Goal: Task Accomplishment & Management: Complete application form

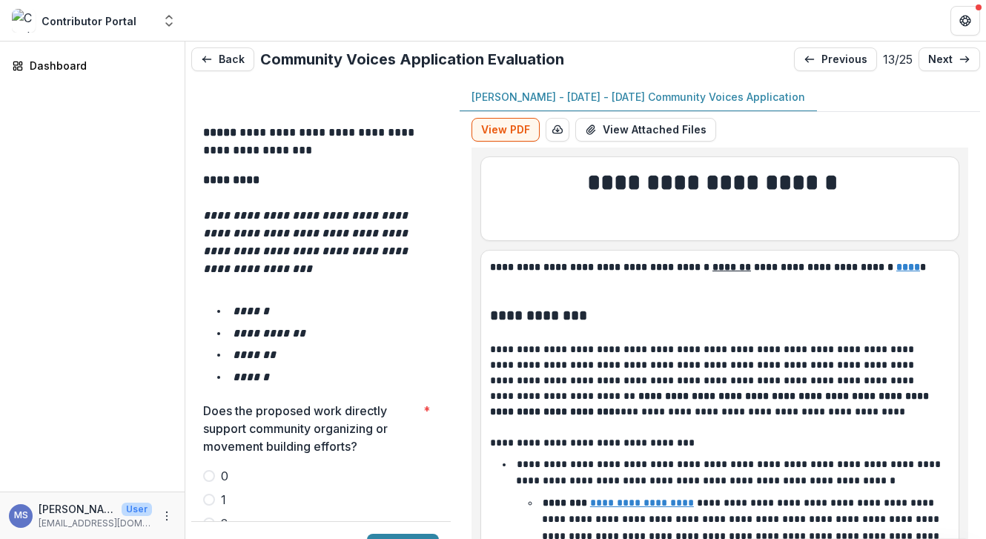
scroll to position [2413, 0]
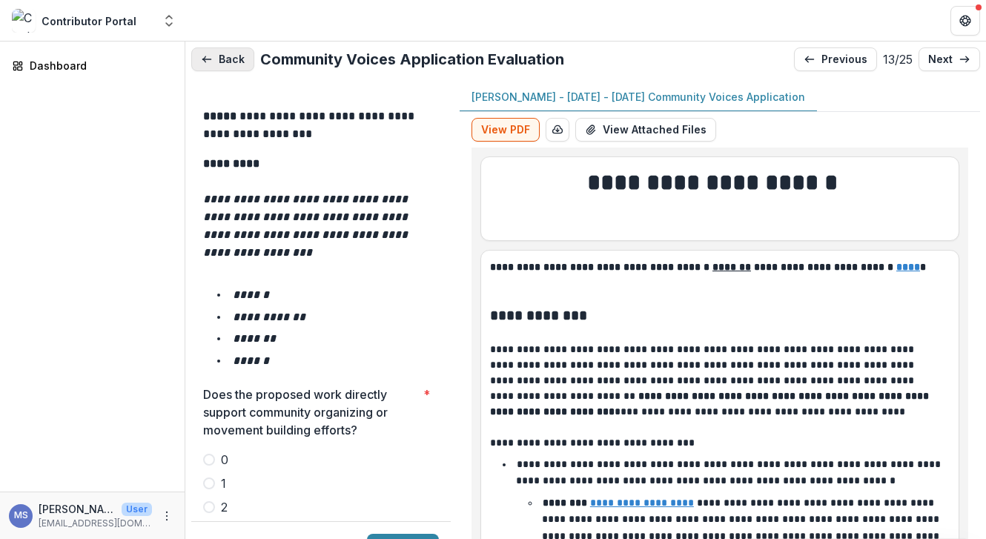
click at [233, 58] on button "Back" at bounding box center [222, 59] width 63 height 24
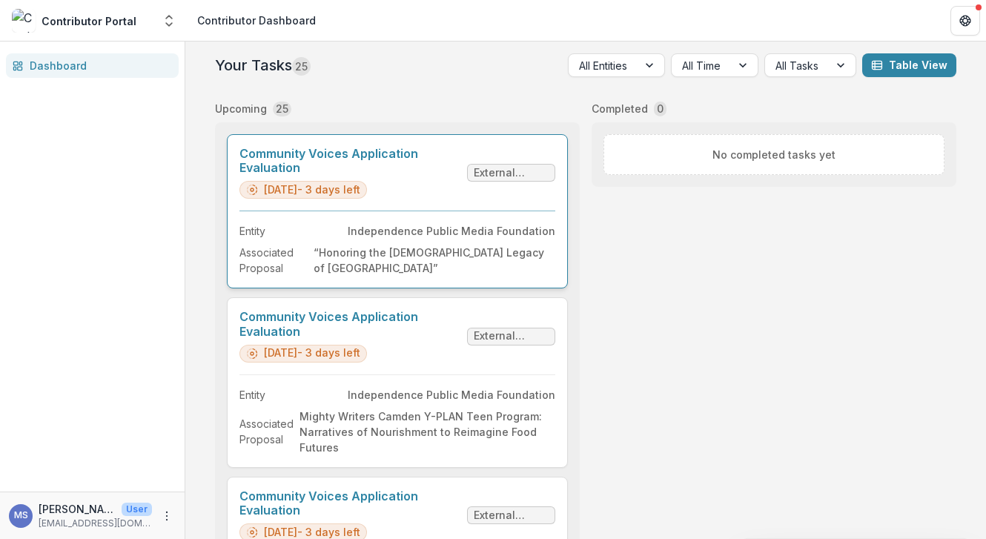
click at [305, 175] on link "Community Voices Application Evaluation" at bounding box center [350, 161] width 222 height 28
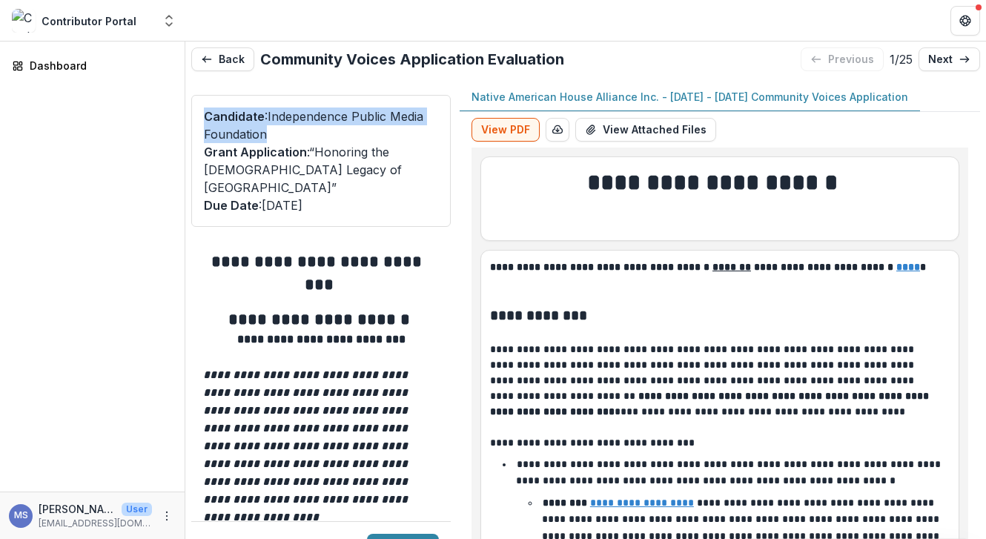
drag, startPoint x: 445, startPoint y: 98, endPoint x: 445, endPoint y: 144, distance: 45.9
click at [445, 144] on div "Candidate : Independence Public Media Foundation Grant Application : “Honoring …" at bounding box center [320, 161] width 259 height 132
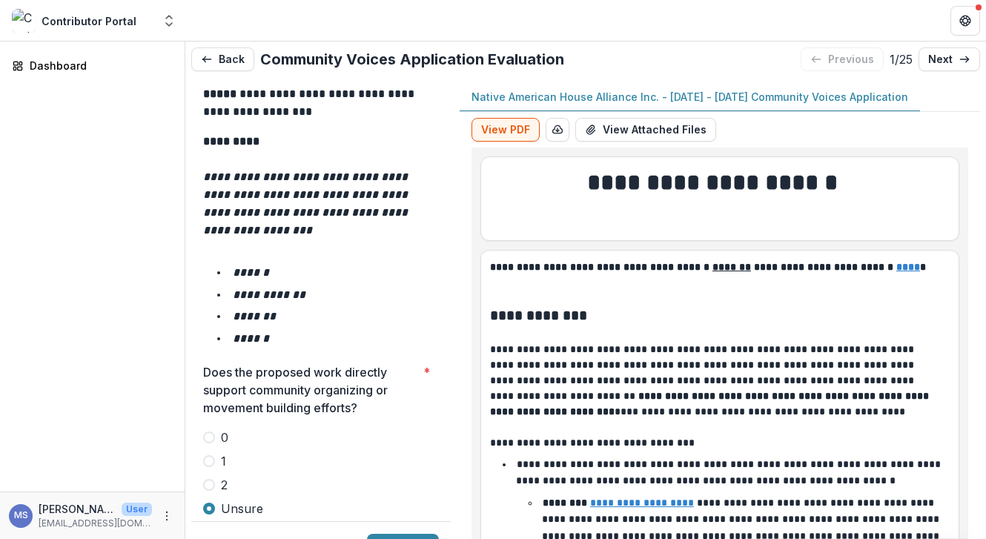
scroll to position [2466, 0]
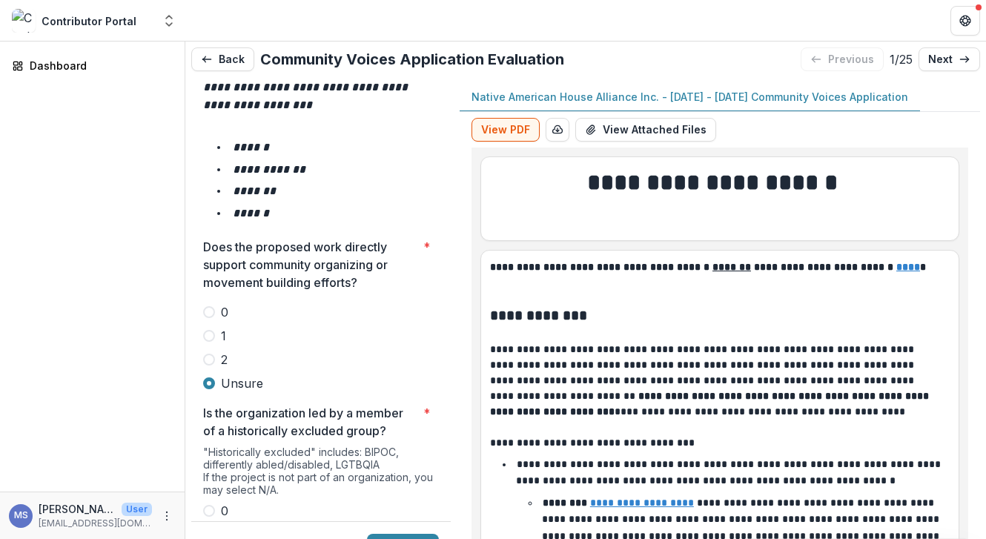
click at [210, 353] on span at bounding box center [209, 359] width 12 height 12
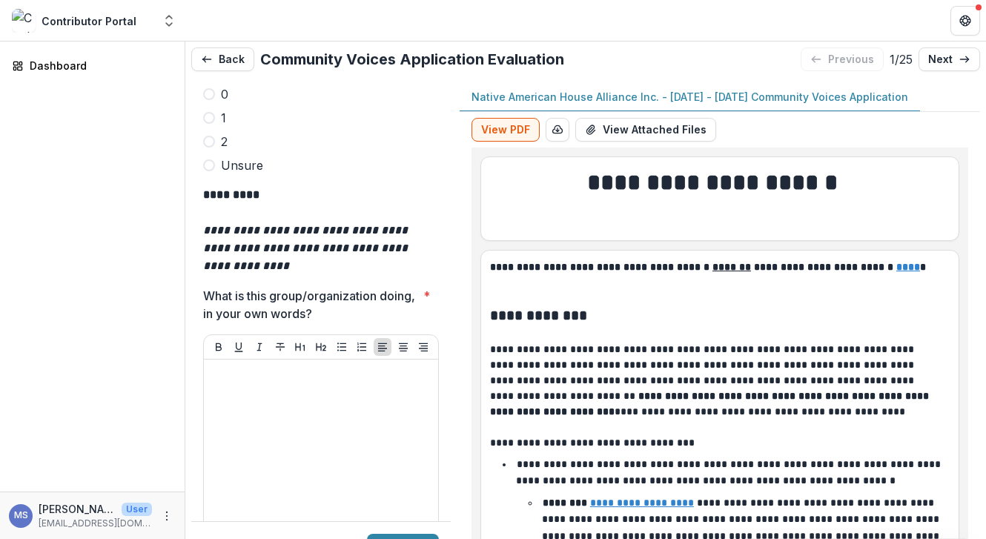
scroll to position [4499, 0]
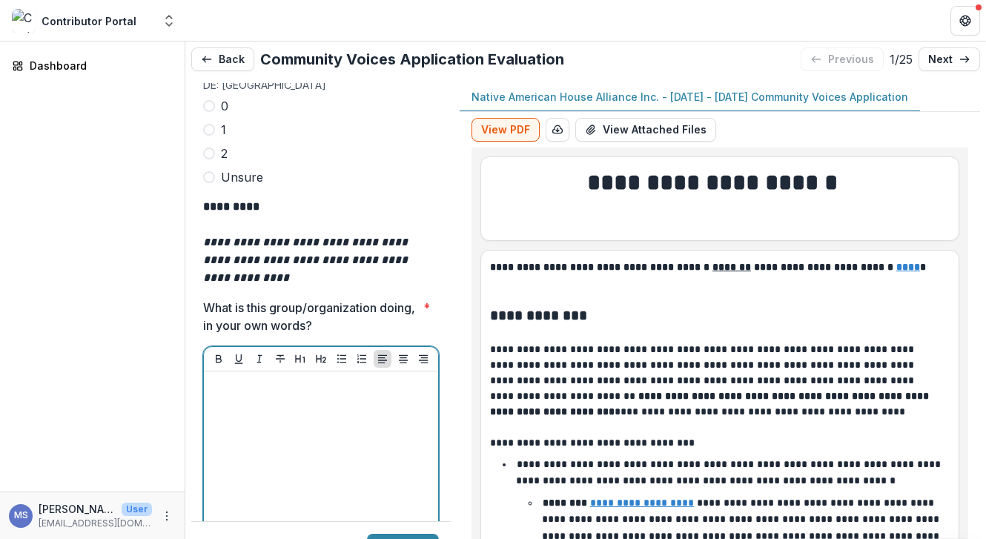
click at [306, 377] on div at bounding box center [321, 488] width 222 height 222
paste div
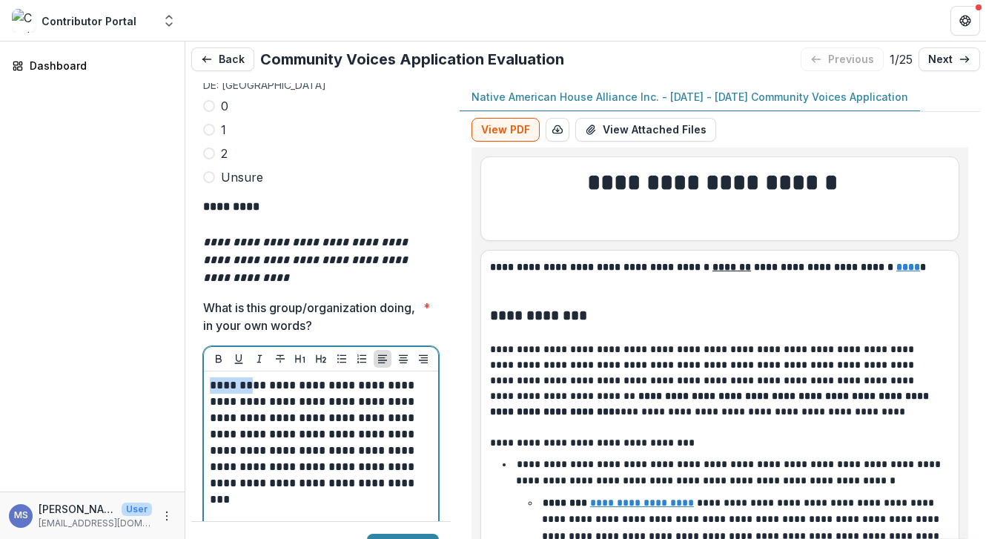
drag, startPoint x: 236, startPoint y: 293, endPoint x: 156, endPoint y: 290, distance: 80.9
click at [156, 290] on main "**********" at bounding box center [493, 289] width 986 height 497
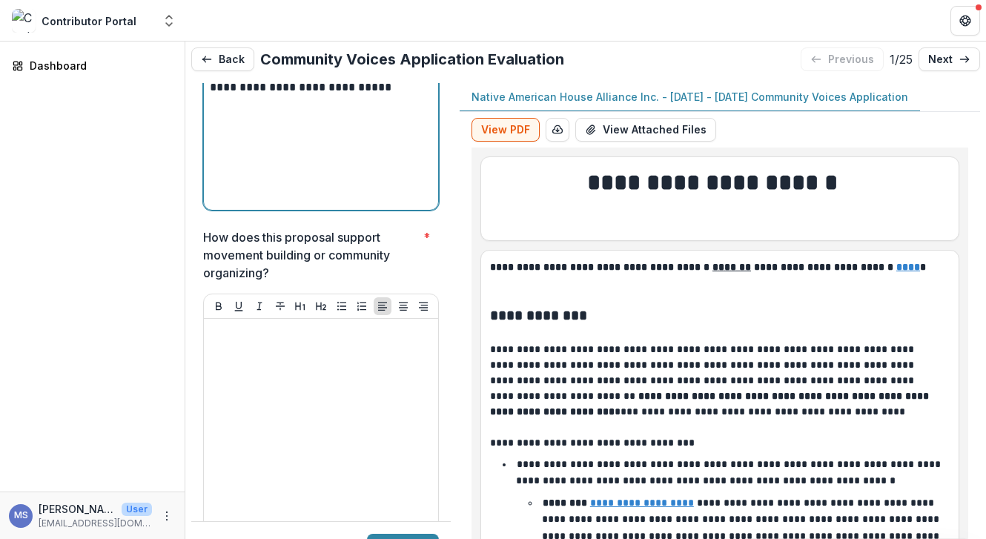
scroll to position [4895, 0]
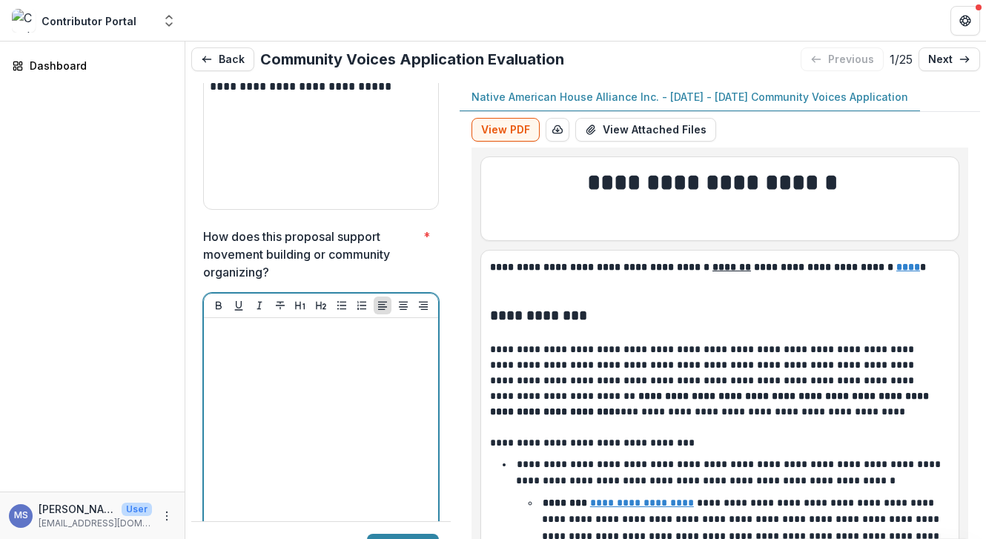
click at [255, 324] on div at bounding box center [321, 435] width 222 height 222
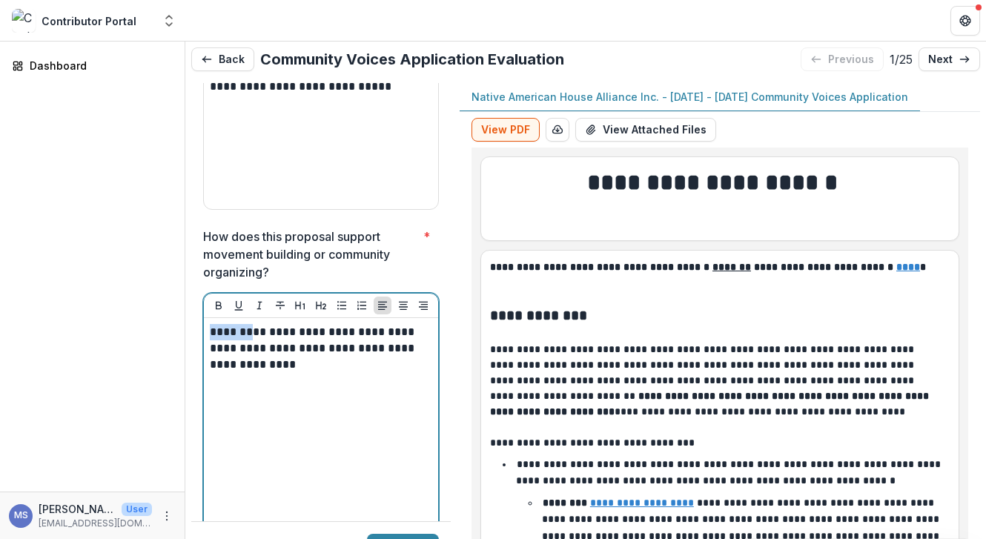
drag, startPoint x: 236, startPoint y: 241, endPoint x: 148, endPoint y: 239, distance: 87.5
click at [148, 239] on main "**********" at bounding box center [493, 289] width 986 height 497
click at [343, 324] on div "**********" at bounding box center [321, 435] width 222 height 222
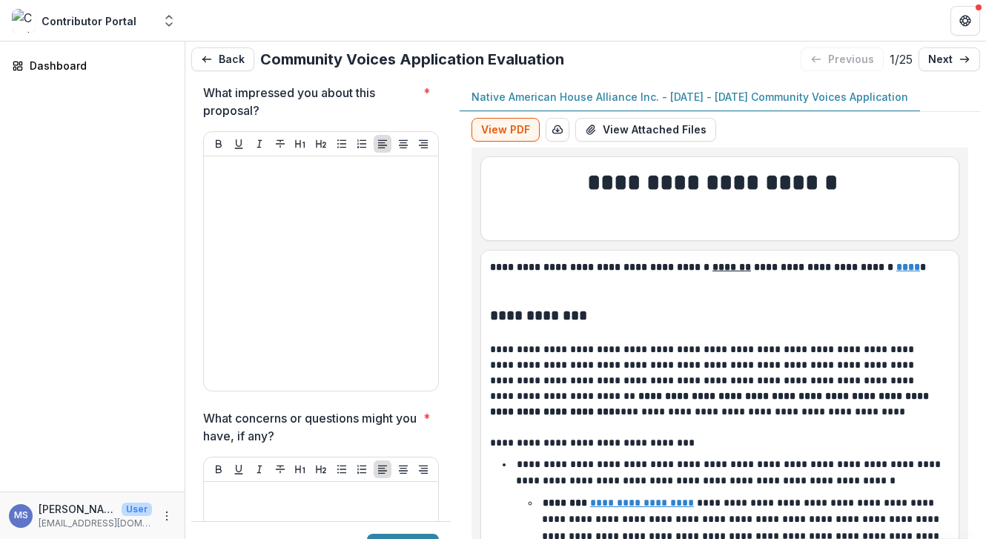
scroll to position [5570, 0]
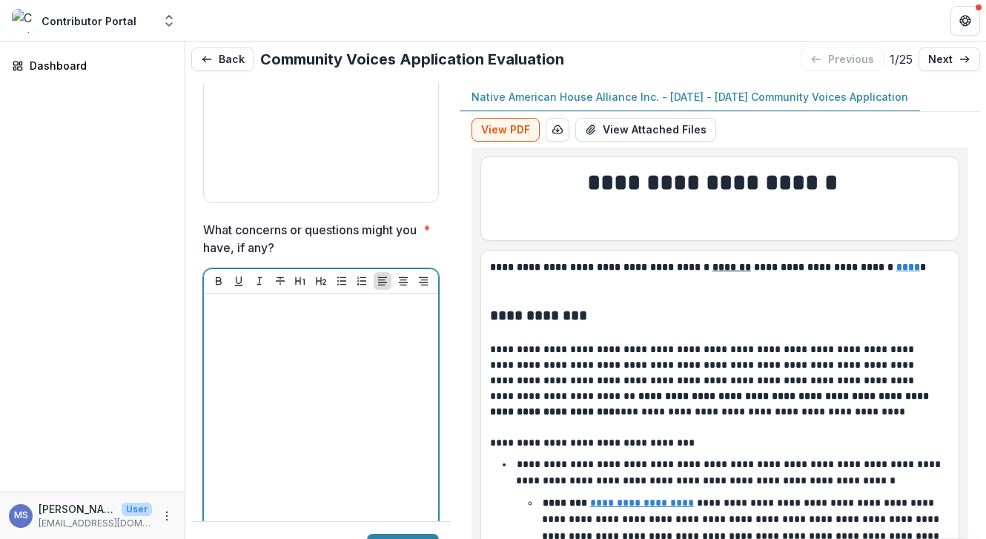
click at [317, 365] on div at bounding box center [321, 410] width 222 height 222
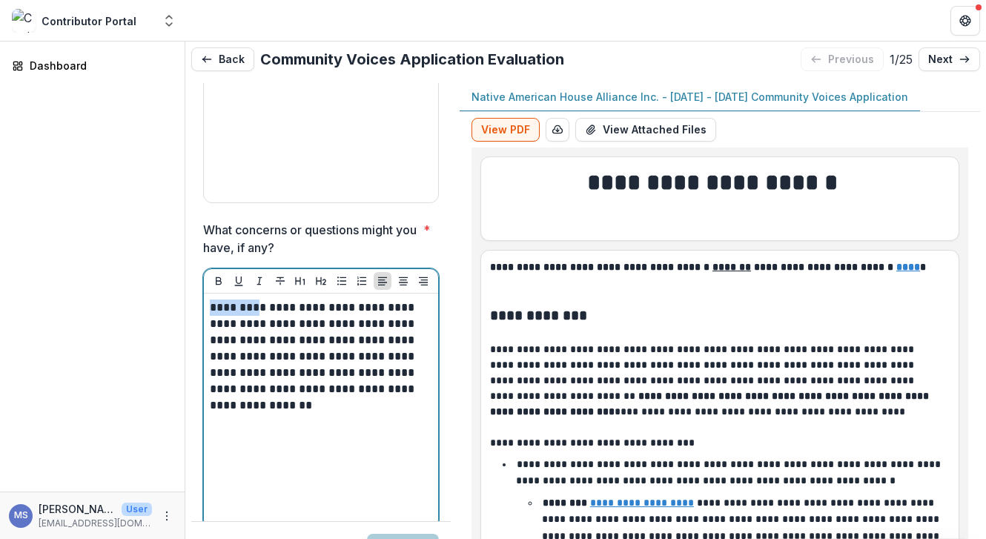
drag, startPoint x: 237, startPoint y: 218, endPoint x: 159, endPoint y: 216, distance: 78.6
click at [159, 216] on main "**********" at bounding box center [493, 289] width 986 height 497
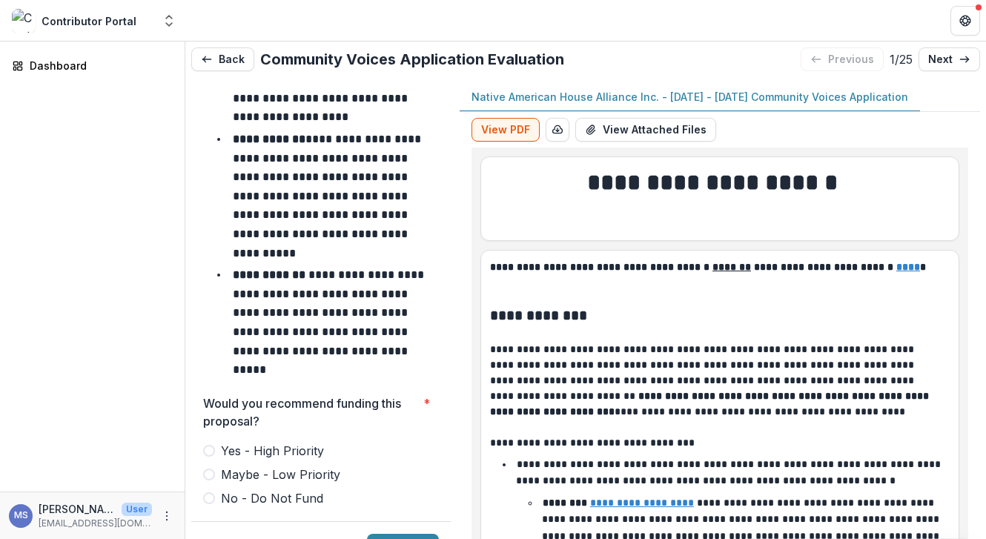
scroll to position [6310, 0]
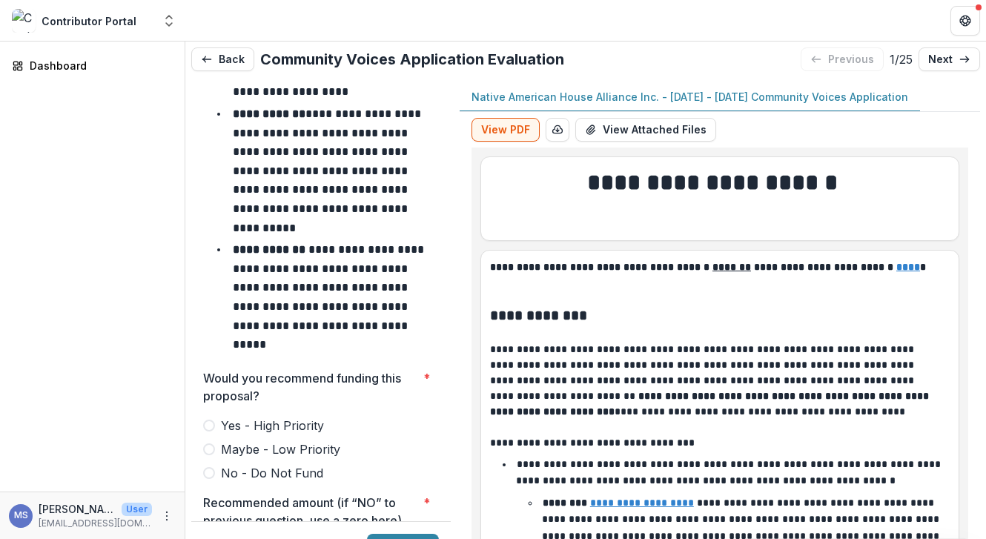
click at [206, 419] on span at bounding box center [209, 425] width 12 height 12
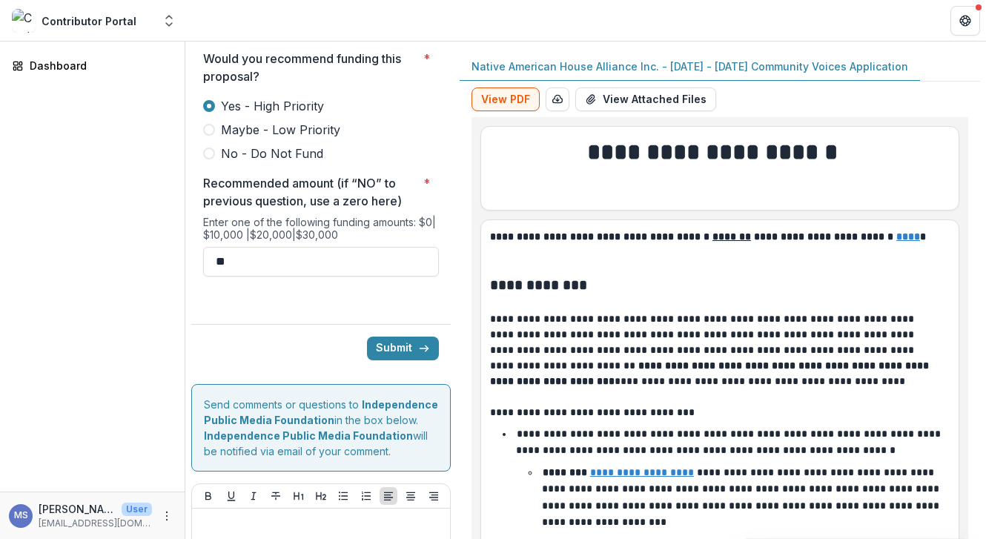
scroll to position [0, 0]
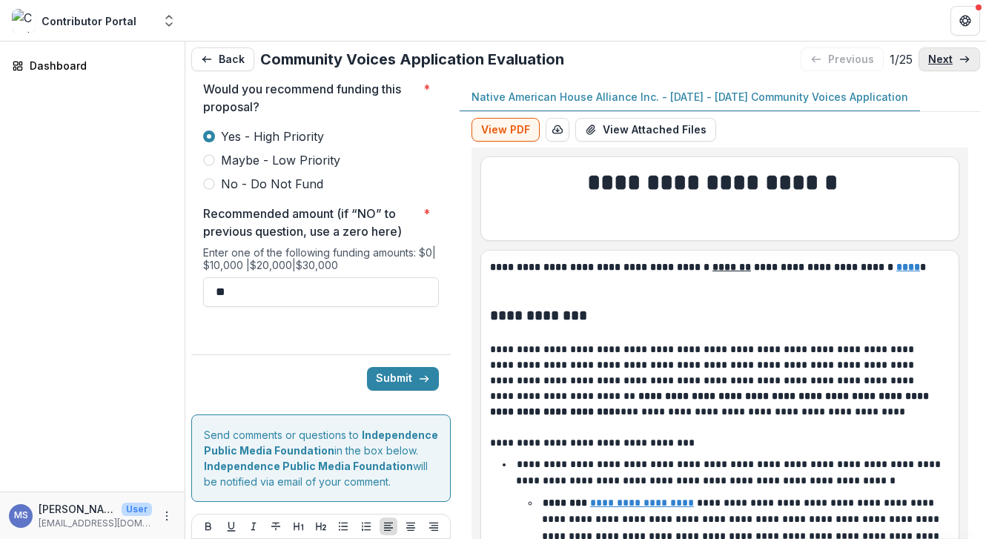
click at [934, 62] on p "next" at bounding box center [940, 59] width 24 height 13
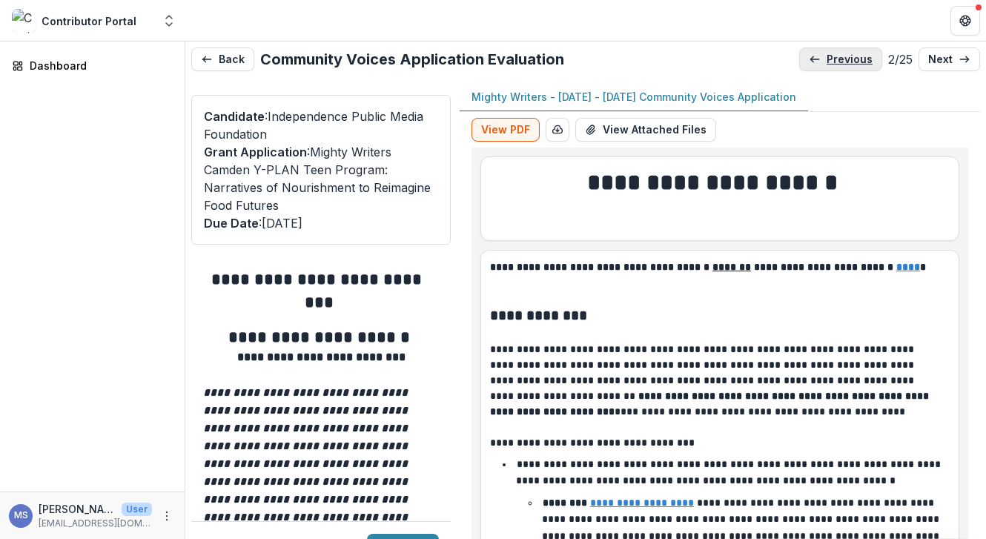
click at [826, 62] on p "previous" at bounding box center [849, 59] width 46 height 13
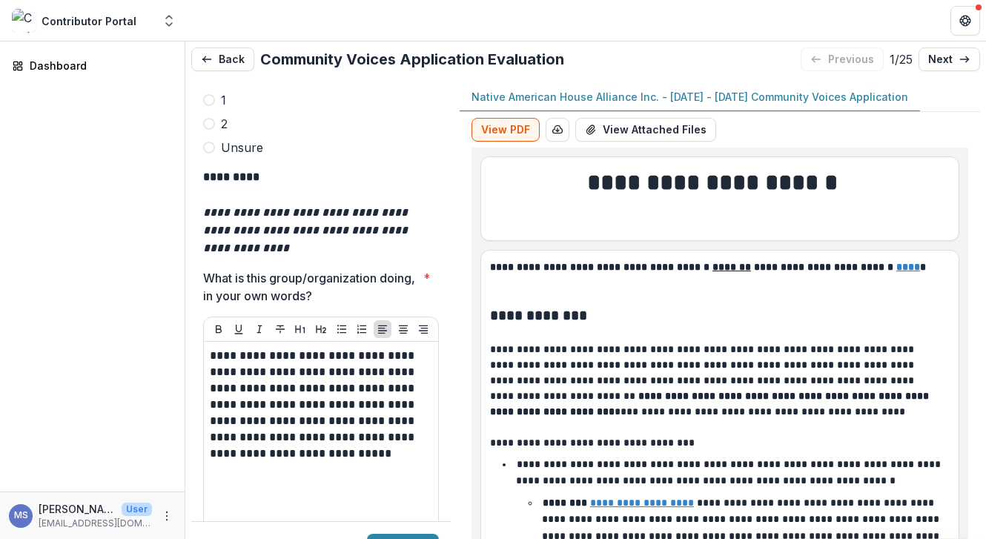
scroll to position [4528, 0]
click at [948, 61] on link "next" at bounding box center [949, 59] width 62 height 24
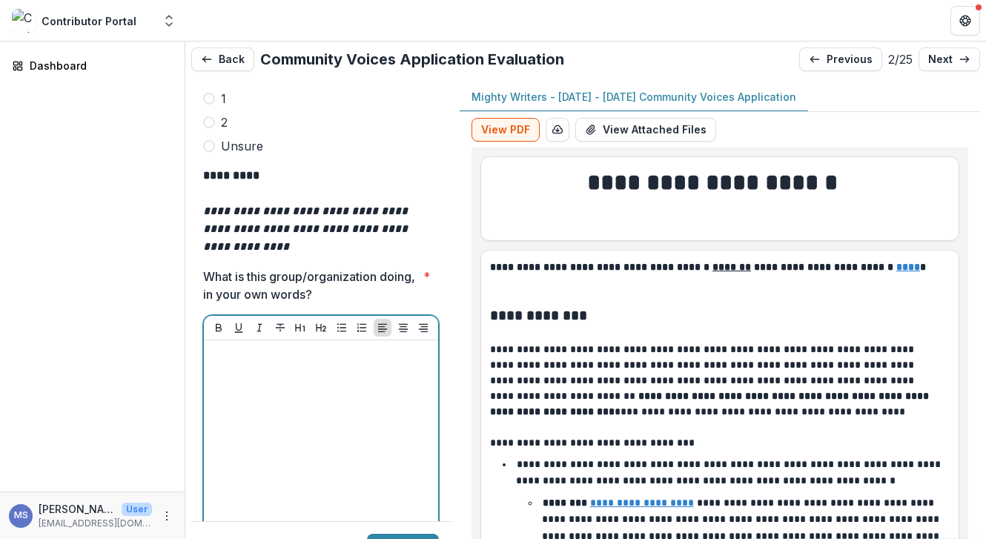
scroll to position [4545, 0]
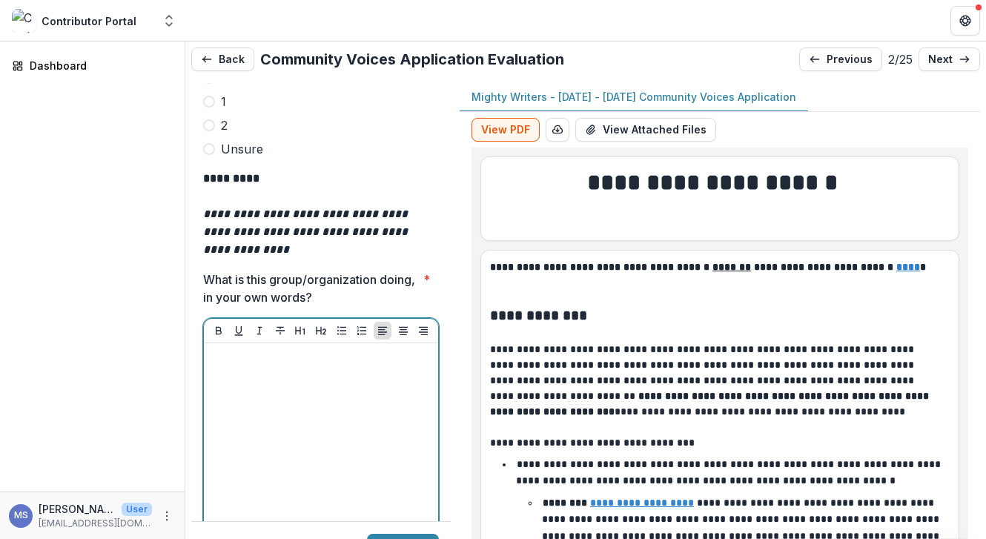
click at [345, 349] on div at bounding box center [321, 460] width 222 height 222
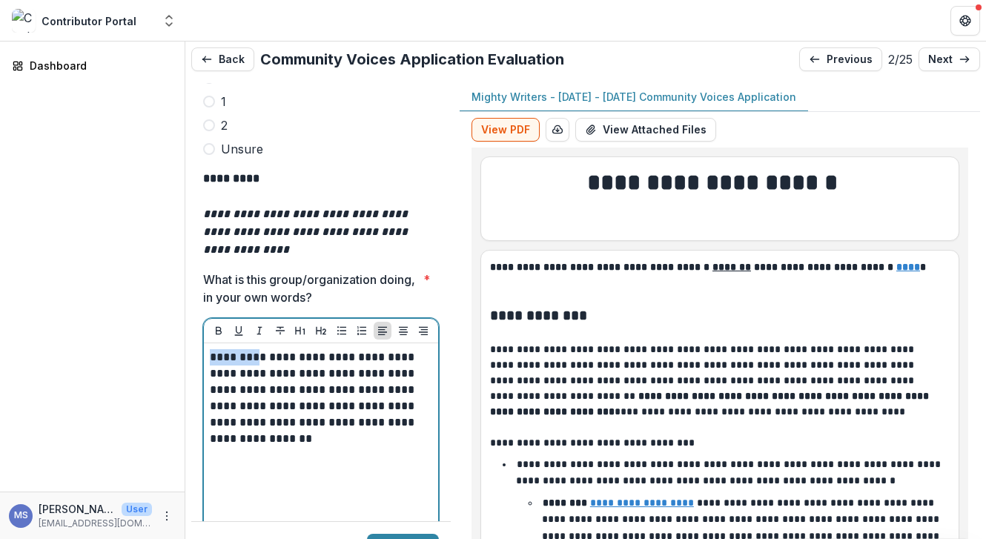
drag, startPoint x: 238, startPoint y: 286, endPoint x: 172, endPoint y: 285, distance: 66.0
click at [171, 285] on main "**********" at bounding box center [493, 289] width 986 height 497
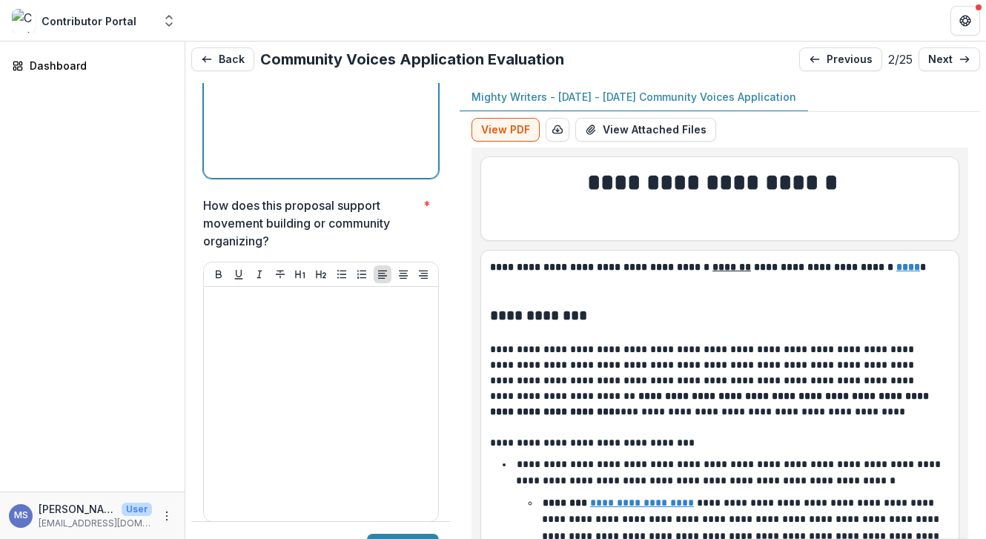
scroll to position [4955, 0]
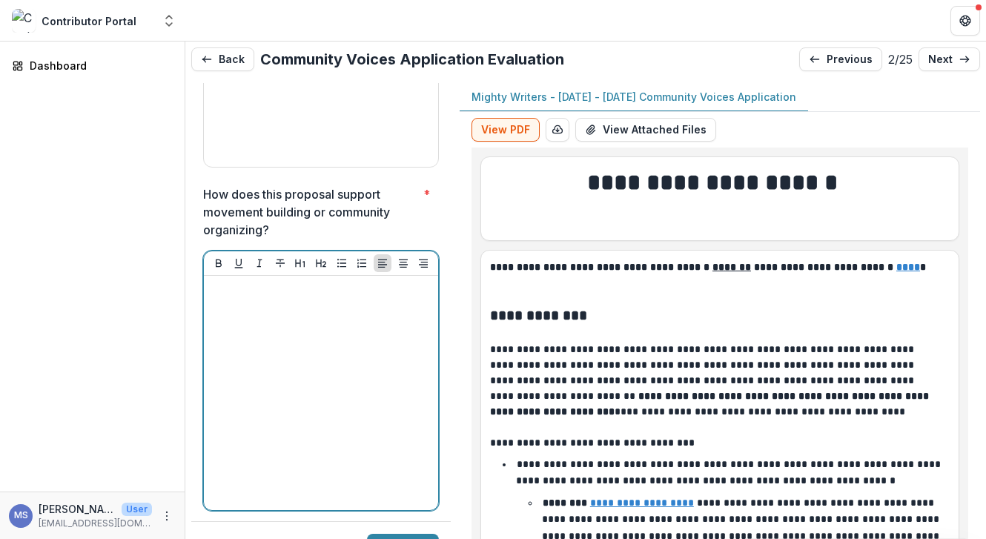
click at [324, 295] on div at bounding box center [321, 393] width 222 height 222
paste div
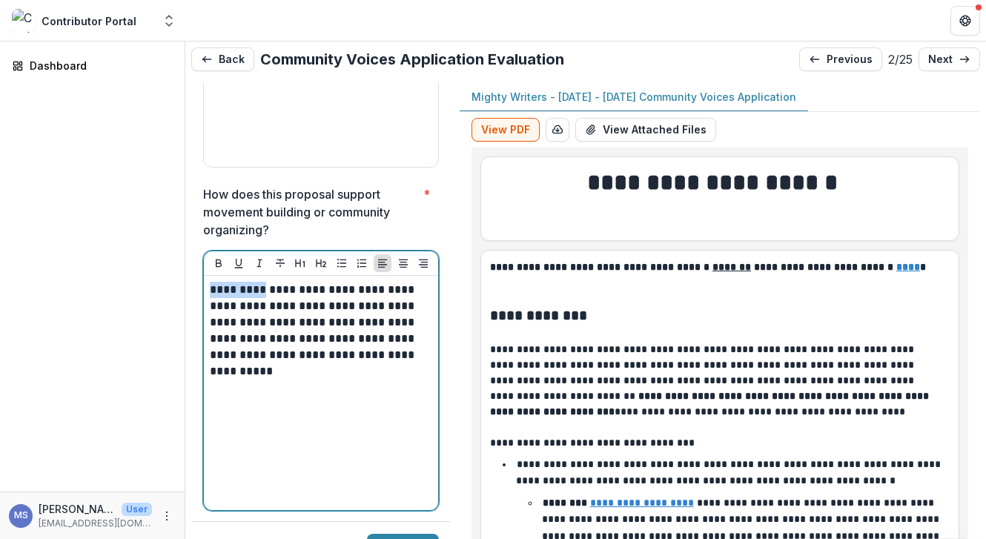
drag, startPoint x: 241, startPoint y: 218, endPoint x: 181, endPoint y: 211, distance: 60.4
click at [181, 211] on main "**********" at bounding box center [493, 289] width 986 height 497
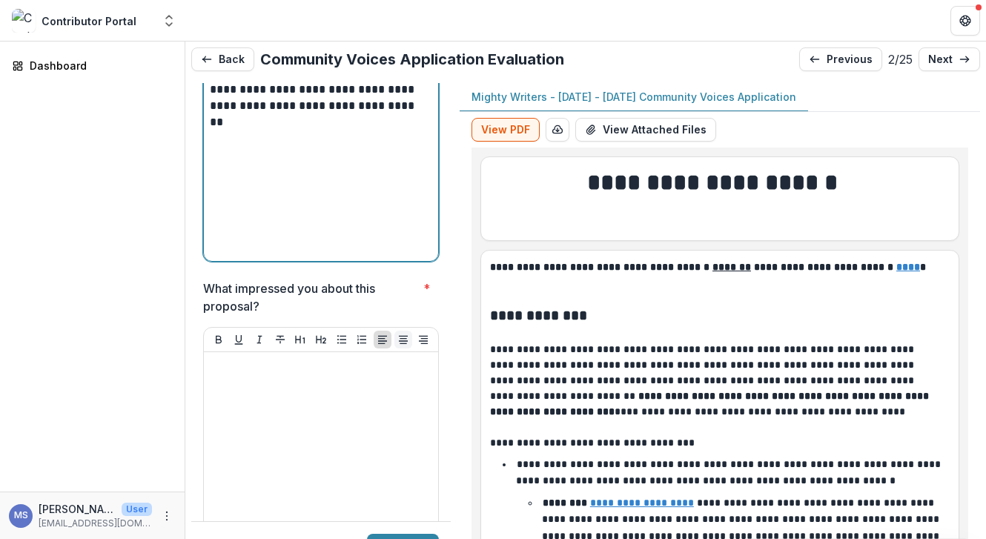
scroll to position [5214, 0]
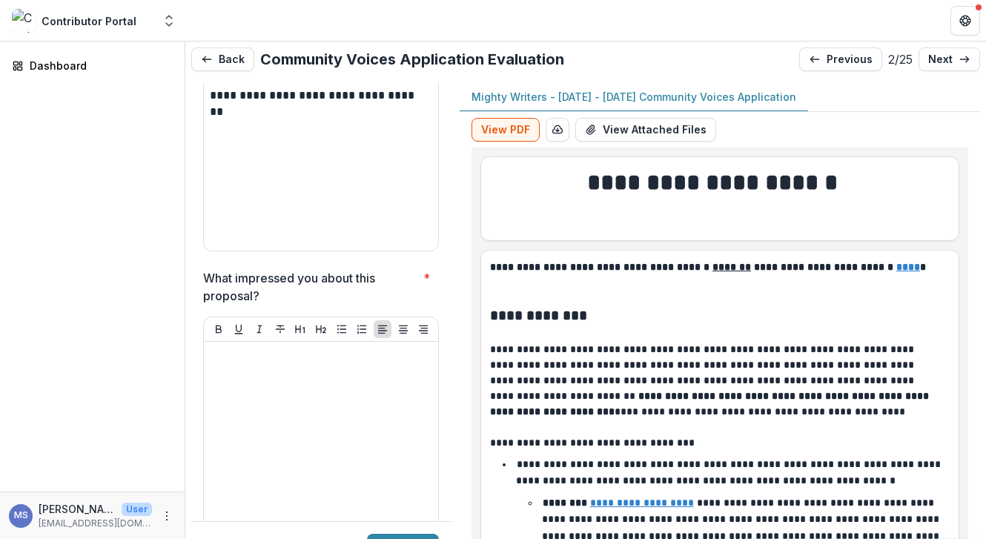
click at [1, 268] on div "Dashboard" at bounding box center [92, 266] width 185 height 450
click at [296, 385] on div at bounding box center [321, 459] width 222 height 222
paste div
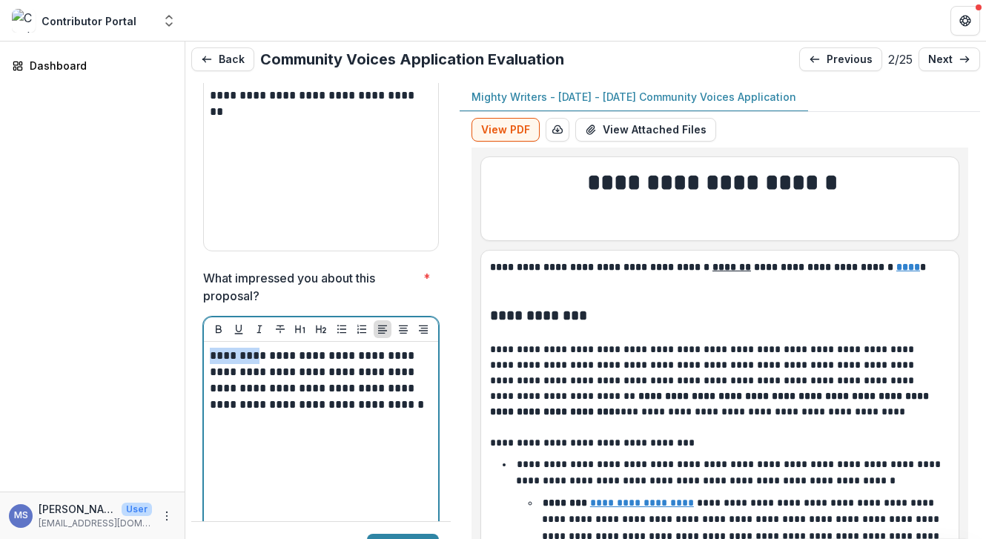
drag, startPoint x: 240, startPoint y: 282, endPoint x: 167, endPoint y: 279, distance: 72.7
click at [167, 279] on main "**********" at bounding box center [493, 289] width 986 height 497
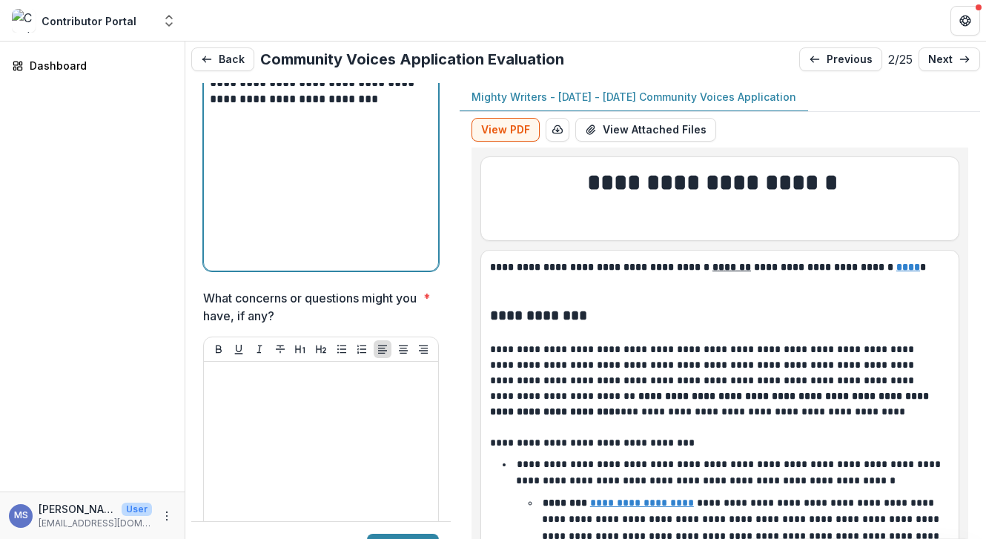
scroll to position [5547, 0]
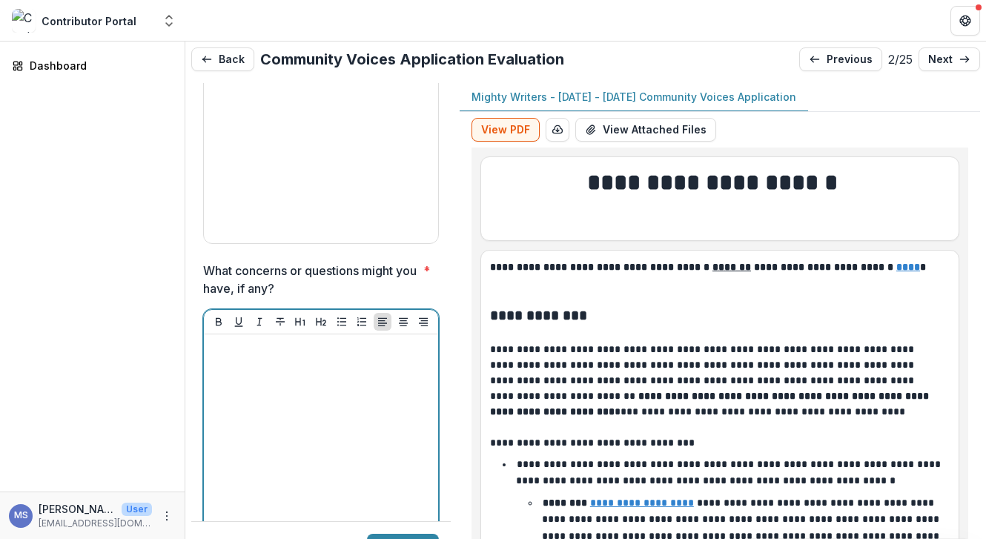
click at [290, 375] on div at bounding box center [321, 451] width 222 height 222
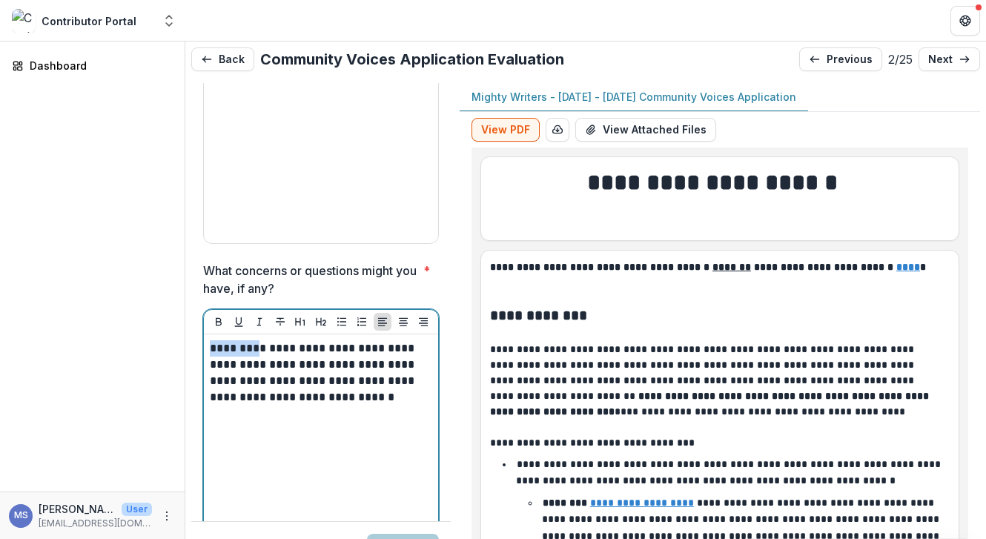
drag, startPoint x: 239, startPoint y: 275, endPoint x: 171, endPoint y: 268, distance: 68.6
click at [171, 268] on main "**********" at bounding box center [493, 289] width 986 height 497
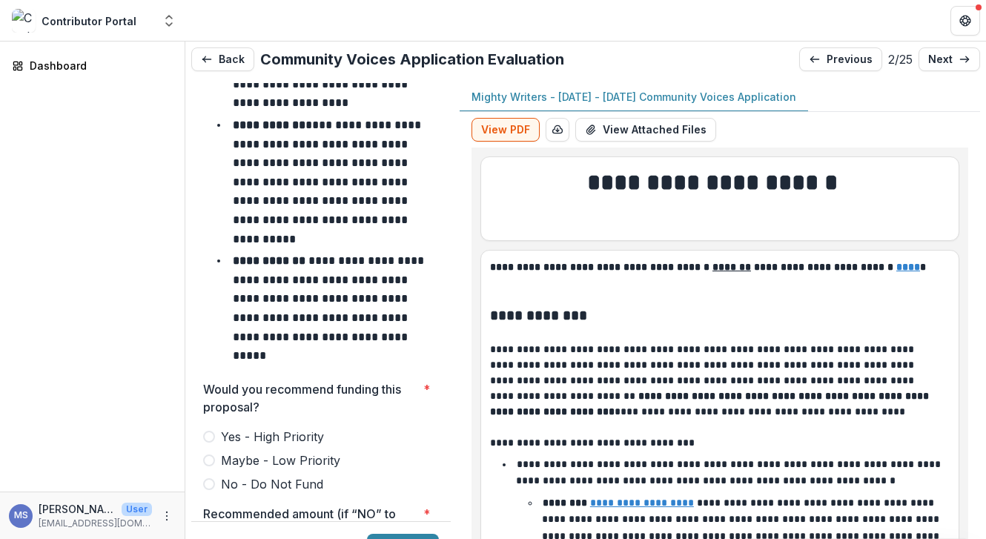
scroll to position [6322, 0]
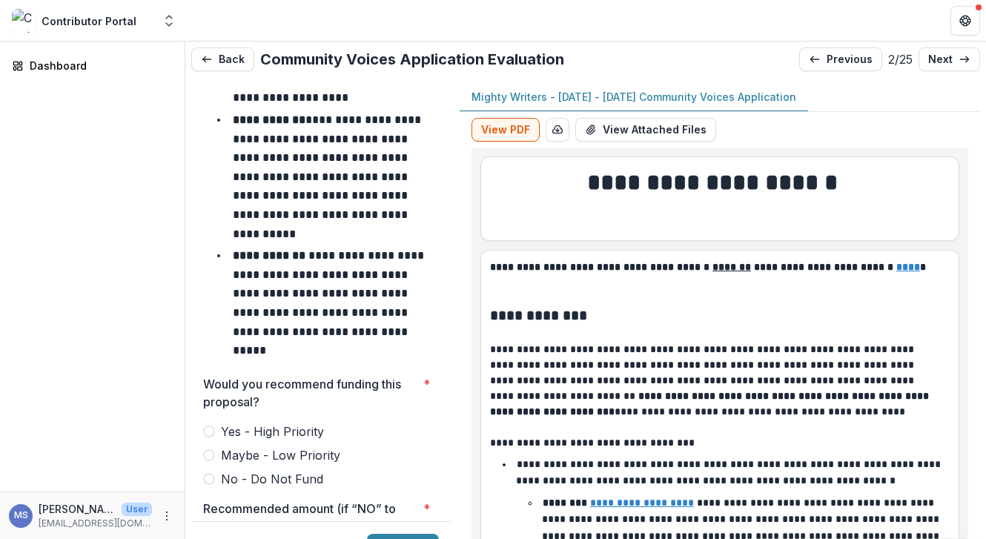
click at [205, 425] on span at bounding box center [209, 431] width 12 height 12
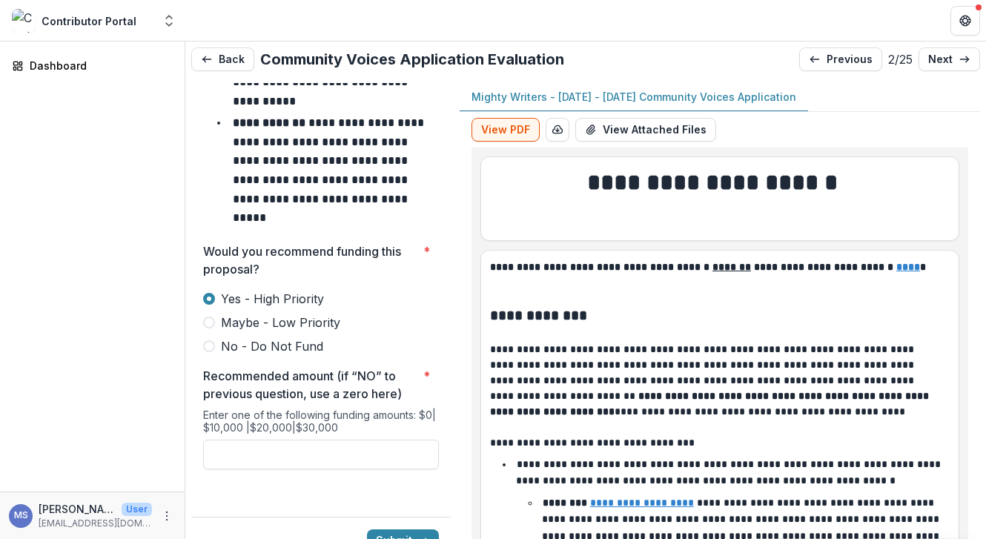
scroll to position [6460, 0]
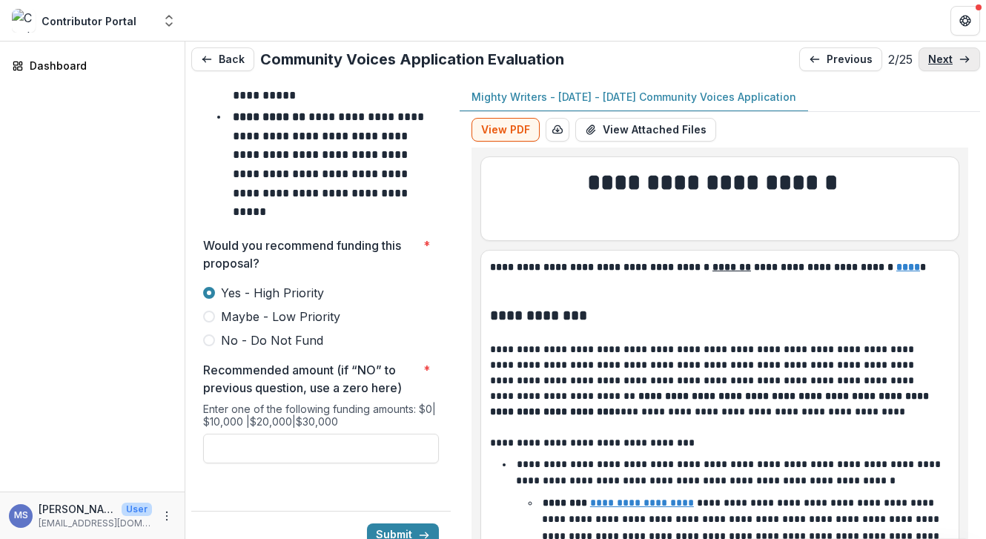
click at [929, 57] on p "next" at bounding box center [940, 59] width 24 height 13
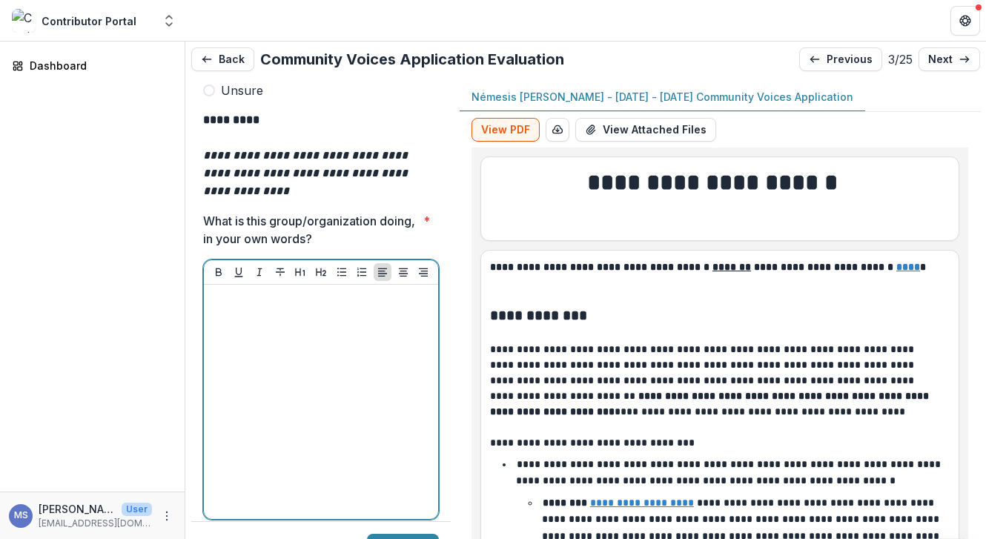
click at [259, 318] on div at bounding box center [321, 401] width 222 height 222
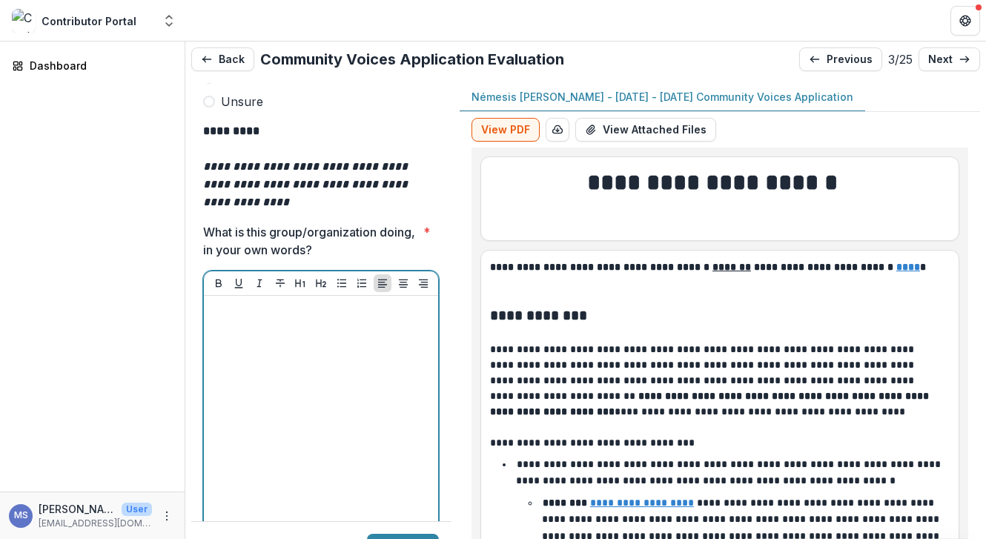
scroll to position [4538, 0]
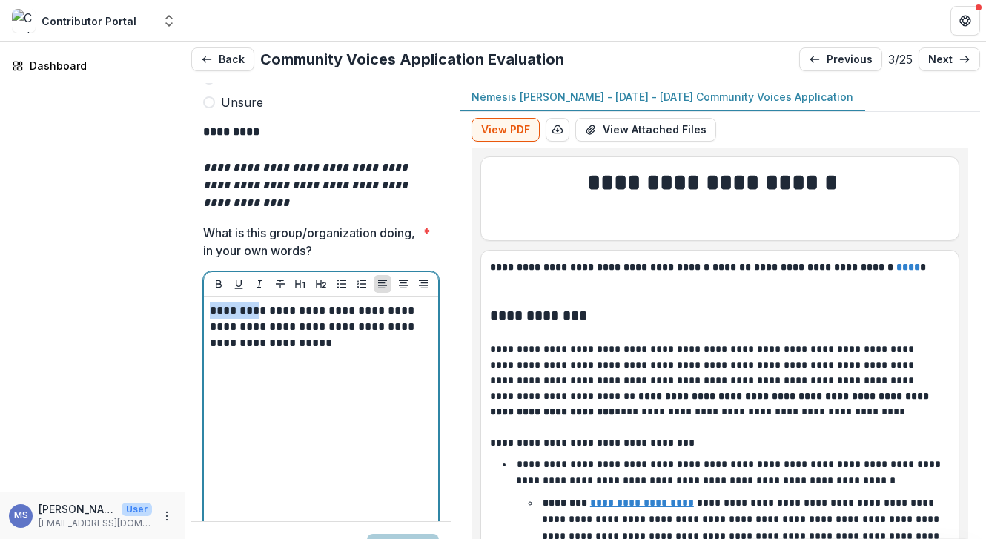
drag, startPoint x: 239, startPoint y: 237, endPoint x: 167, endPoint y: 231, distance: 72.1
click at [167, 231] on main "**********" at bounding box center [493, 289] width 986 height 497
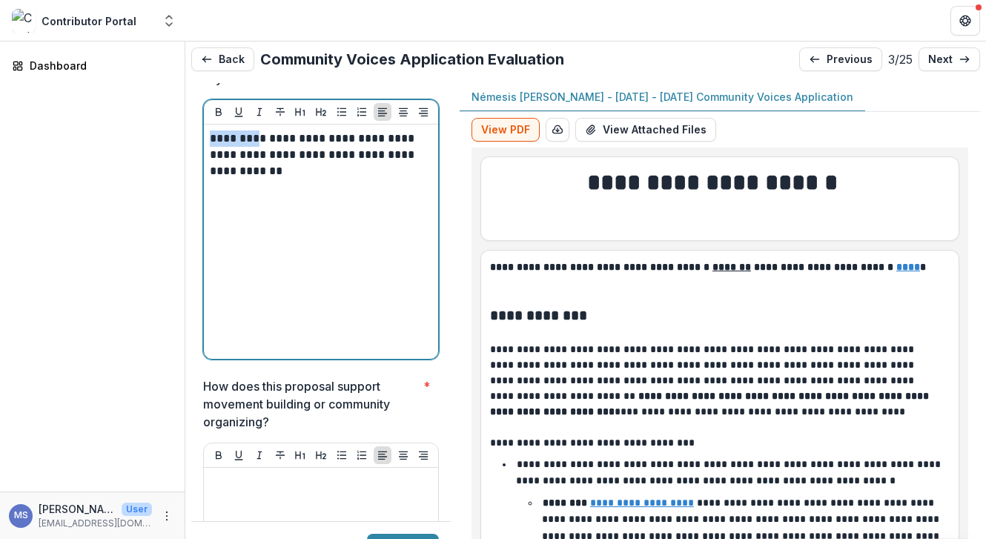
scroll to position [4730, 0]
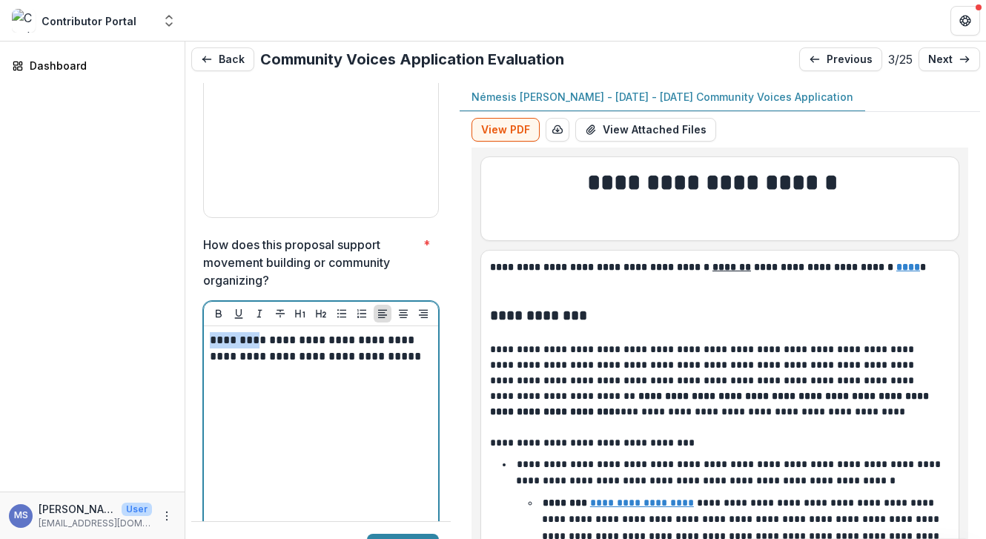
drag, startPoint x: 241, startPoint y: 267, endPoint x: 154, endPoint y: 265, distance: 86.7
click at [154, 265] on main "**********" at bounding box center [493, 289] width 986 height 497
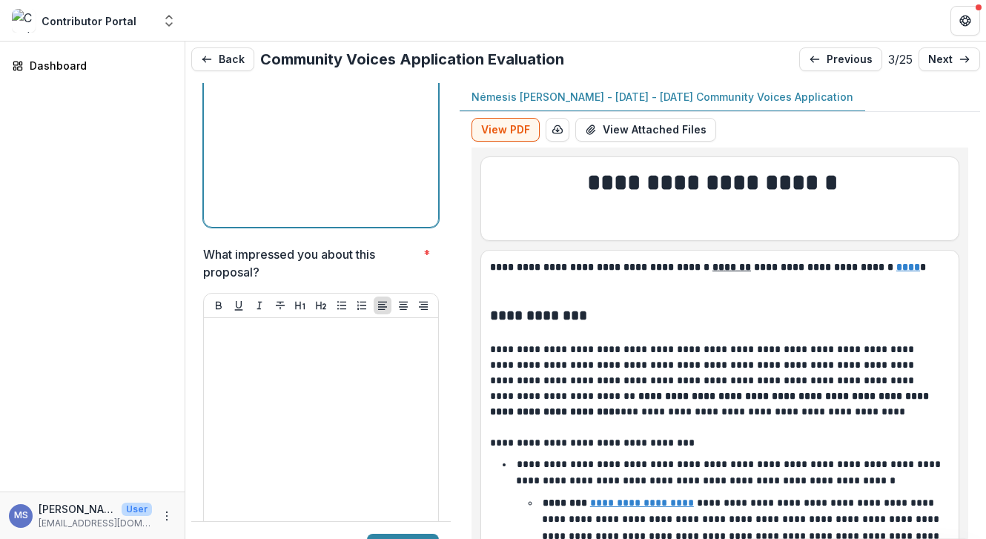
scroll to position [5184, 0]
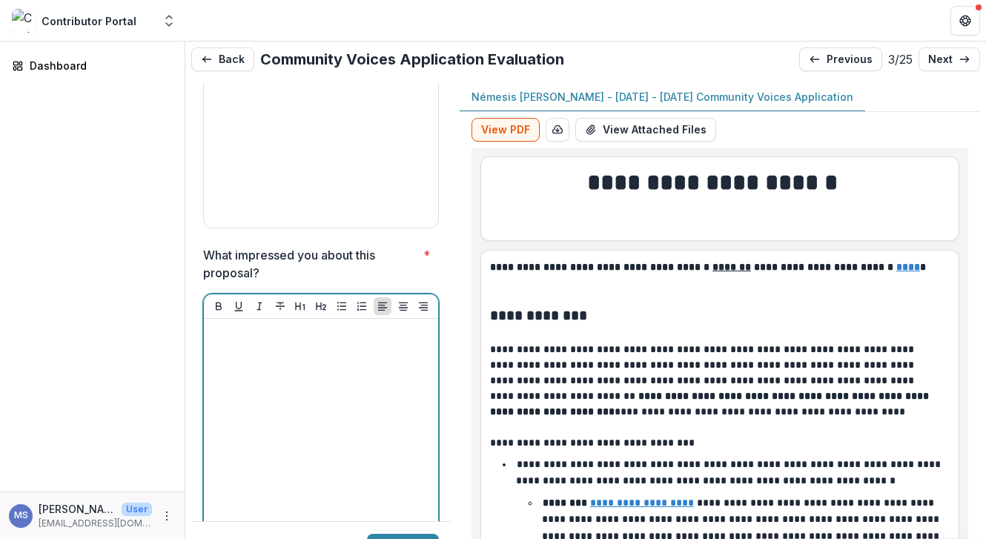
click at [301, 325] on div at bounding box center [321, 436] width 222 height 222
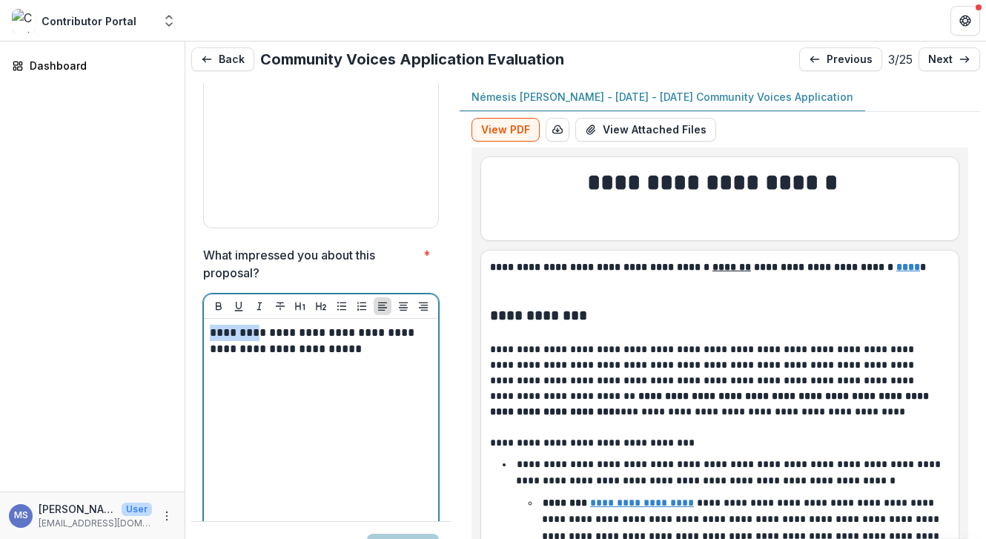
drag, startPoint x: 242, startPoint y: 260, endPoint x: 156, endPoint y: 251, distance: 86.4
click at [156, 251] on main "**********" at bounding box center [493, 289] width 986 height 497
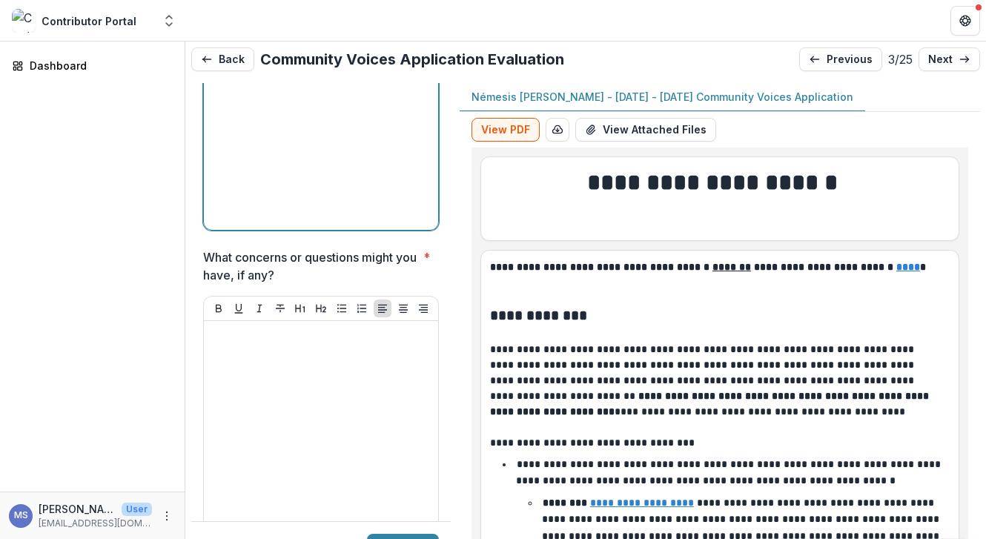
scroll to position [5534, 0]
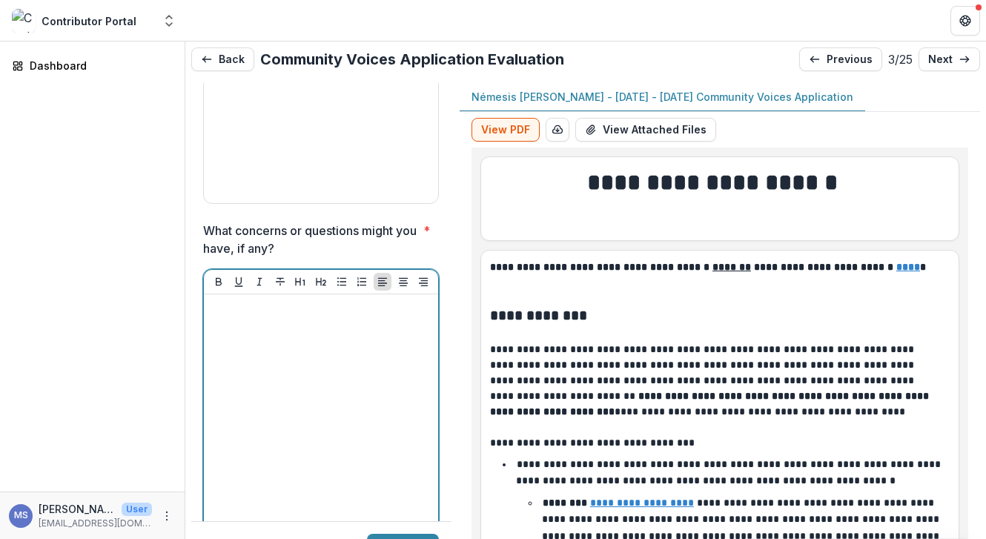
click at [285, 344] on div at bounding box center [321, 411] width 222 height 222
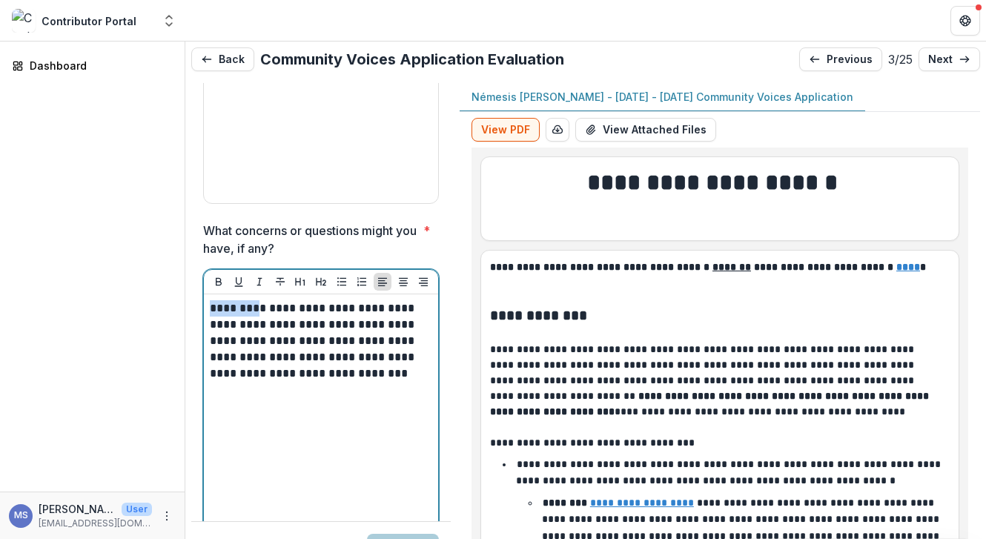
drag, startPoint x: 239, startPoint y: 235, endPoint x: 174, endPoint y: 230, distance: 64.7
click at [174, 230] on main "**********" at bounding box center [493, 289] width 986 height 497
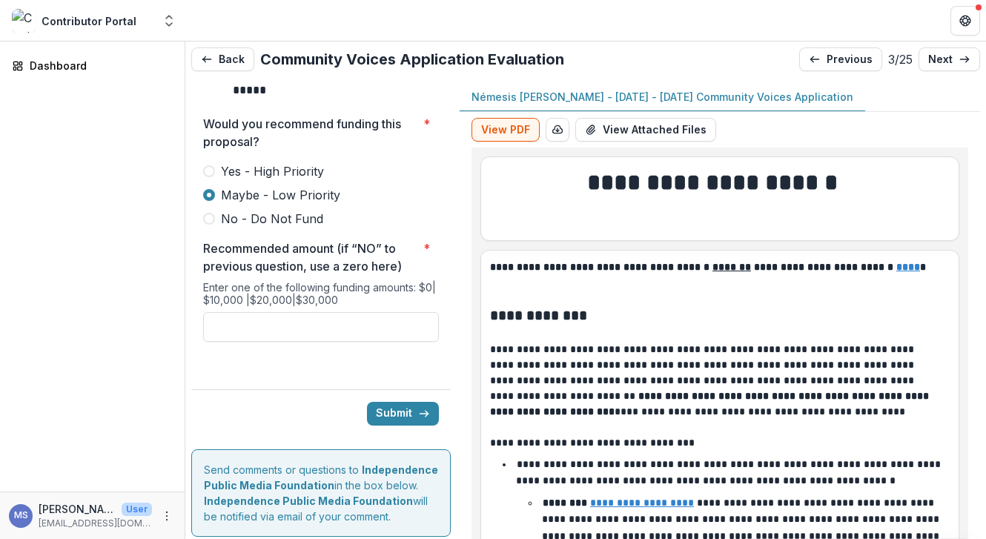
scroll to position [6476, 0]
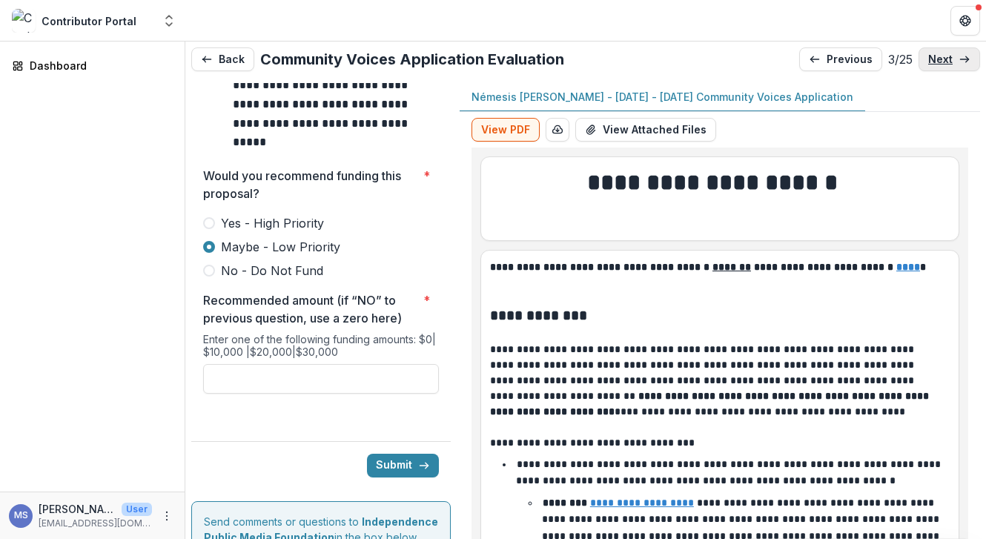
click at [946, 58] on p "next" at bounding box center [940, 59] width 24 height 13
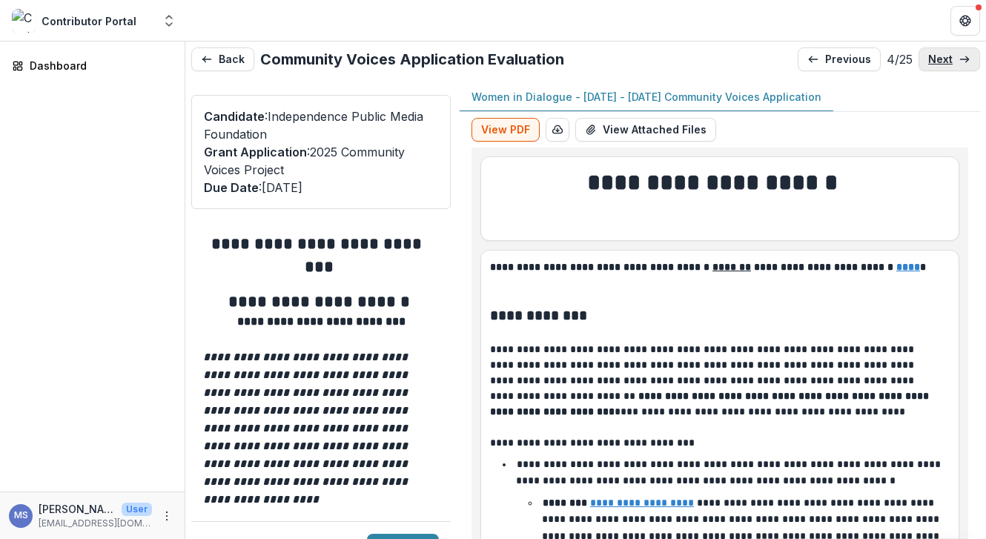
click at [945, 60] on p "next" at bounding box center [940, 59] width 24 height 13
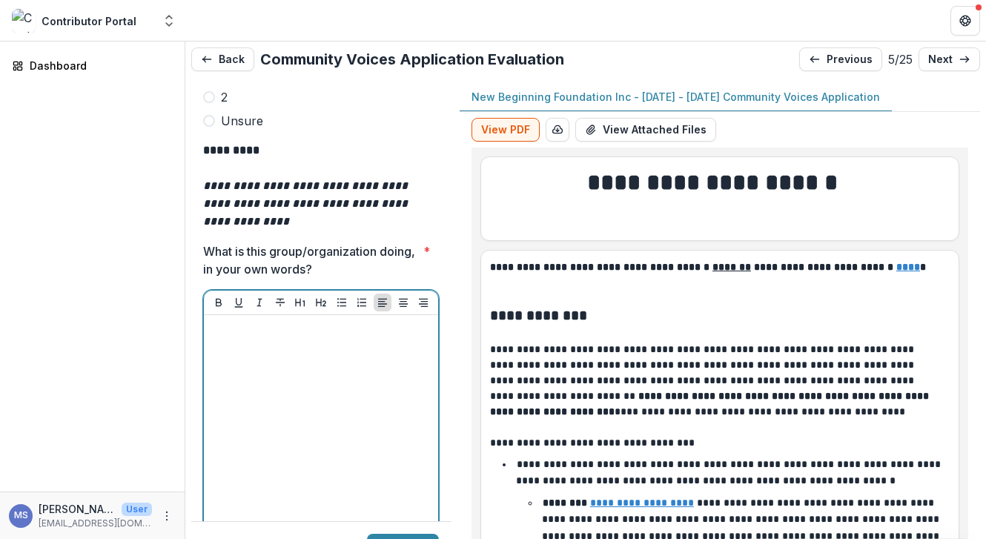
click at [356, 328] on div at bounding box center [321, 432] width 222 height 222
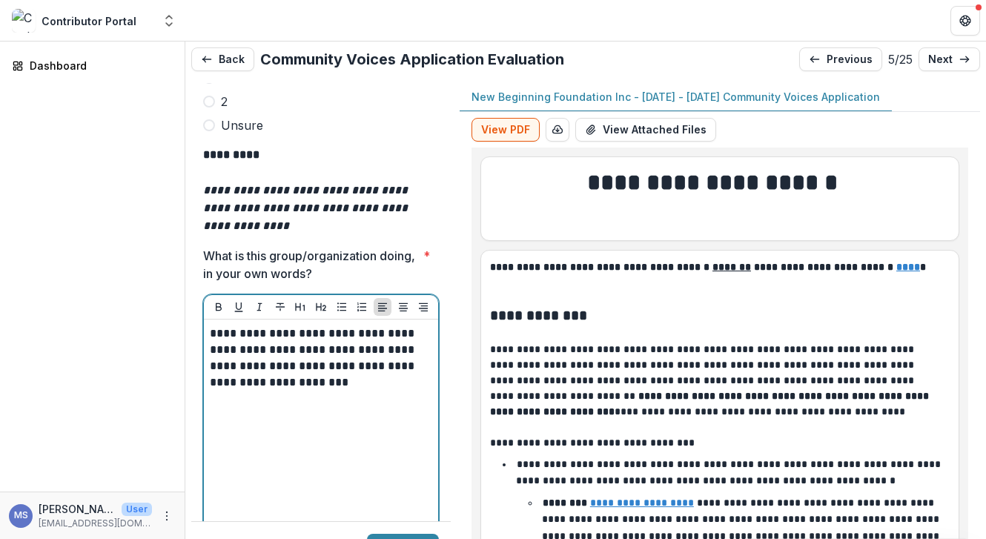
scroll to position [4531, 0]
drag, startPoint x: 239, startPoint y: 264, endPoint x: 167, endPoint y: 259, distance: 72.1
click at [167, 259] on main "**********" at bounding box center [493, 289] width 986 height 497
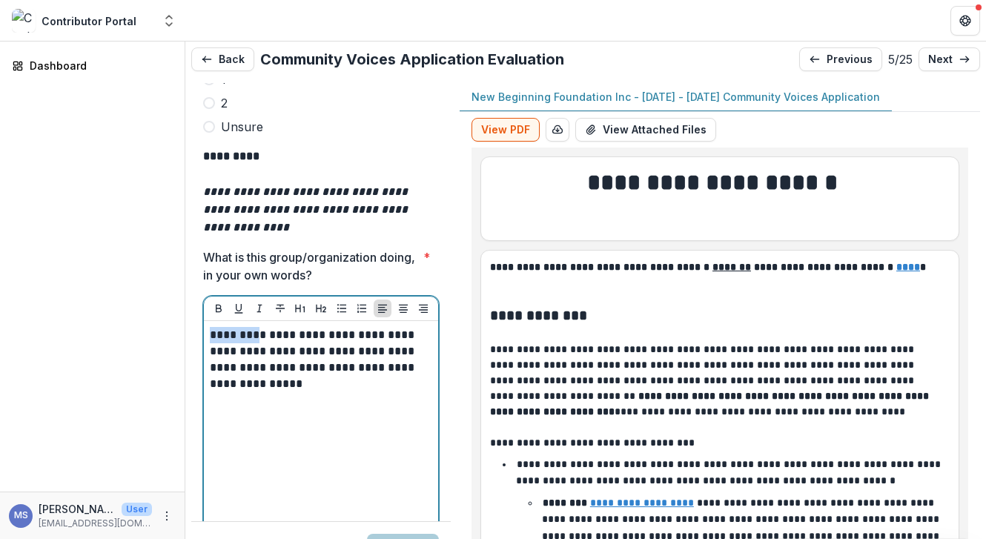
scroll to position [4840, 0]
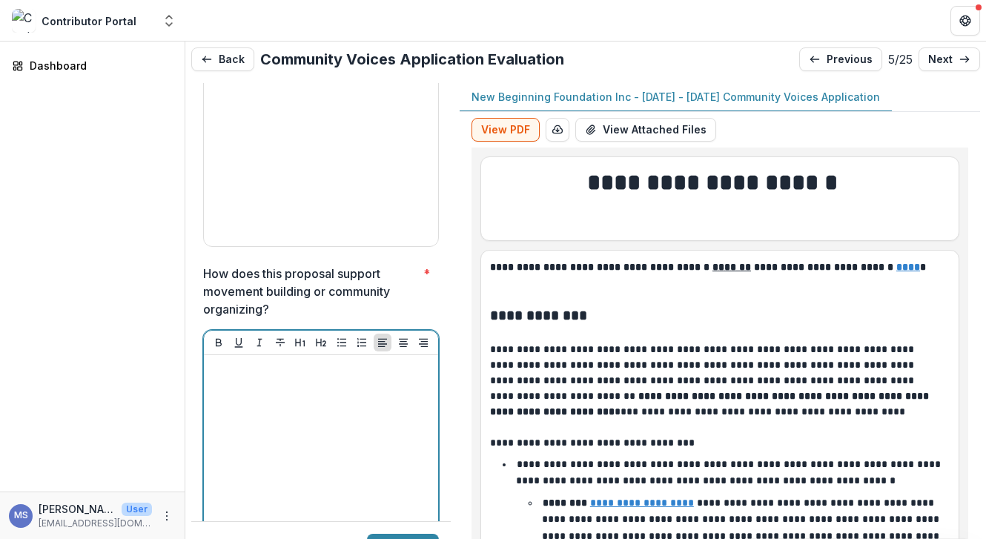
click at [324, 366] on div at bounding box center [321, 472] width 222 height 222
drag, startPoint x: 222, startPoint y: 296, endPoint x: 157, endPoint y: 290, distance: 65.5
click at [156, 290] on main "**********" at bounding box center [493, 289] width 986 height 497
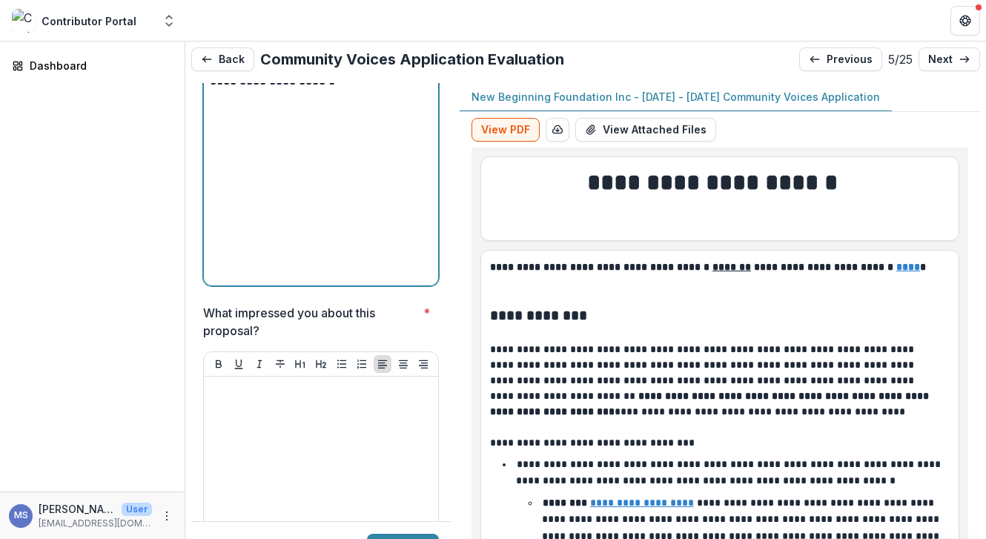
scroll to position [5308, 0]
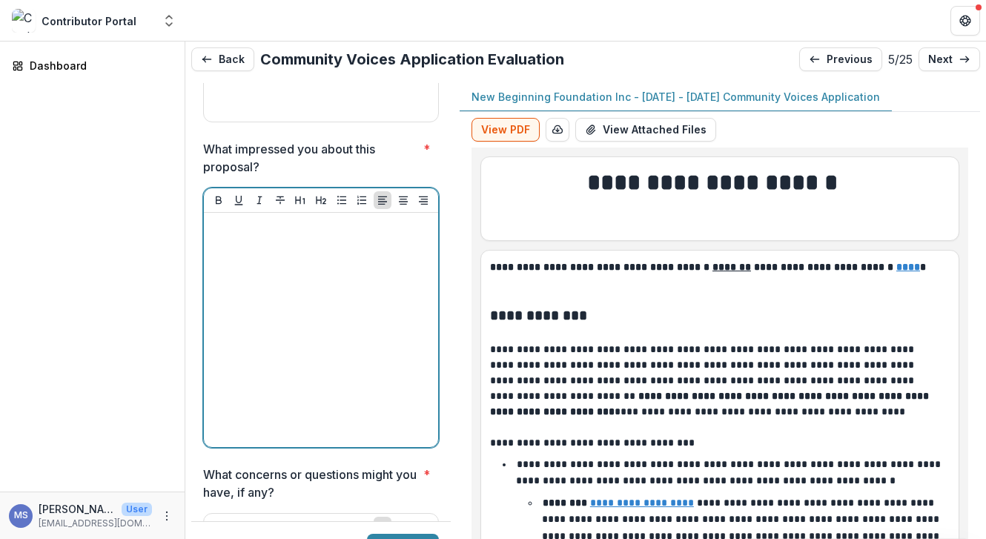
click at [330, 338] on div at bounding box center [321, 330] width 222 height 222
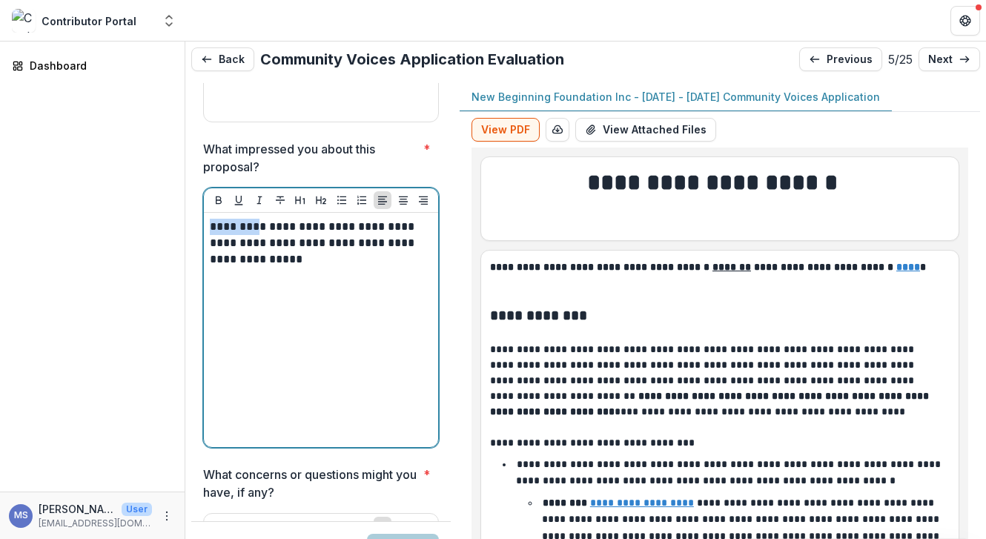
drag, startPoint x: 237, startPoint y: 155, endPoint x: 185, endPoint y: 156, distance: 52.6
click at [185, 156] on main "**********" at bounding box center [493, 289] width 986 height 497
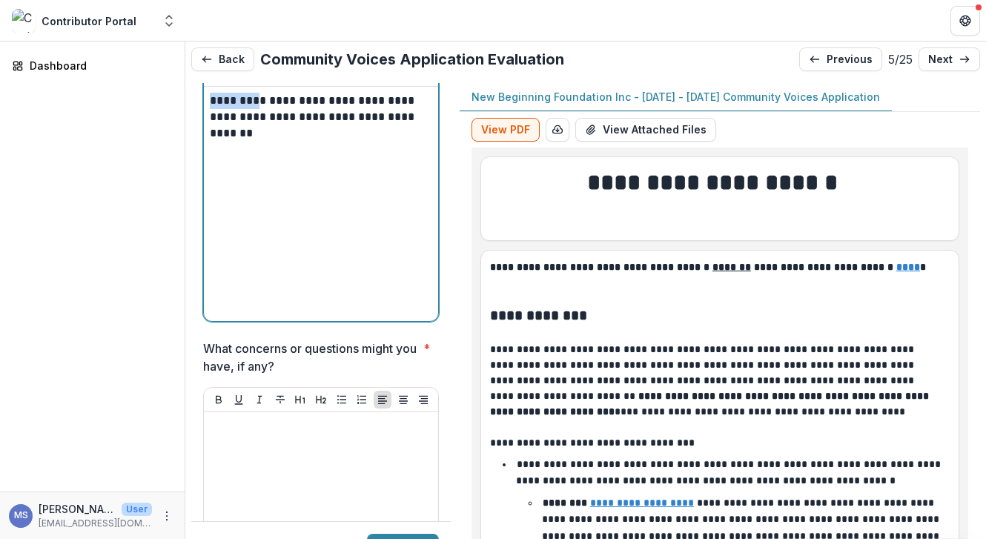
scroll to position [5503, 0]
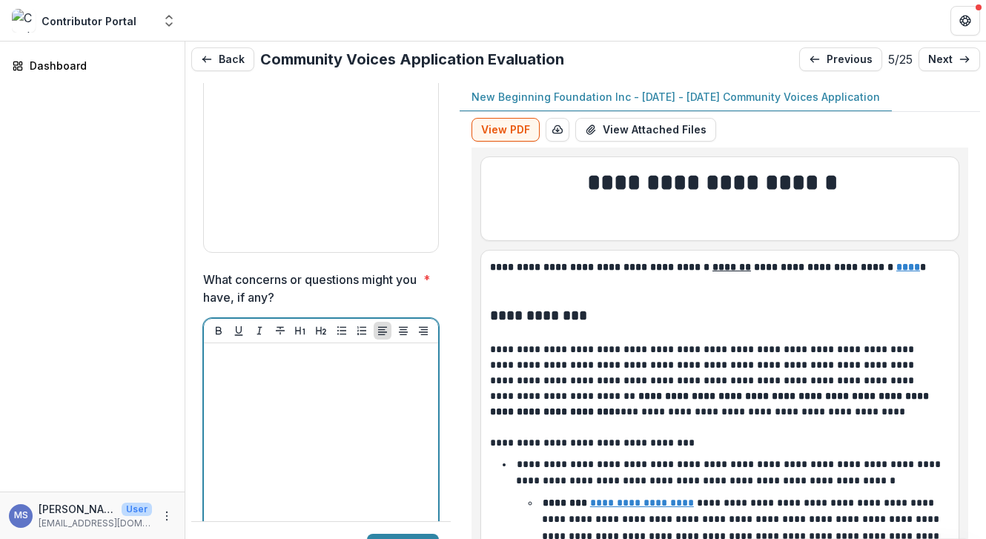
click at [367, 349] on div at bounding box center [321, 460] width 222 height 222
paste div
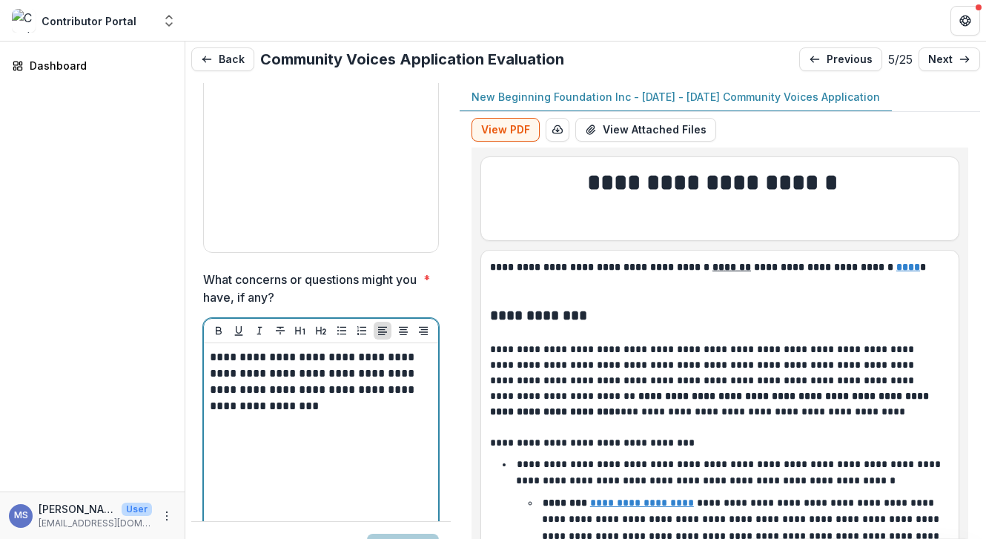
drag, startPoint x: 236, startPoint y: 288, endPoint x: 167, endPoint y: 285, distance: 69.7
click at [167, 285] on main "**********" at bounding box center [493, 289] width 986 height 497
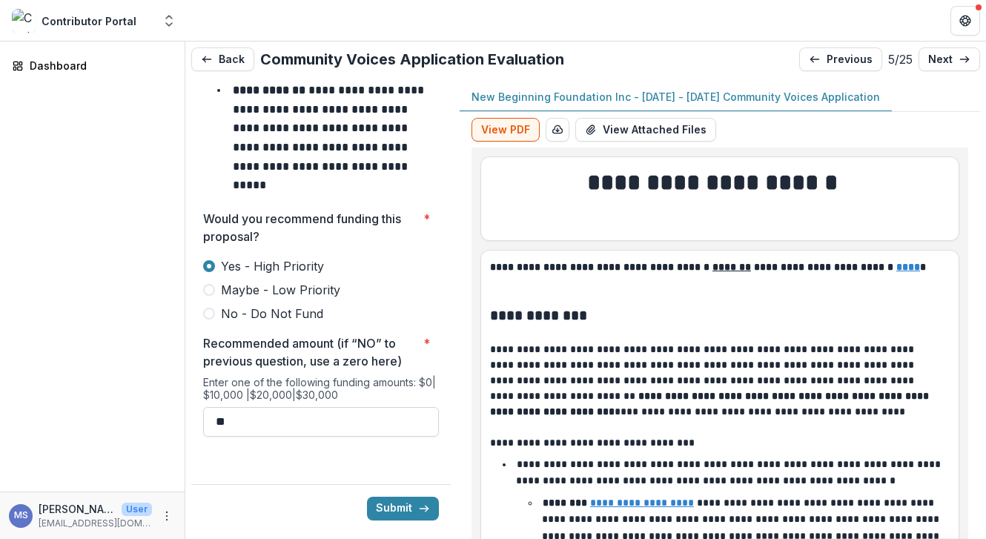
scroll to position [6460, 0]
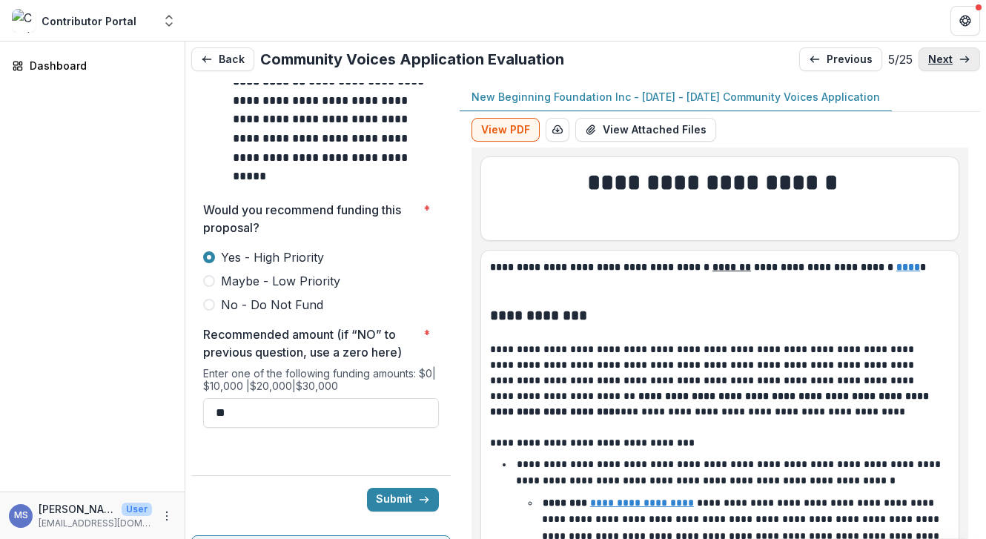
click at [948, 56] on link "next" at bounding box center [949, 59] width 62 height 24
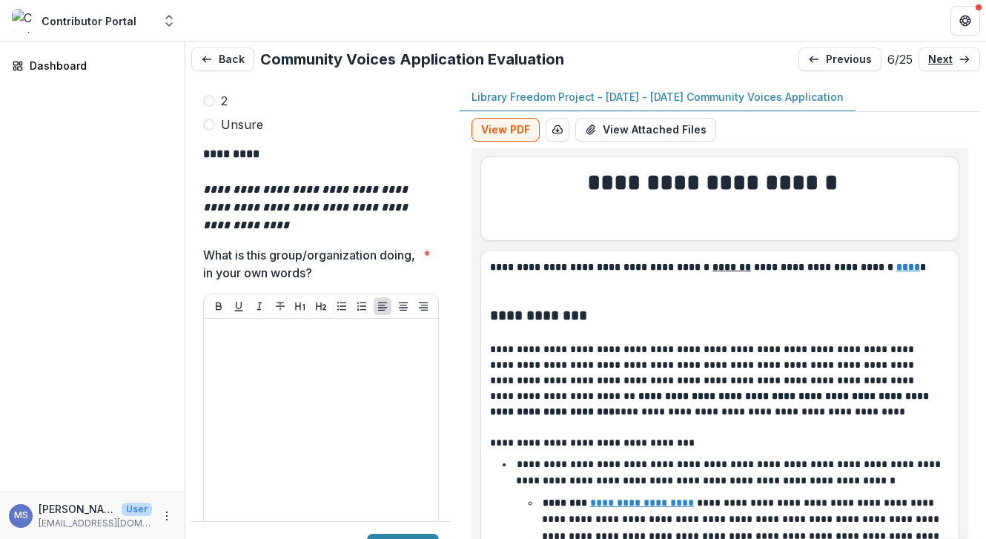
scroll to position [4538, 0]
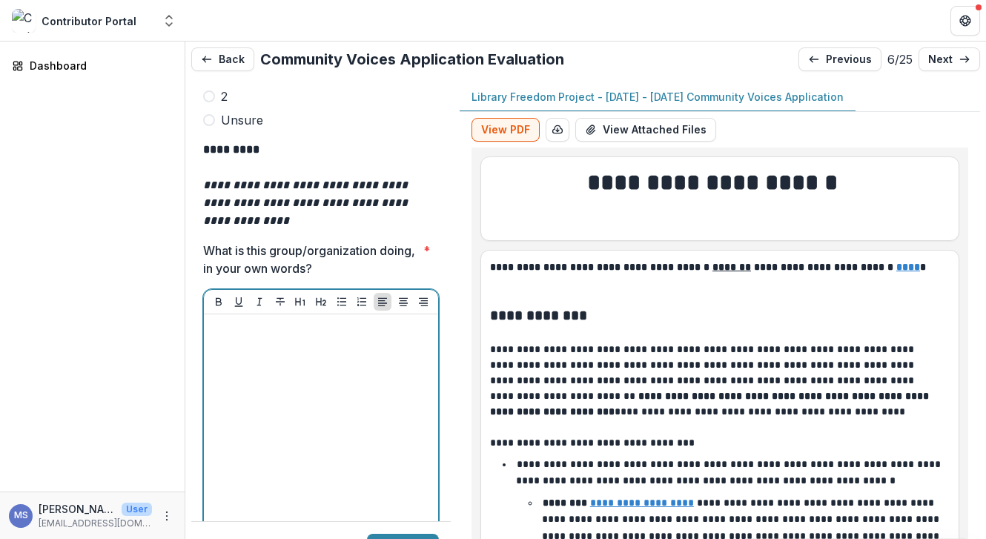
click at [290, 320] on div at bounding box center [321, 431] width 222 height 222
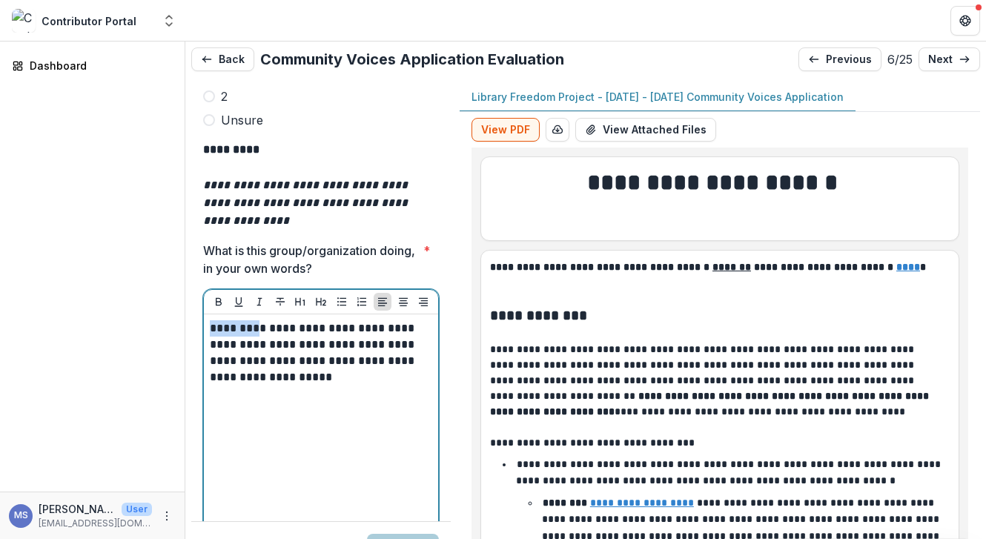
drag, startPoint x: 242, startPoint y: 256, endPoint x: 164, endPoint y: 256, distance: 77.8
click at [164, 256] on main "**********" at bounding box center [493, 289] width 986 height 497
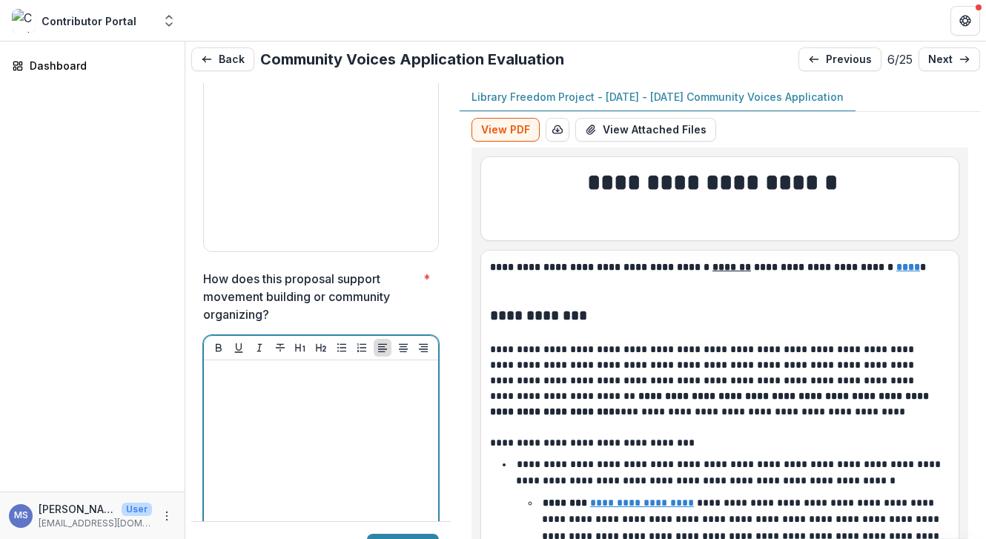
click at [250, 366] on div at bounding box center [321, 477] width 222 height 222
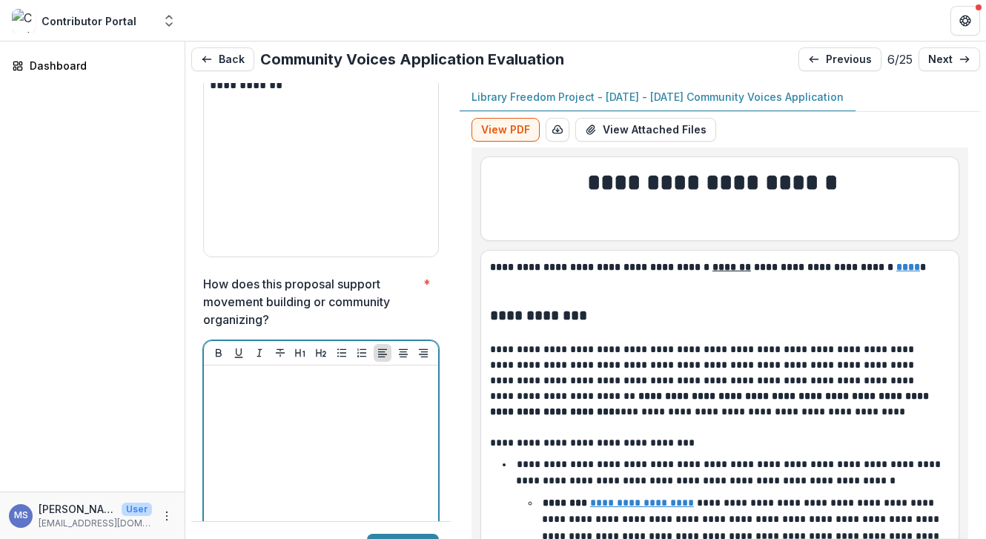
scroll to position [4829, 0]
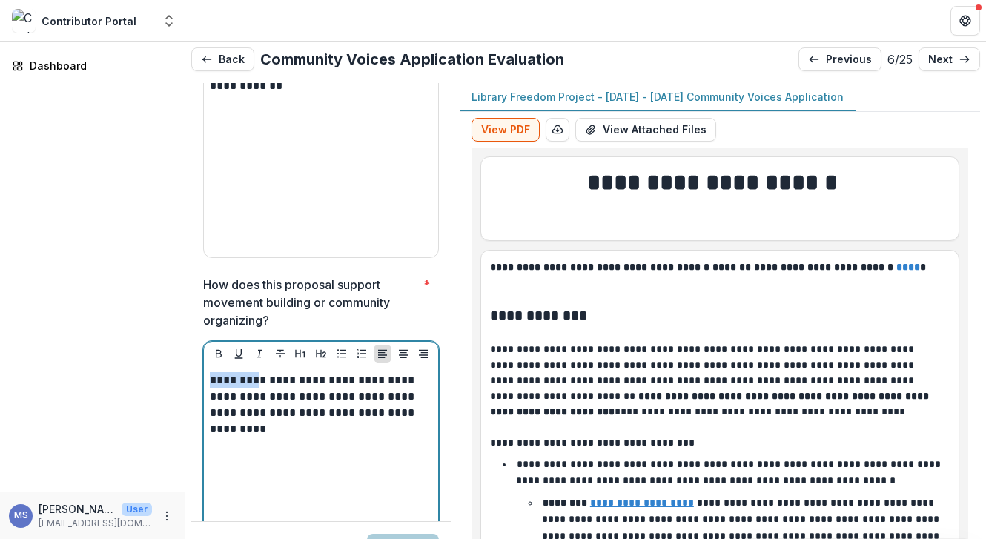
drag, startPoint x: 237, startPoint y: 303, endPoint x: 161, endPoint y: 298, distance: 76.5
click at [160, 299] on main "**********" at bounding box center [493, 289] width 986 height 497
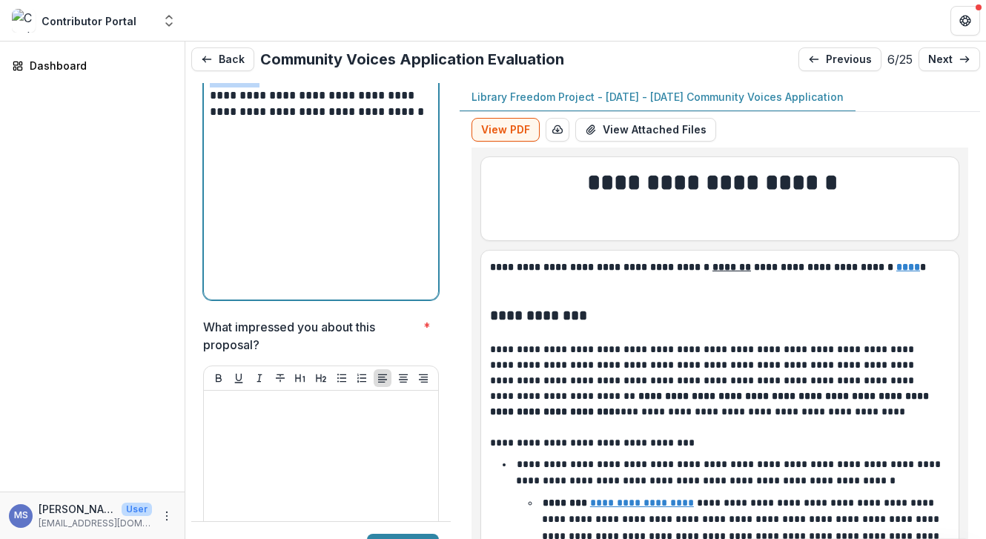
scroll to position [5137, 0]
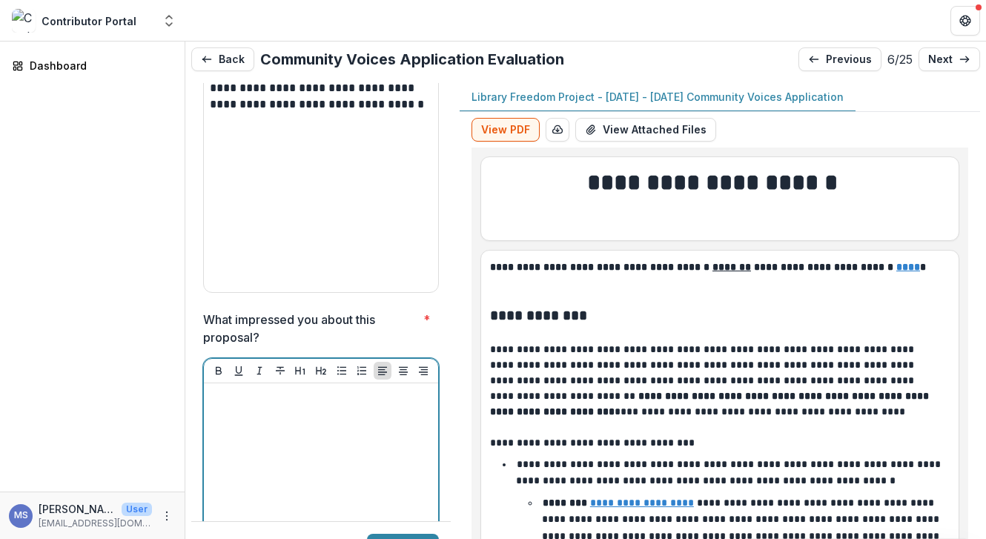
click at [276, 389] on div at bounding box center [321, 500] width 222 height 222
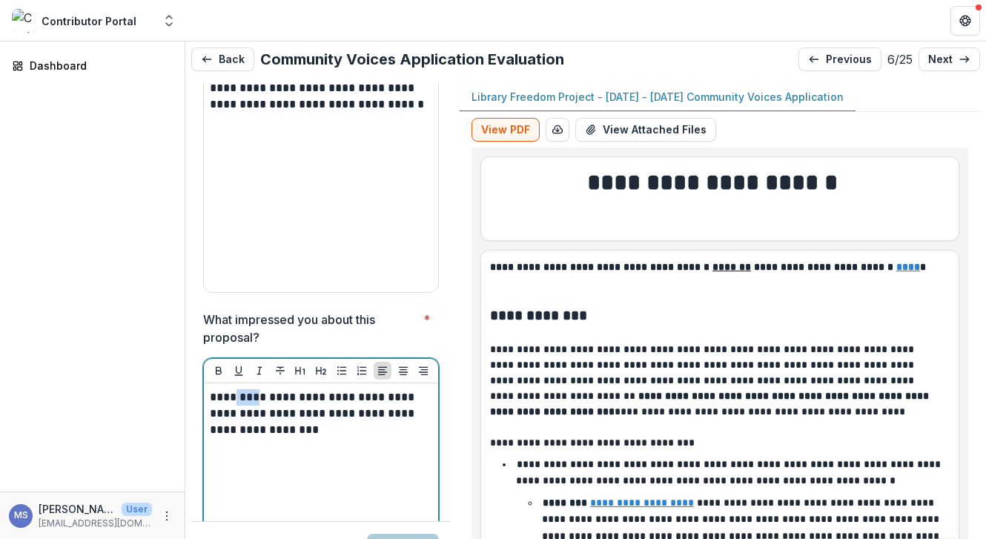
drag, startPoint x: 238, startPoint y: 325, endPoint x: 177, endPoint y: 320, distance: 60.9
click at [177, 320] on main "**********" at bounding box center [493, 289] width 986 height 497
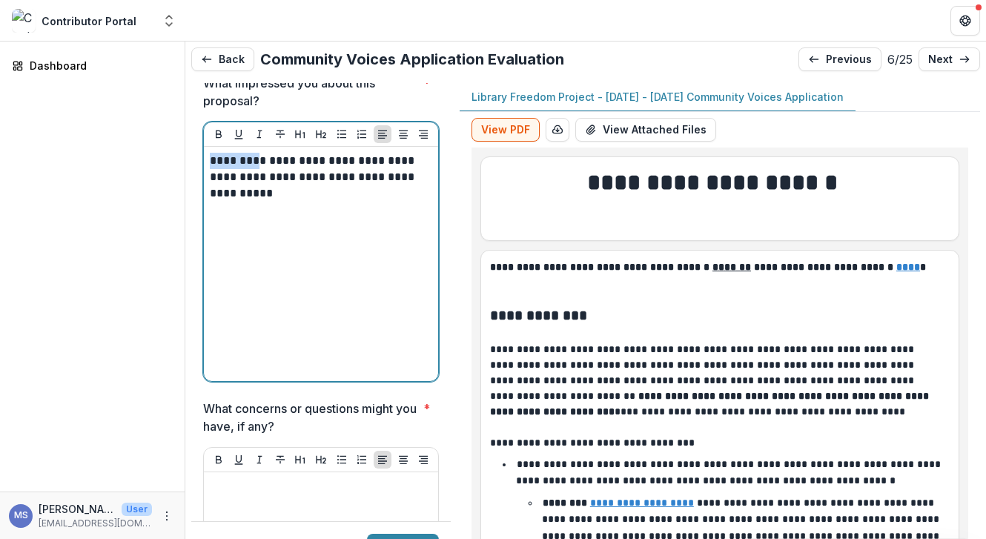
scroll to position [5375, 0]
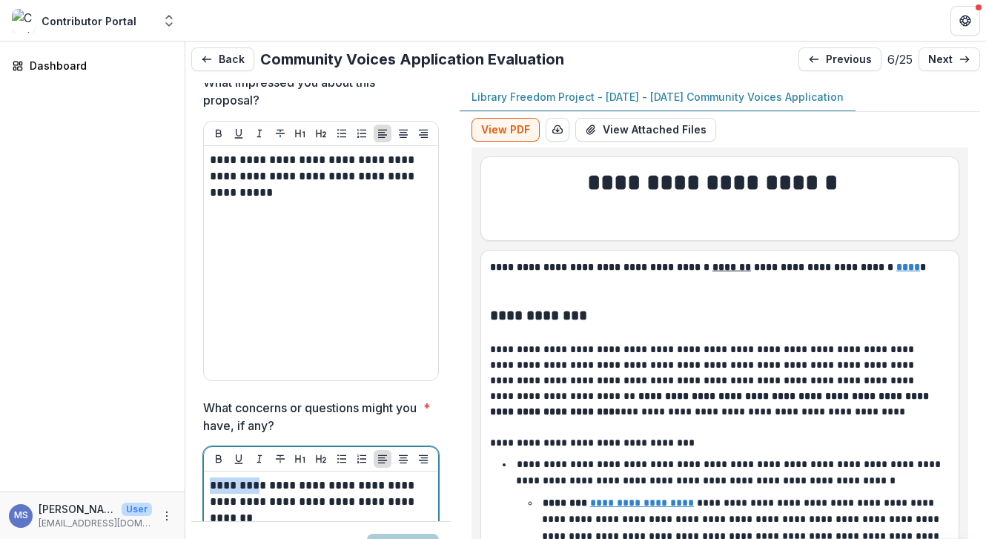
drag, startPoint x: 233, startPoint y: 418, endPoint x: 130, endPoint y: 405, distance: 104.6
click at [130, 405] on main "**********" at bounding box center [493, 289] width 986 height 497
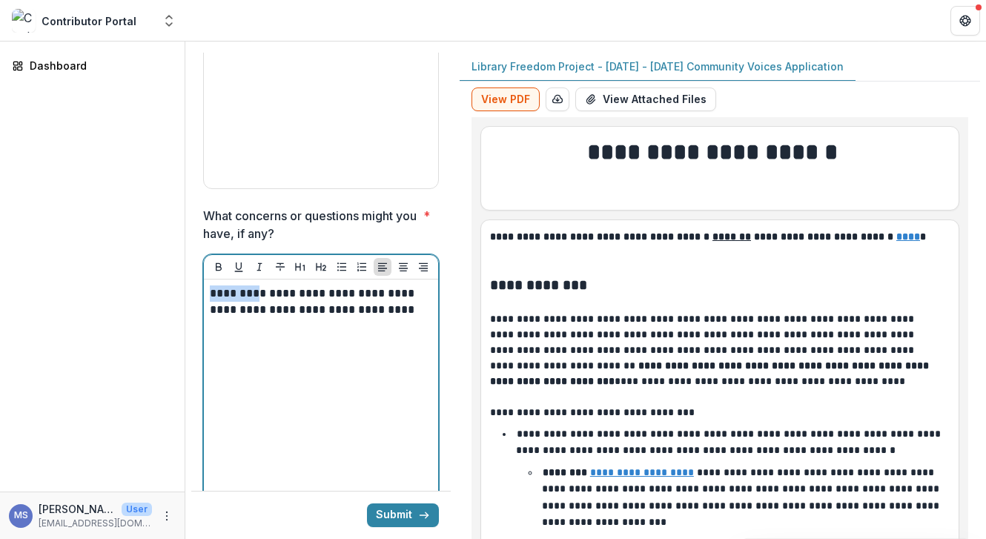
scroll to position [5546, 0]
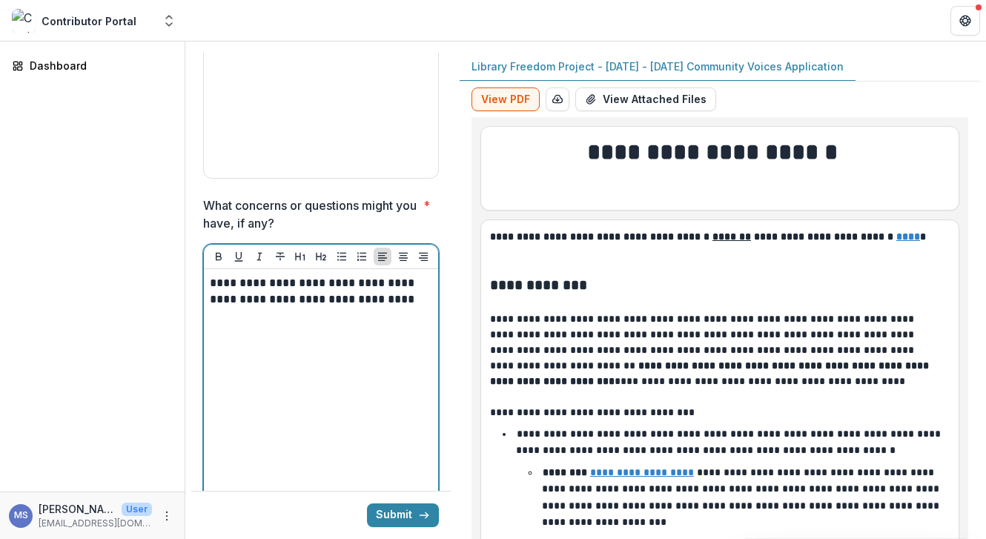
click at [313, 370] on div "**********" at bounding box center [321, 386] width 222 height 222
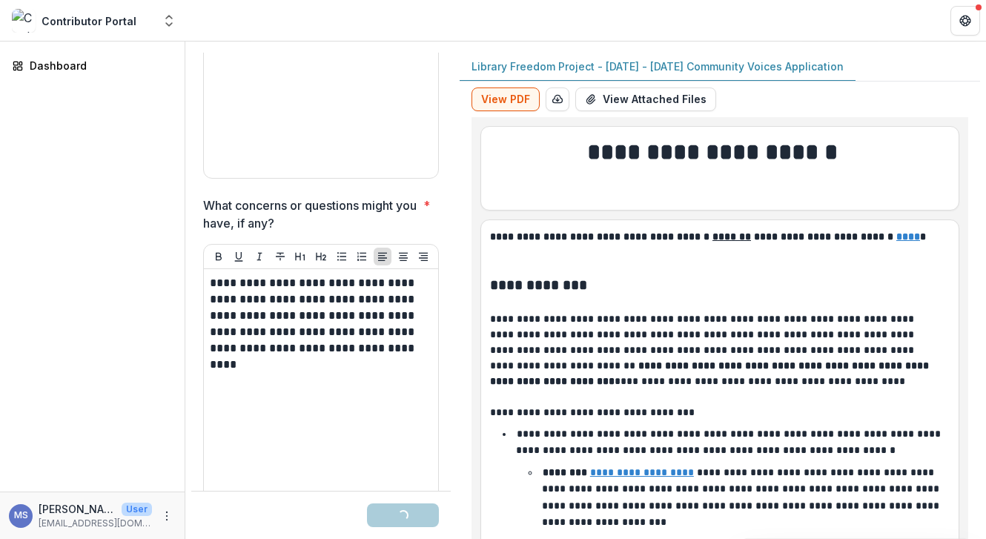
click at [208, 269] on div "**********" at bounding box center [321, 386] width 234 height 234
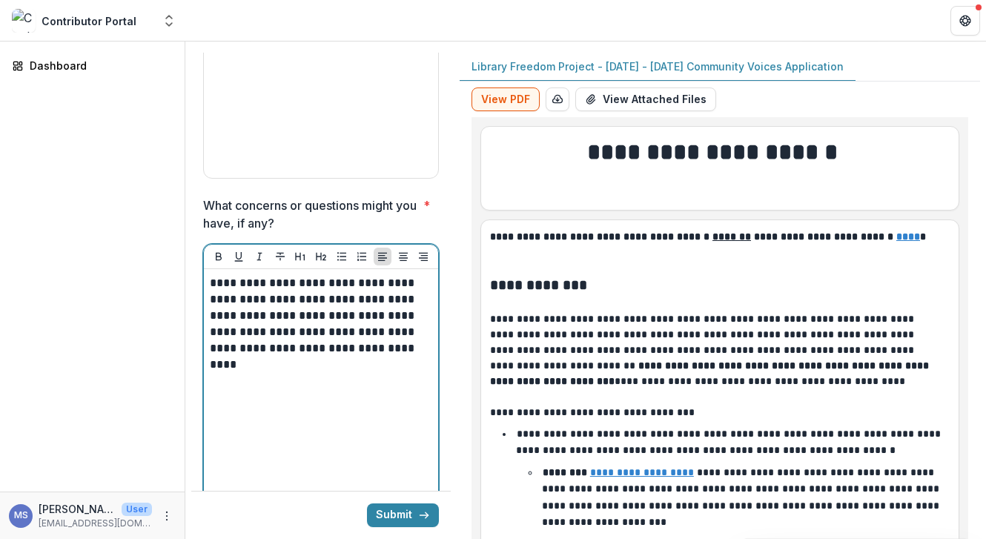
click at [214, 275] on p "**********" at bounding box center [319, 316] width 218 height 82
click at [212, 275] on p "**********" at bounding box center [319, 316] width 218 height 82
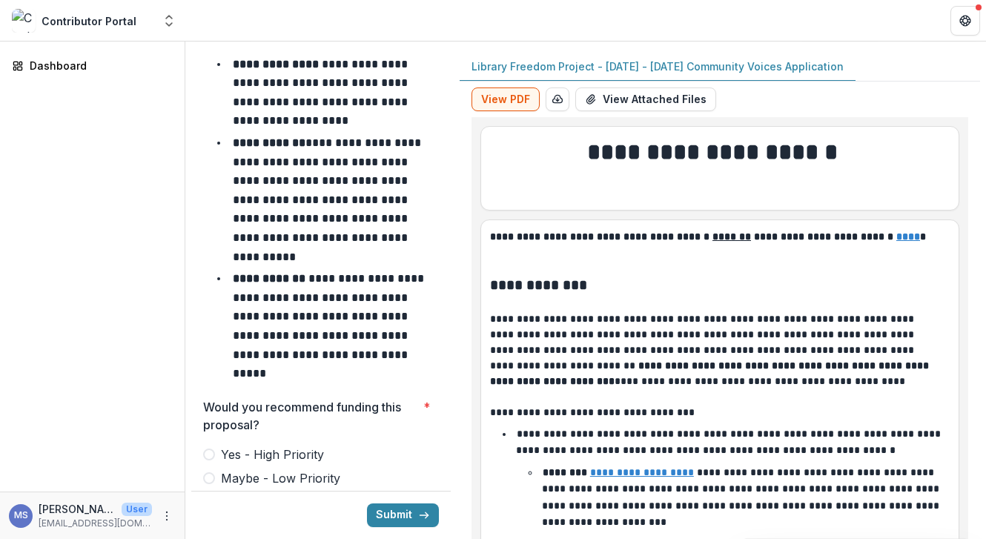
scroll to position [6250, 0]
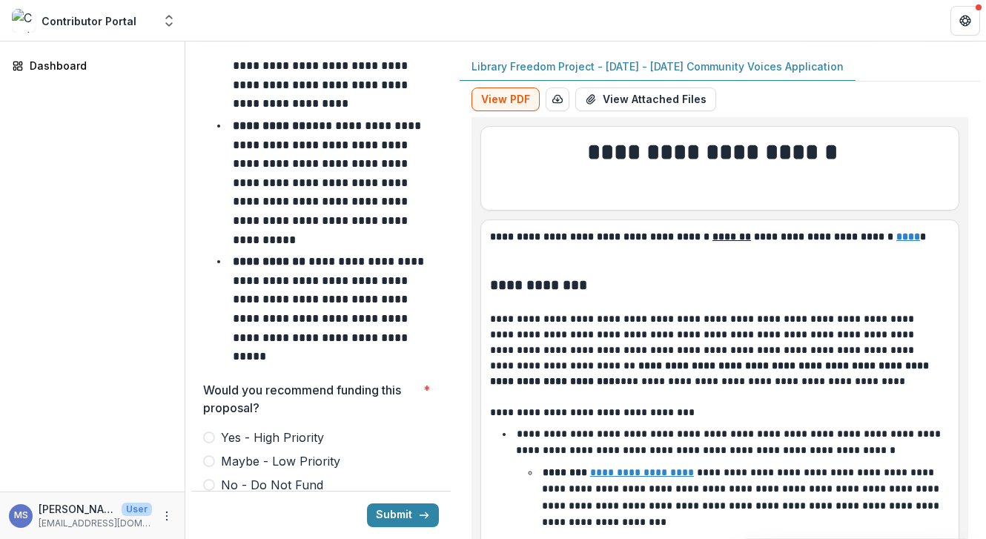
click at [210, 431] on span at bounding box center [209, 437] width 12 height 12
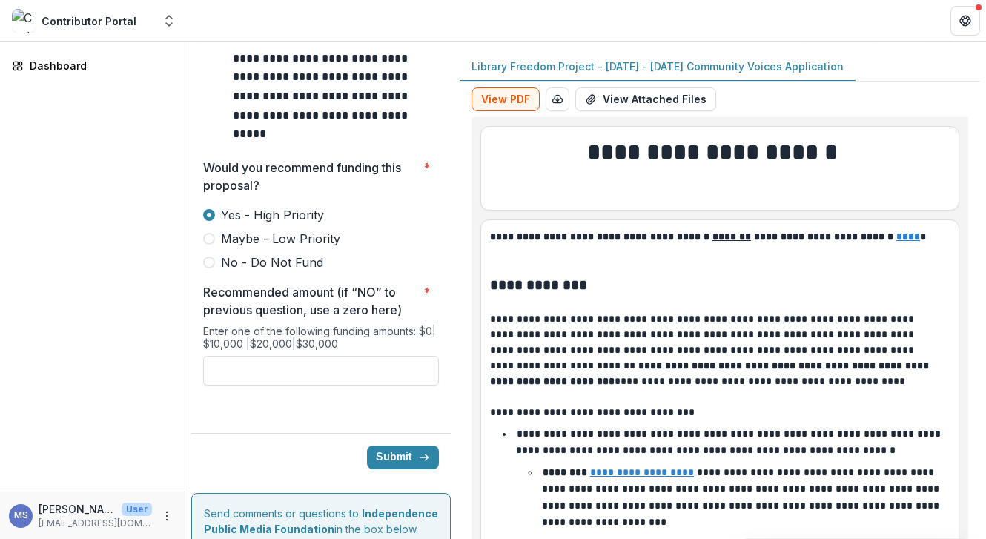
scroll to position [0, 0]
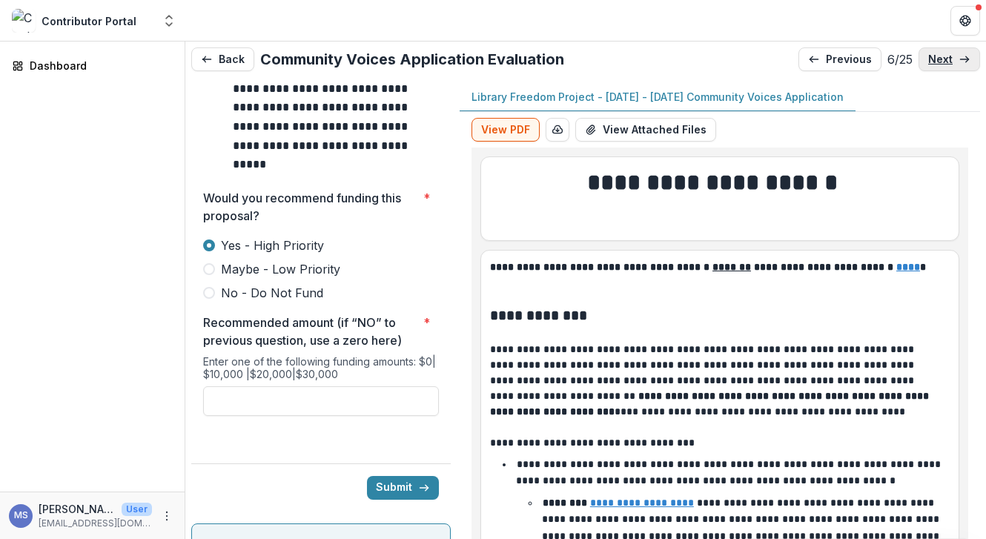
click at [960, 61] on icon at bounding box center [964, 59] width 12 height 12
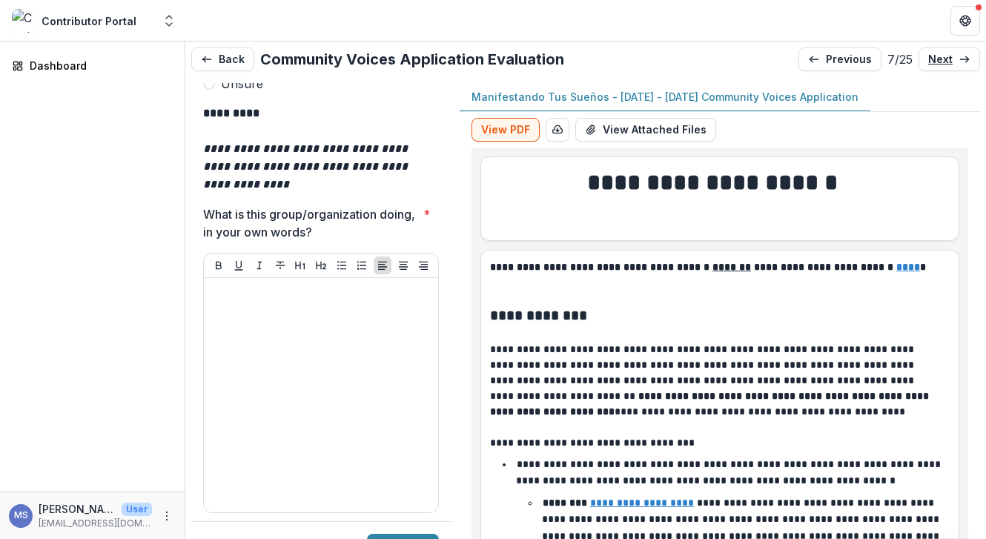
scroll to position [4654, 0]
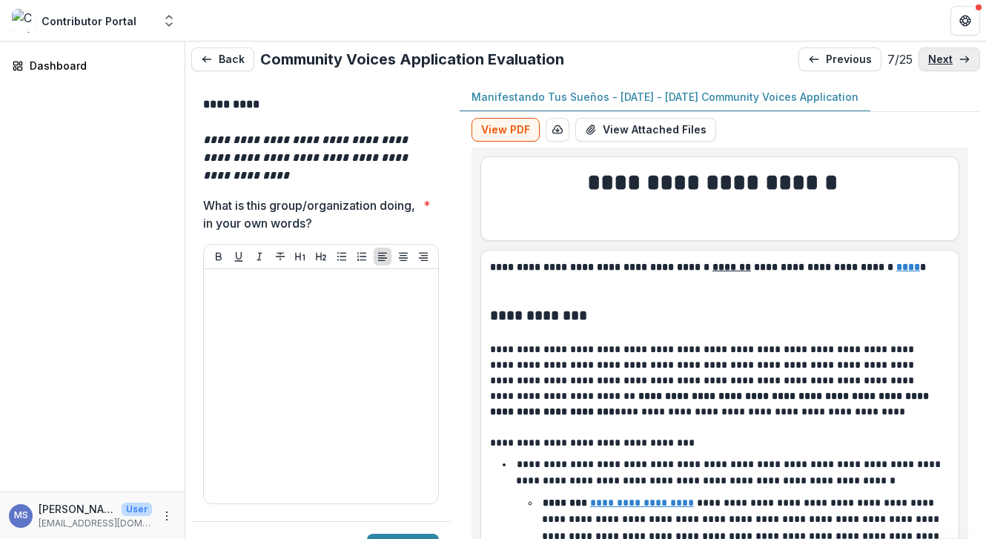
click at [932, 62] on p "next" at bounding box center [940, 59] width 24 height 13
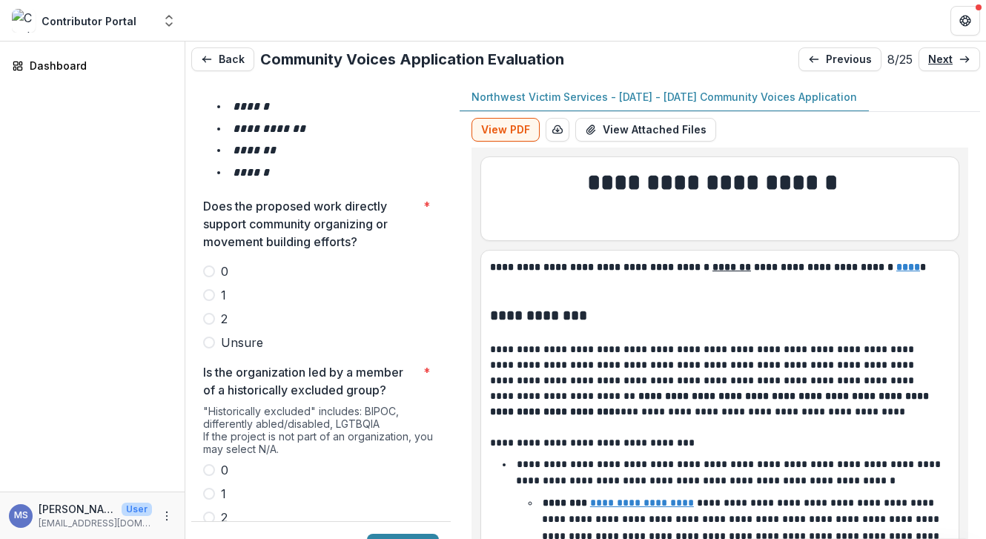
scroll to position [2617, 0]
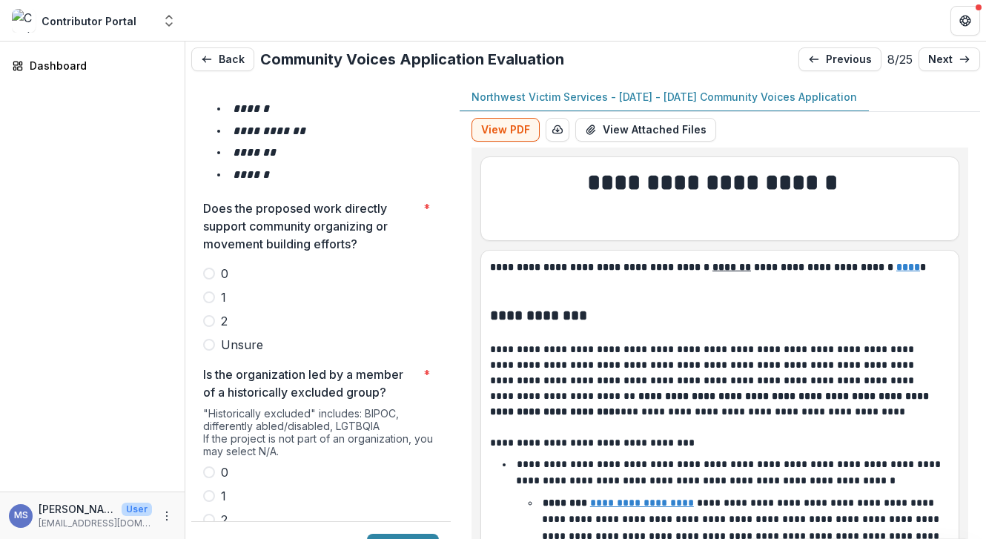
click at [207, 315] on span at bounding box center [209, 321] width 12 height 12
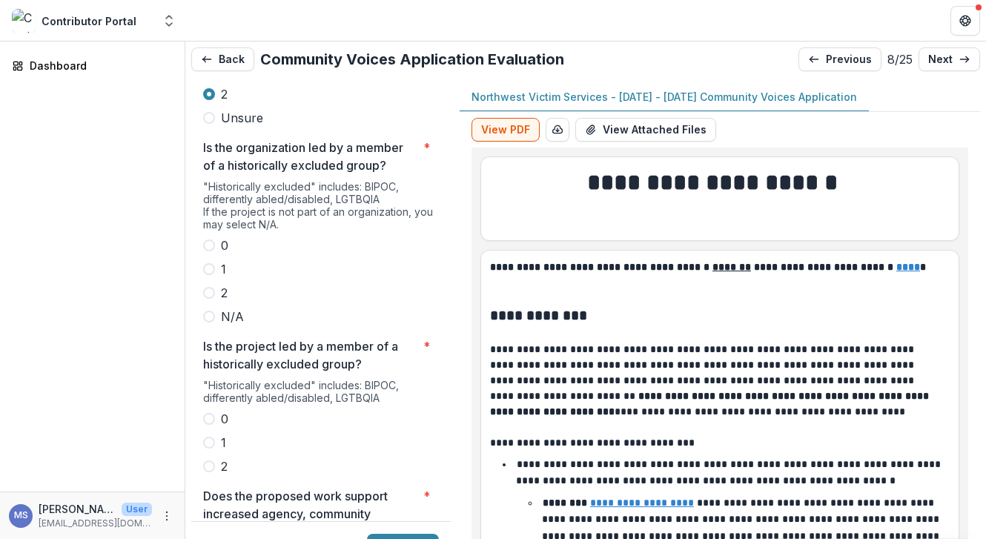
scroll to position [2844, 0]
click at [210, 286] on span at bounding box center [209, 292] width 12 height 12
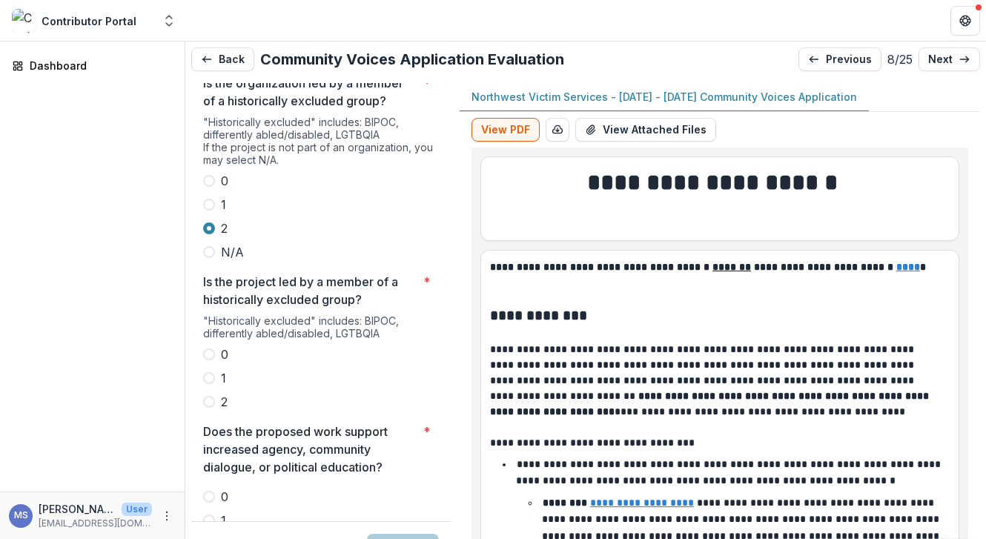
scroll to position [2946, 0]
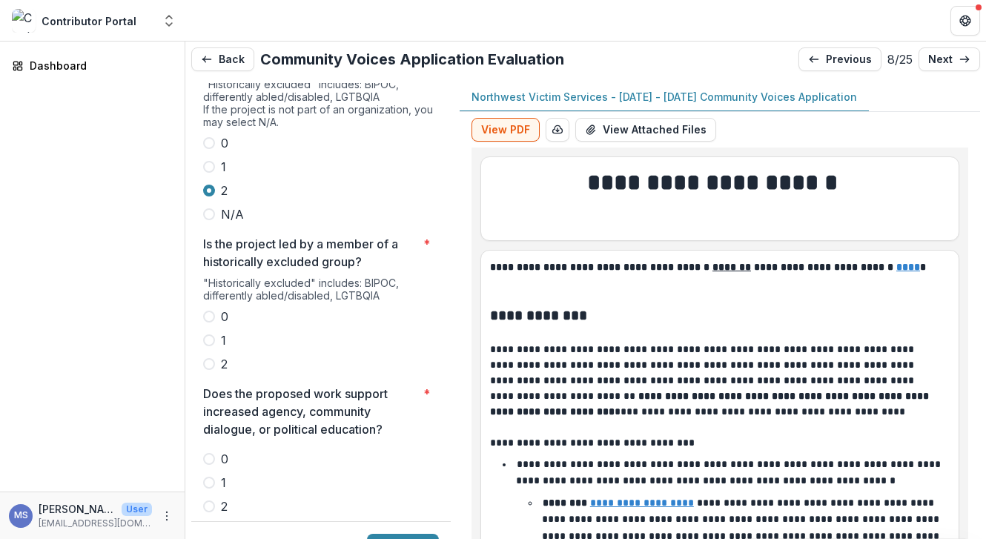
click at [210, 358] on span at bounding box center [209, 364] width 12 height 12
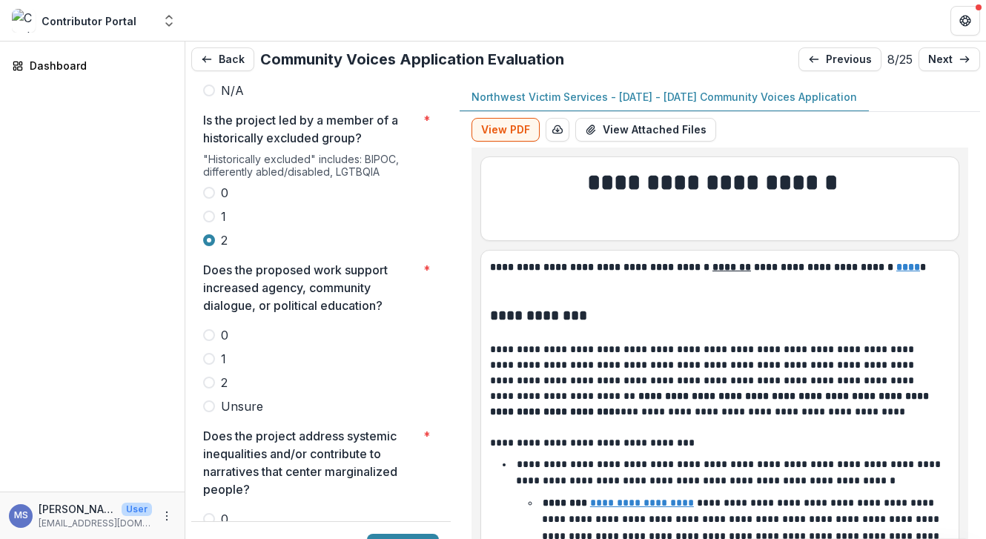
scroll to position [3156, 0]
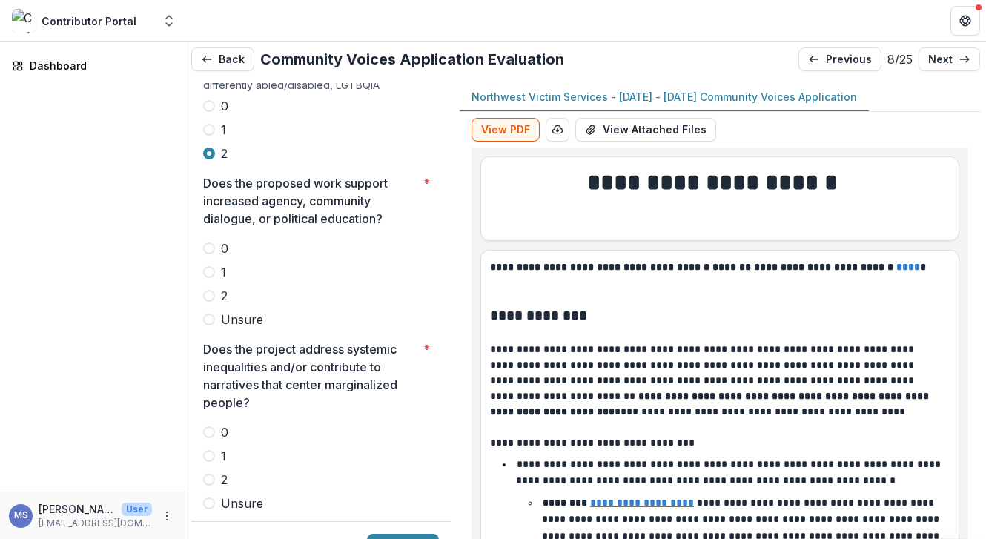
click at [212, 290] on span at bounding box center [209, 296] width 12 height 12
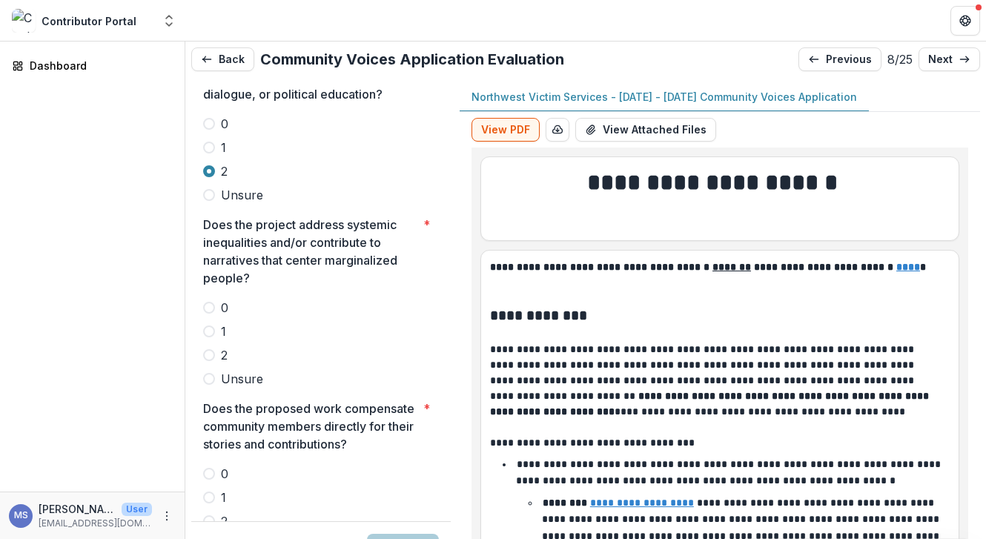
scroll to position [3317, 0]
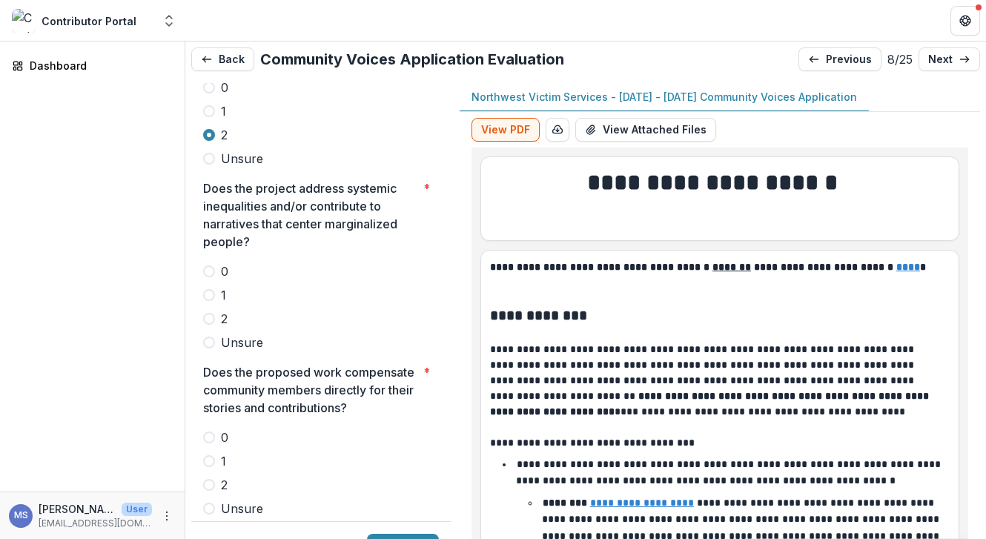
click at [202, 240] on div "**********" at bounding box center [320, 249] width 259 height 6691
click at [216, 310] on label "2" at bounding box center [321, 319] width 236 height 18
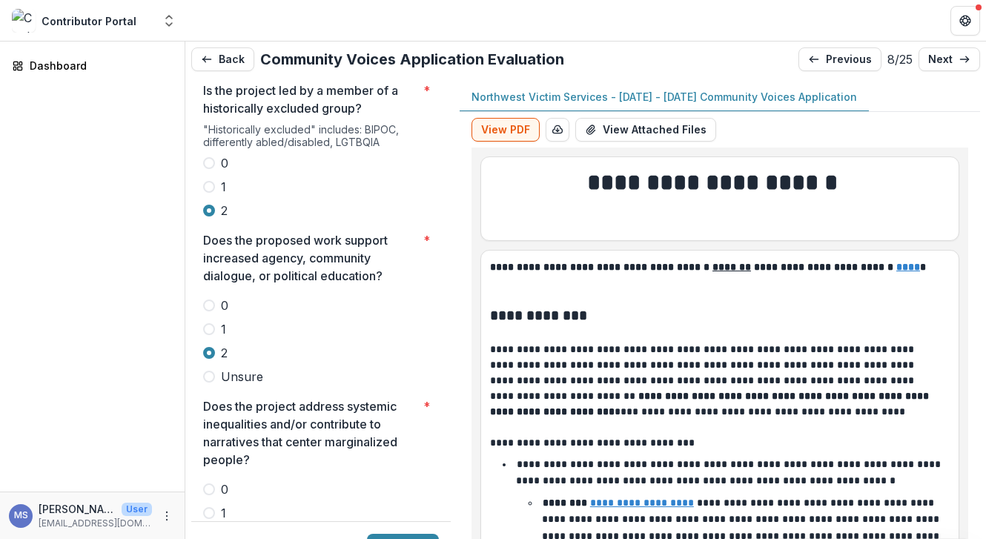
scroll to position [3104, 0]
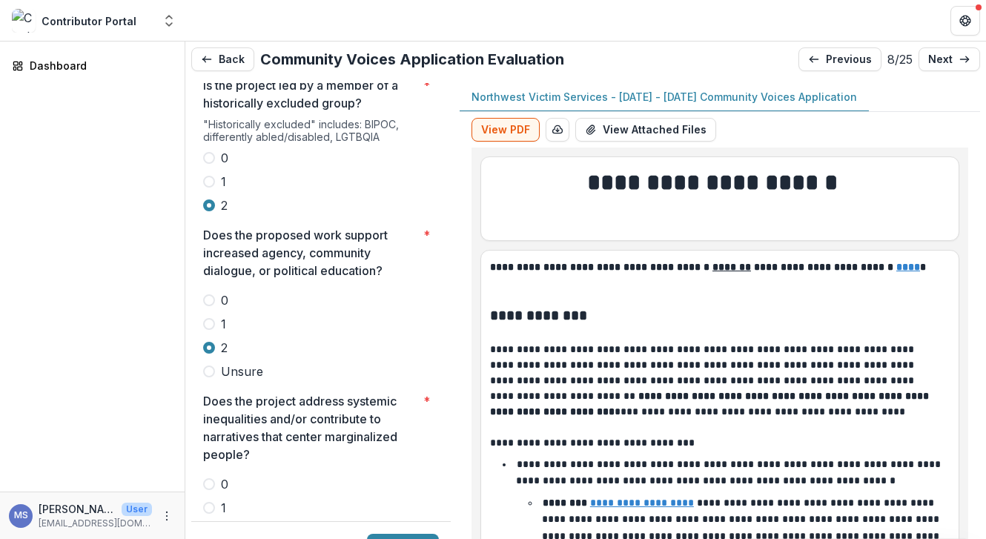
click at [211, 318] on span at bounding box center [209, 324] width 12 height 12
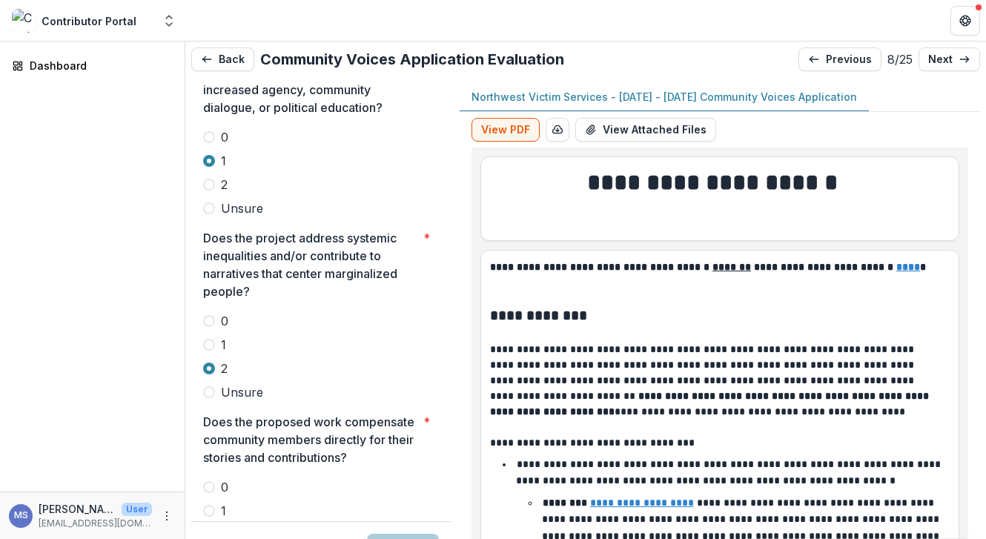
scroll to position [3279, 0]
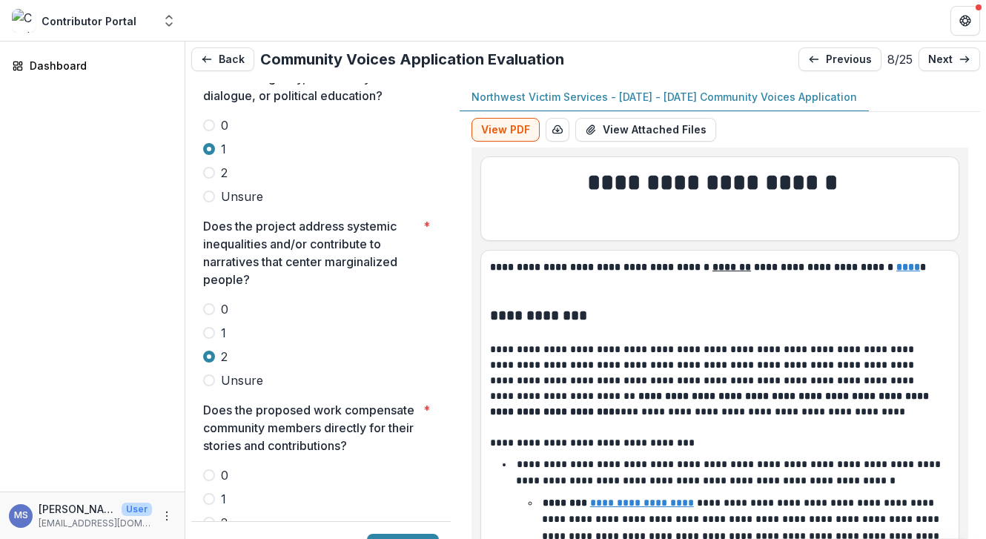
click at [208, 324] on label "1" at bounding box center [321, 333] width 236 height 18
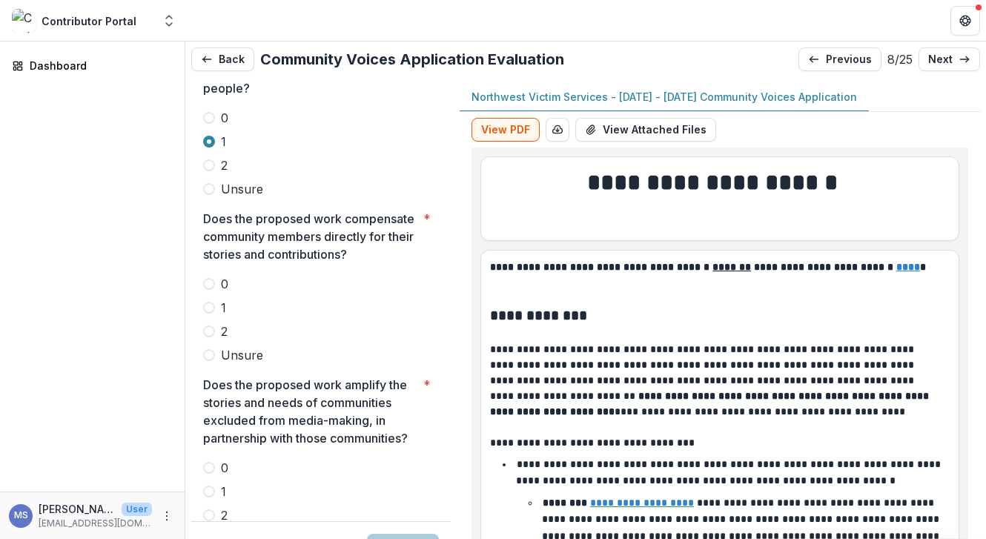
scroll to position [3472, 0]
click at [210, 324] on span at bounding box center [209, 330] width 12 height 12
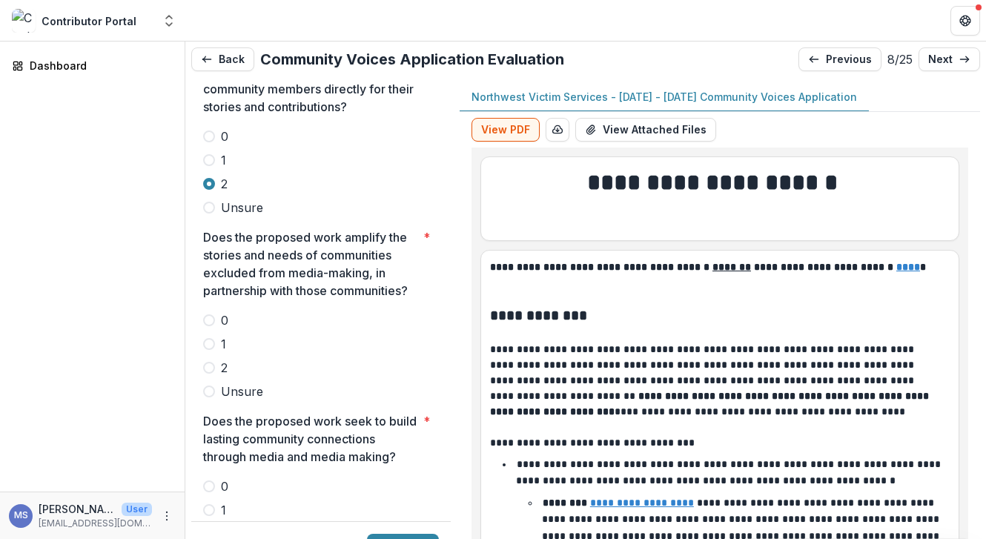
click at [205, 311] on div "0 1 2 Unsure" at bounding box center [321, 355] width 236 height 89
click at [210, 338] on span at bounding box center [209, 344] width 12 height 12
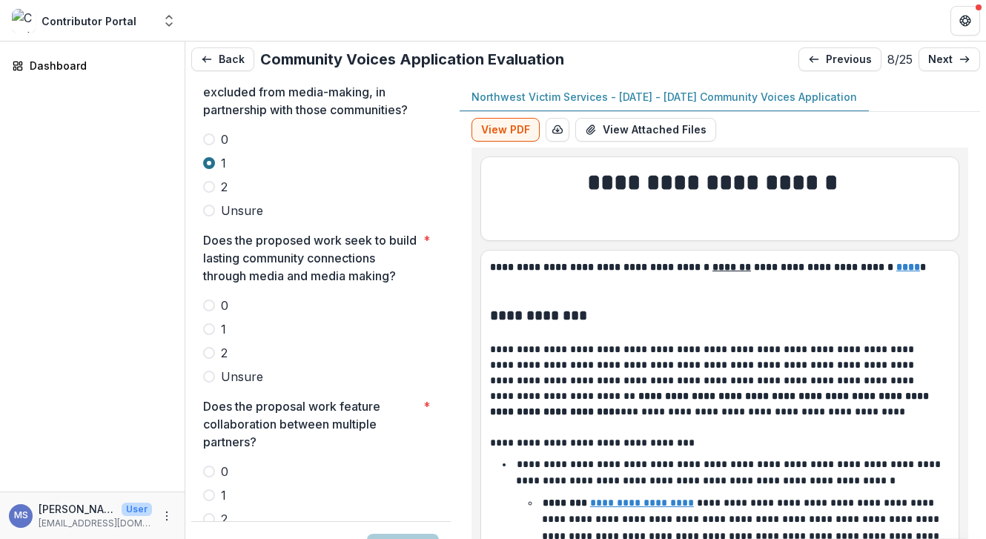
scroll to position [3801, 0]
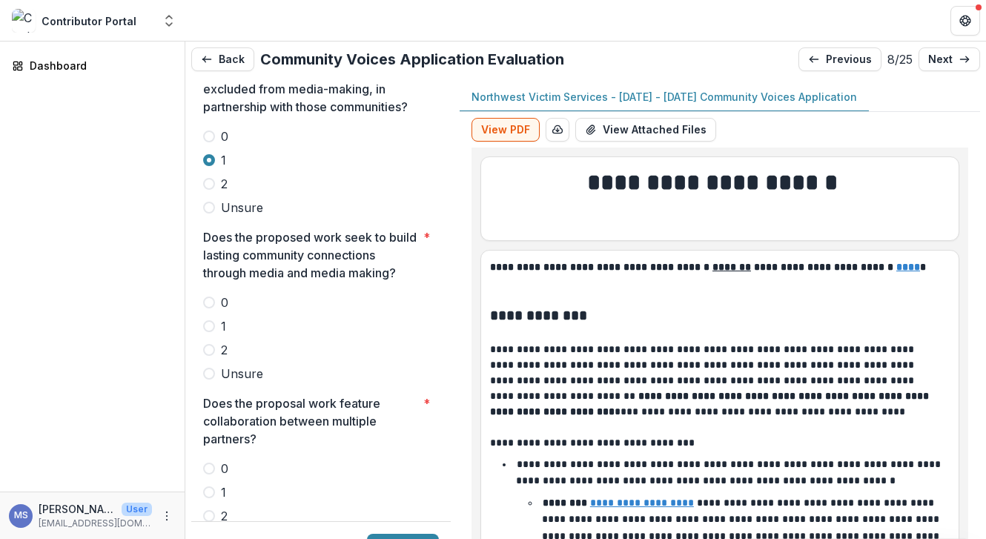
click at [230, 365] on span "Unsure" at bounding box center [242, 374] width 42 height 18
click at [204, 462] on span at bounding box center [209, 468] width 12 height 12
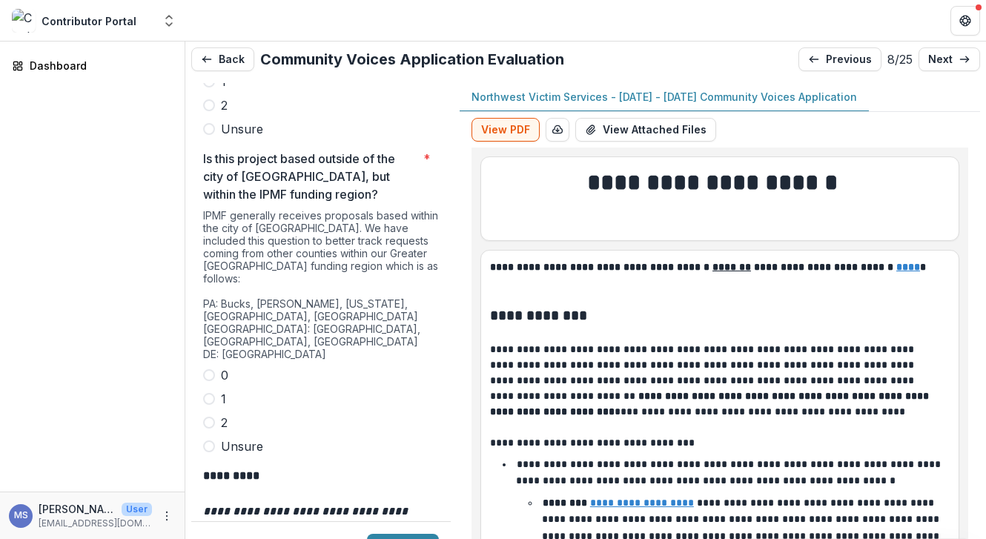
scroll to position [4213, 0]
click at [208, 368] on span at bounding box center [209, 374] width 12 height 12
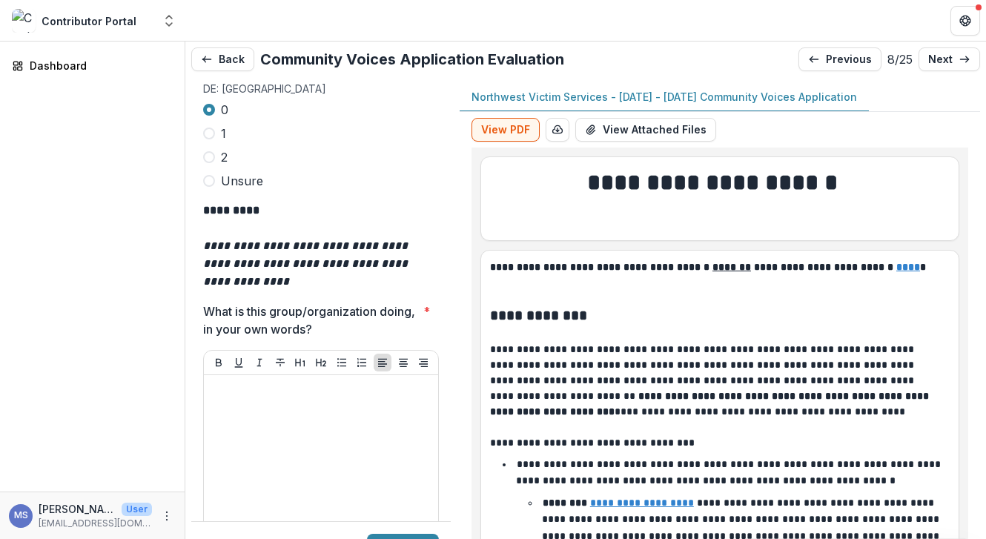
scroll to position [4518, 0]
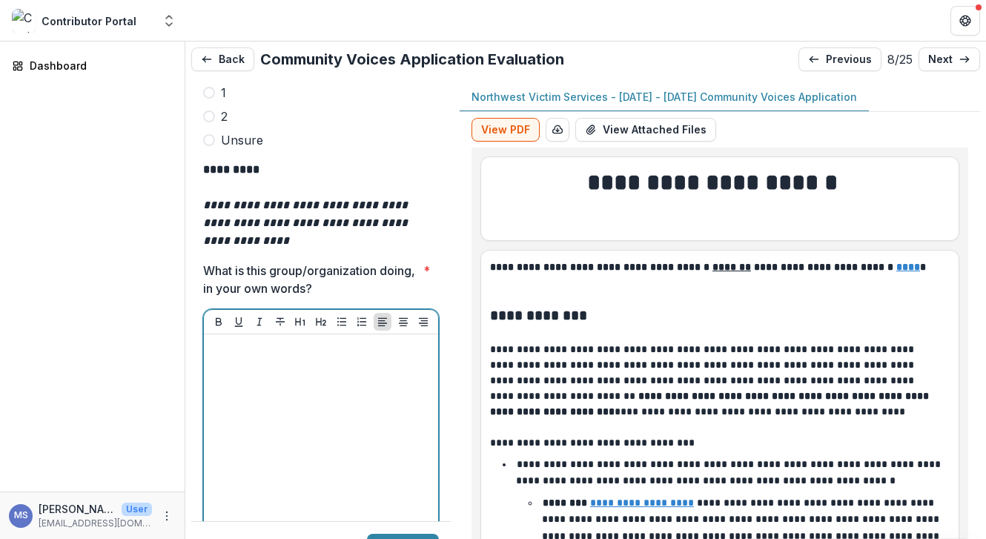
click at [321, 340] on div at bounding box center [321, 451] width 222 height 222
paste div
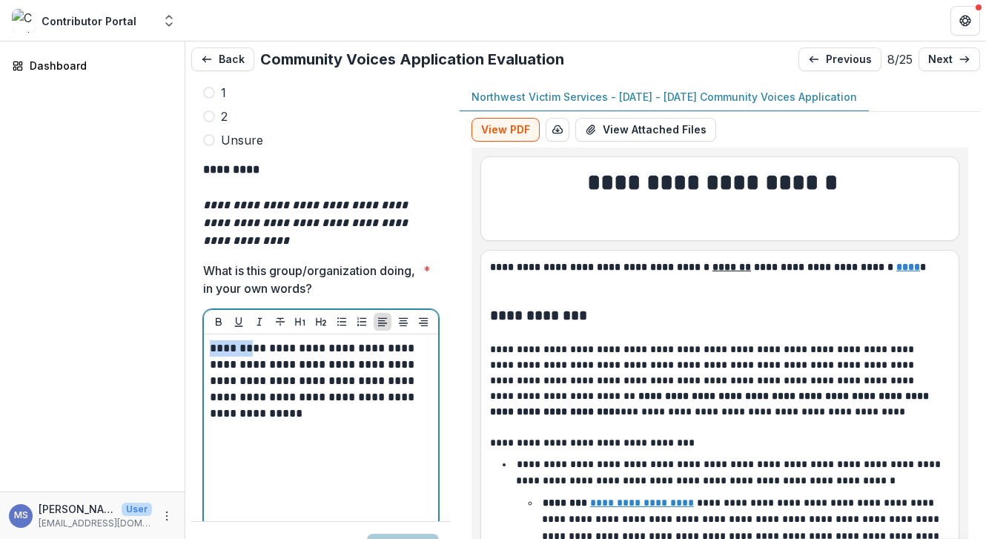
drag, startPoint x: 236, startPoint y: 277, endPoint x: 173, endPoint y: 271, distance: 63.3
click at [173, 271] on main "**********" at bounding box center [493, 289] width 986 height 497
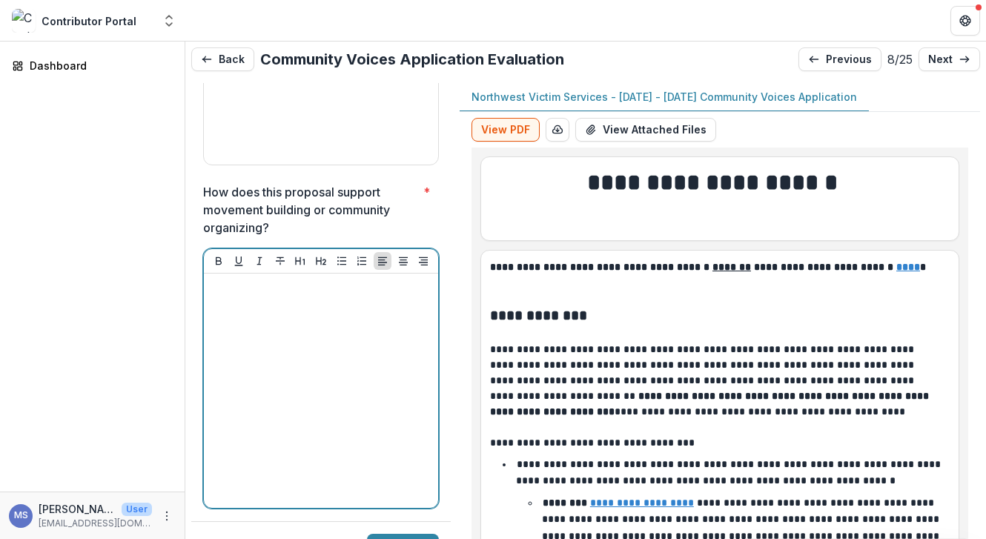
click at [230, 345] on div at bounding box center [321, 390] width 222 height 222
paste div
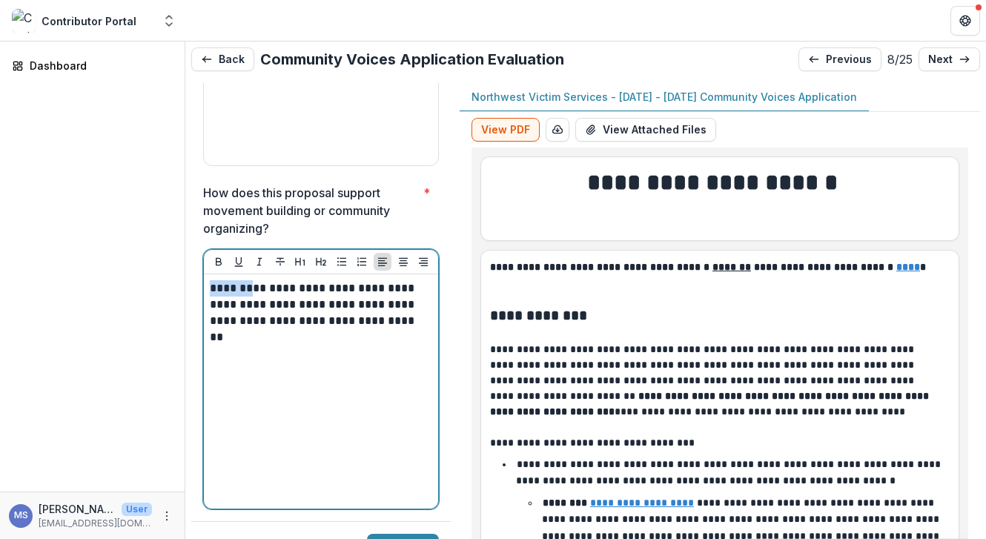
drag, startPoint x: 236, startPoint y: 213, endPoint x: 179, endPoint y: 212, distance: 56.3
click at [179, 213] on main "**********" at bounding box center [493, 289] width 986 height 497
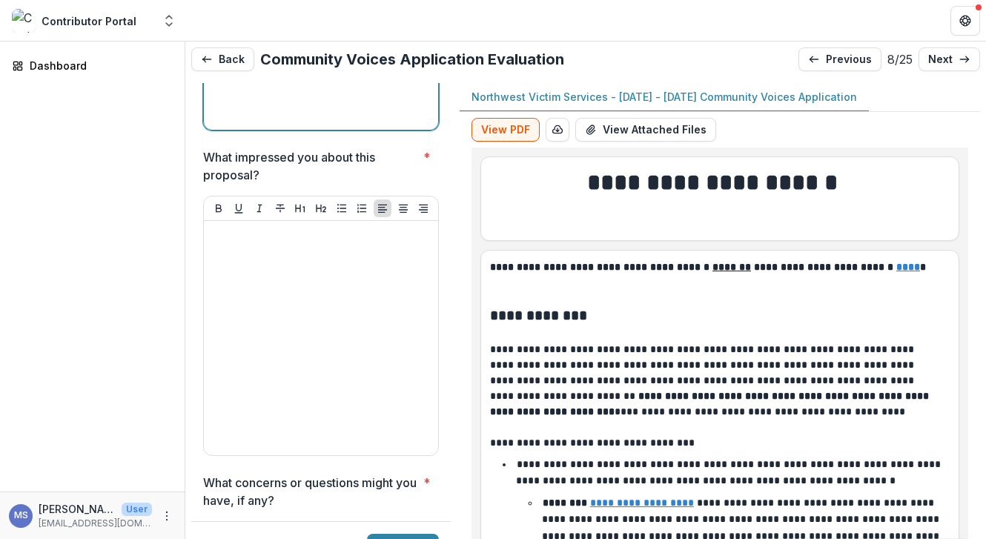
scroll to position [5309, 0]
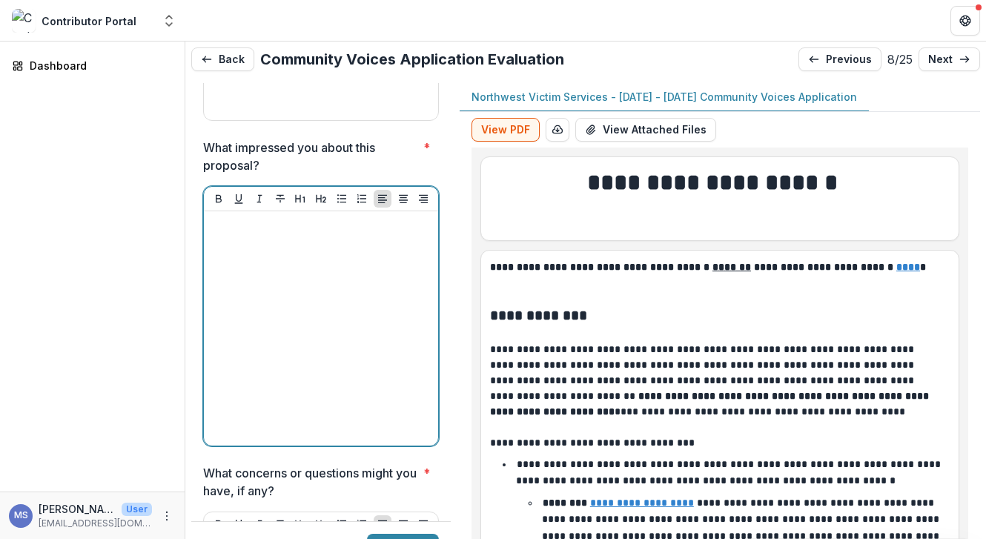
click at [308, 310] on div at bounding box center [321, 328] width 222 height 222
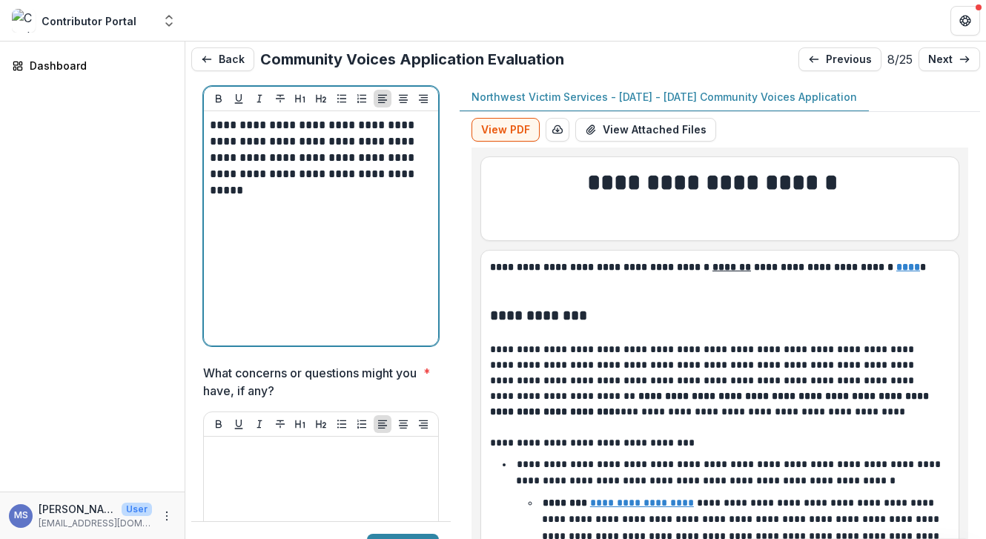
scroll to position [5688, 0]
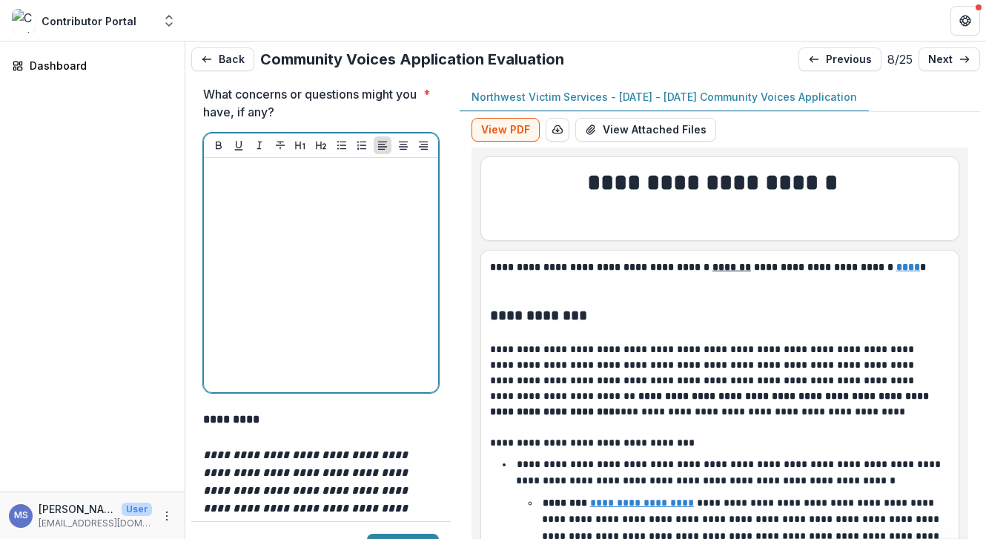
click at [276, 236] on div at bounding box center [321, 275] width 222 height 222
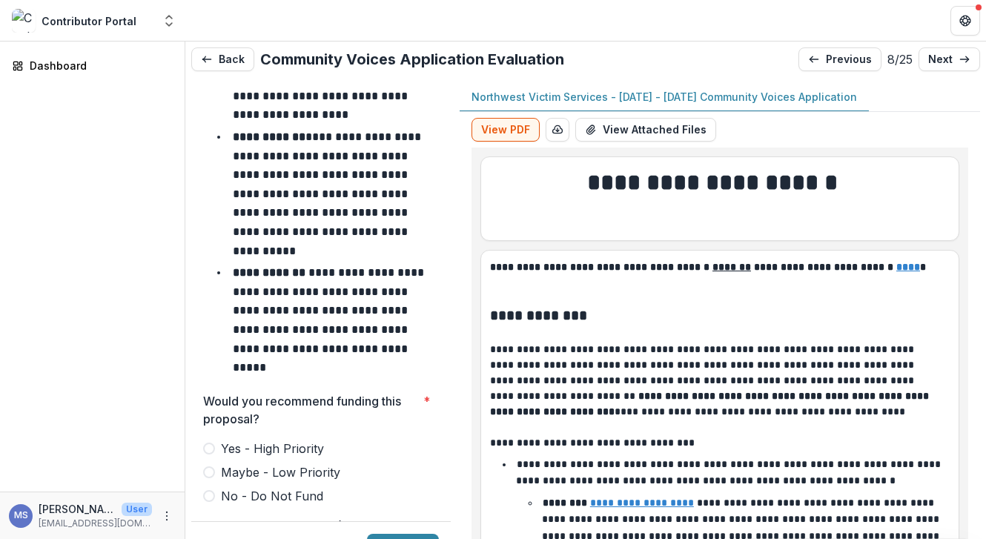
scroll to position [6270, 0]
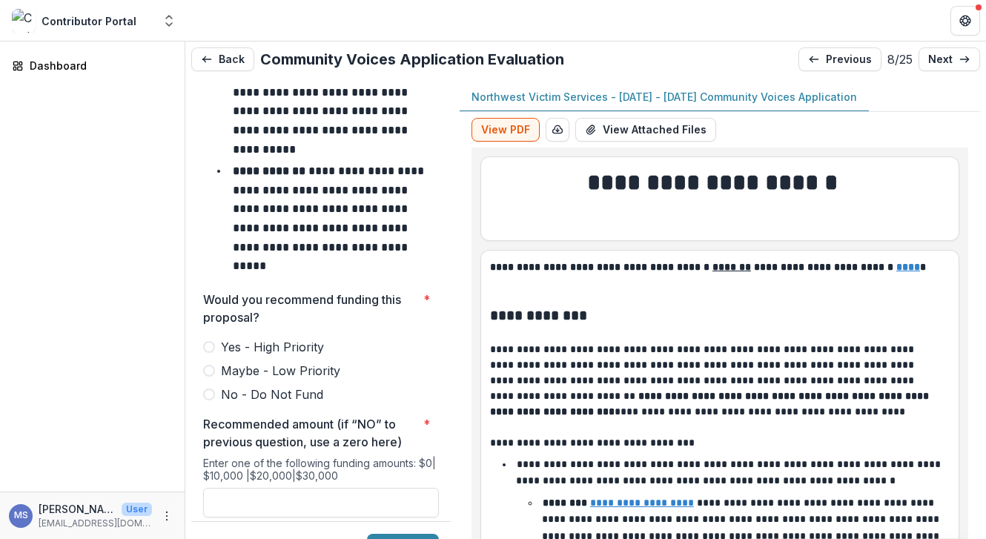
click at [227, 362] on span "Maybe - Low Priority" at bounding box center [280, 371] width 119 height 18
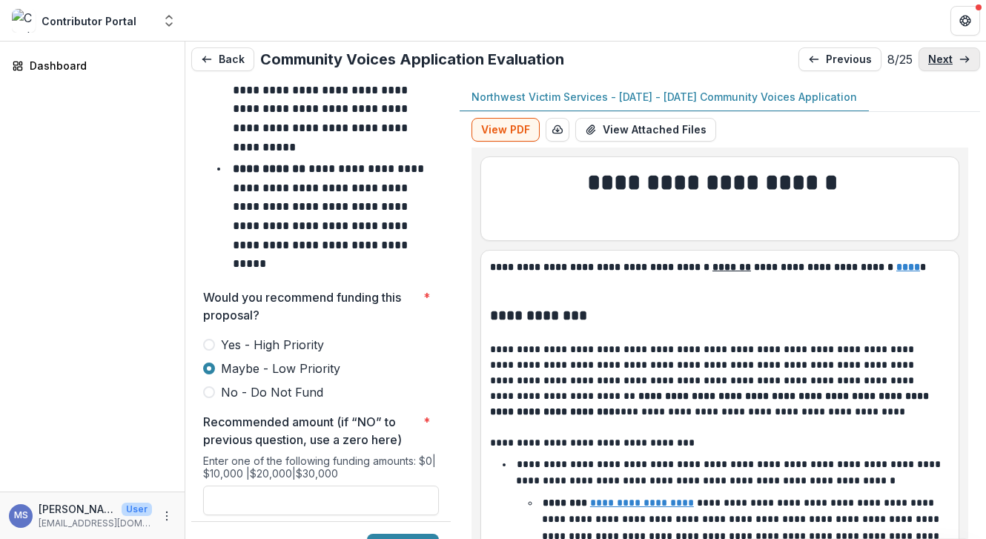
drag, startPoint x: 949, startPoint y: 61, endPoint x: 822, endPoint y: 118, distance: 139.6
click at [949, 61] on link "next" at bounding box center [949, 59] width 62 height 24
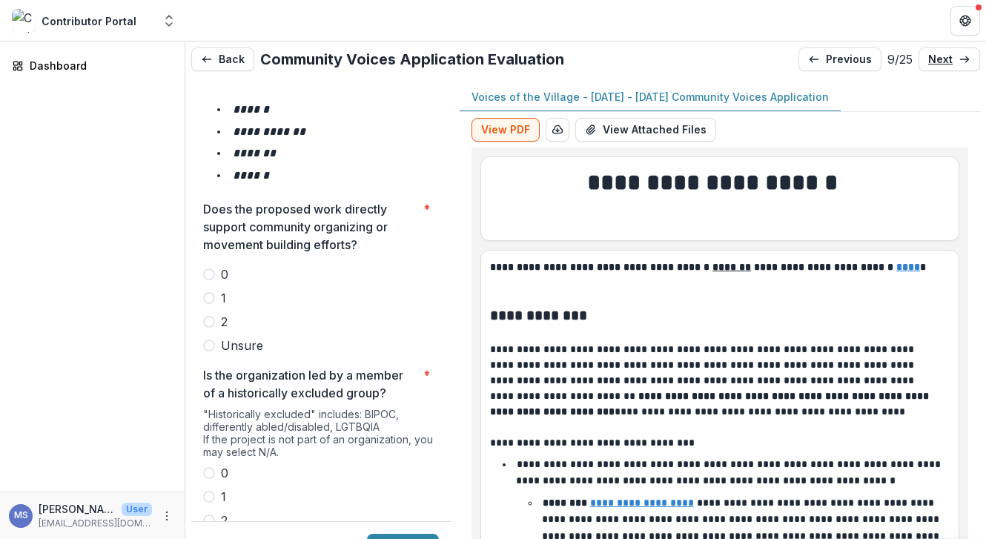
scroll to position [2611, 0]
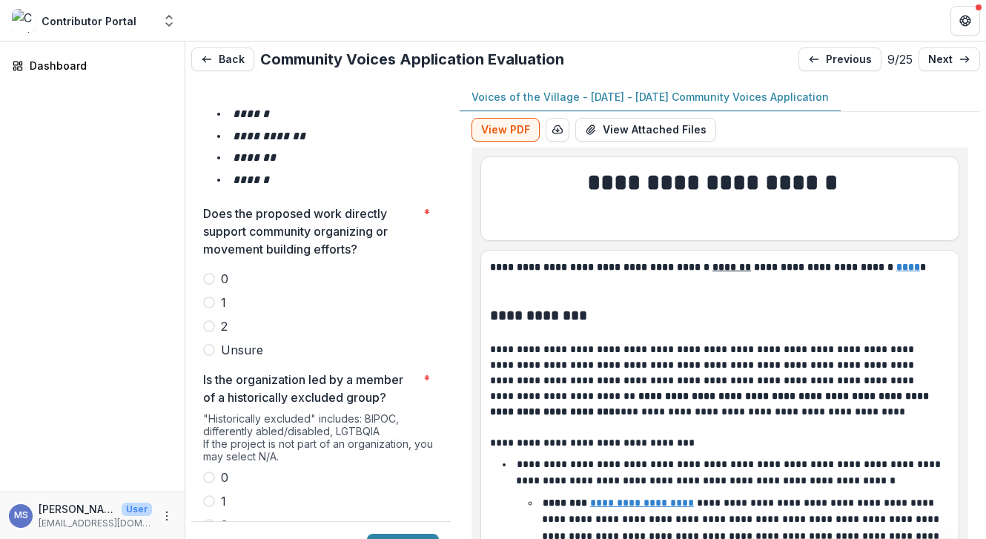
click at [215, 317] on label "2" at bounding box center [321, 326] width 236 height 18
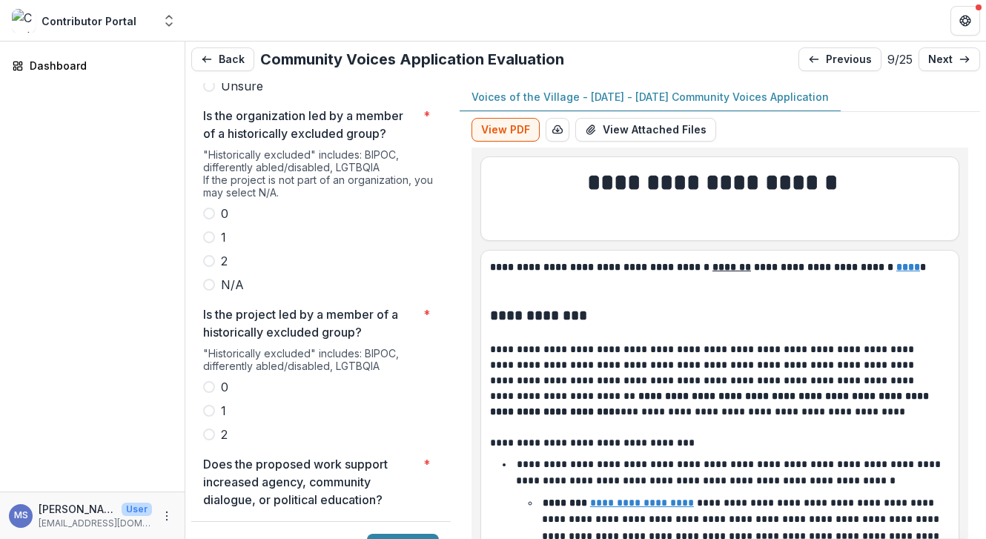
scroll to position [2876, 0]
click at [207, 254] on span at bounding box center [209, 260] width 12 height 12
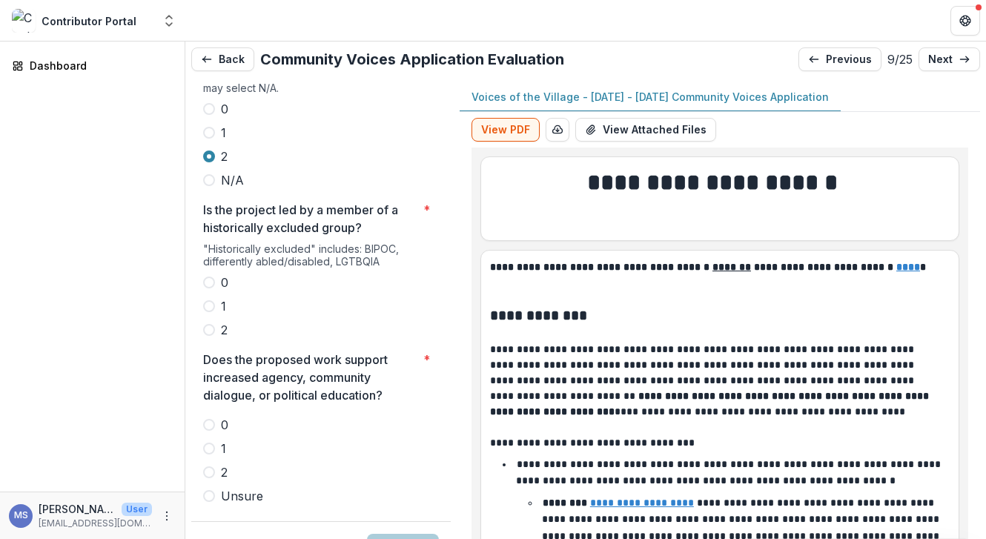
click at [209, 321] on label "2" at bounding box center [321, 330] width 236 height 18
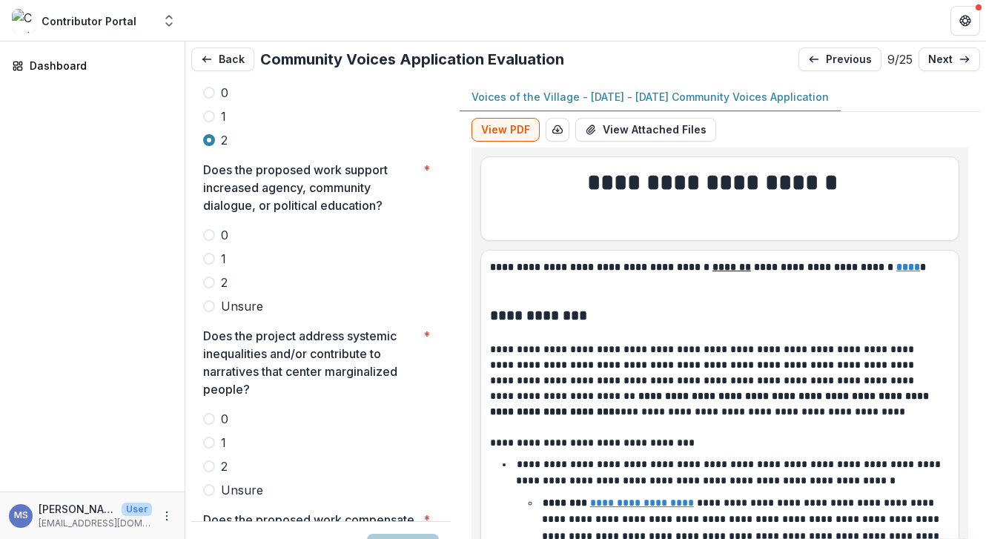
scroll to position [3173, 0]
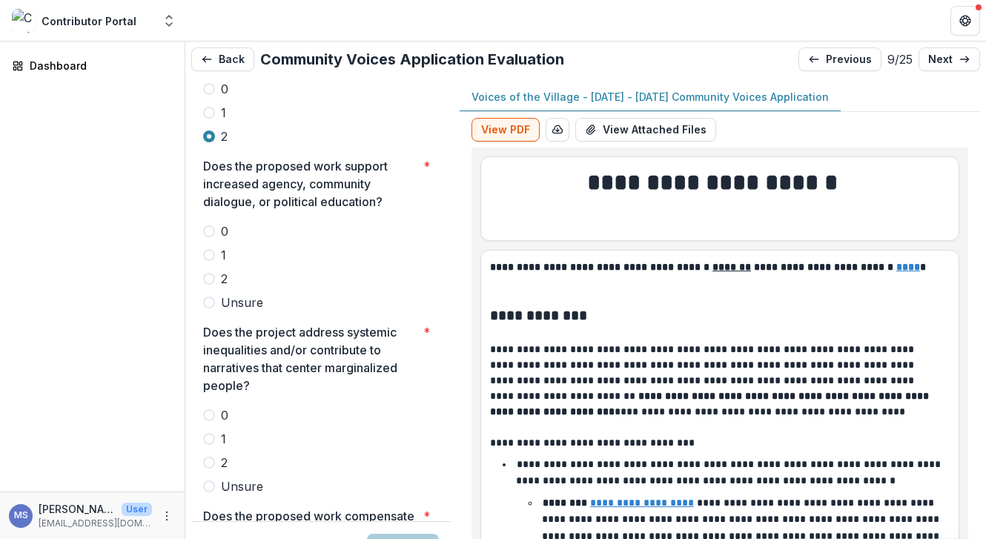
click at [214, 270] on label "2" at bounding box center [321, 279] width 236 height 18
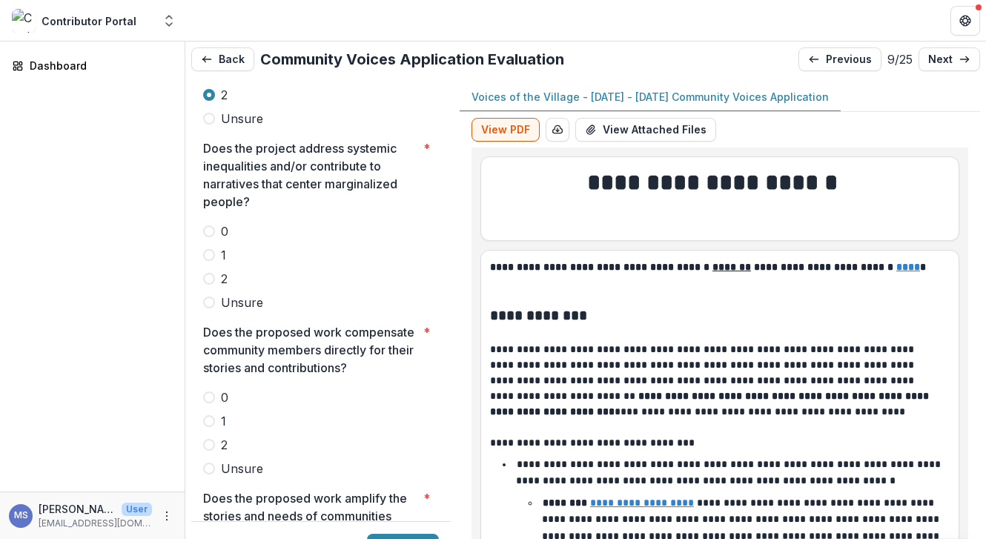
click at [211, 273] on span at bounding box center [209, 279] width 12 height 12
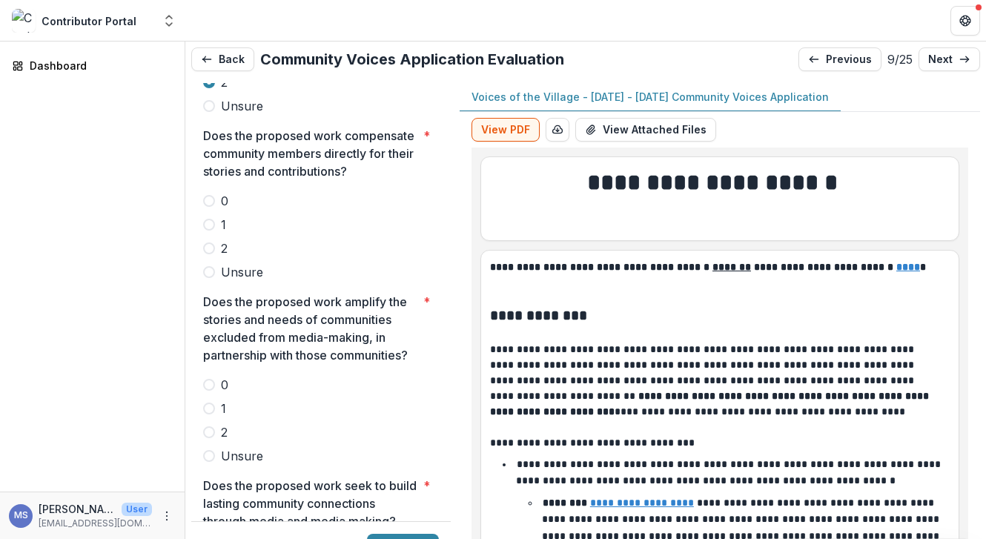
scroll to position [3555, 0]
click at [213, 241] on span at bounding box center [209, 247] width 12 height 12
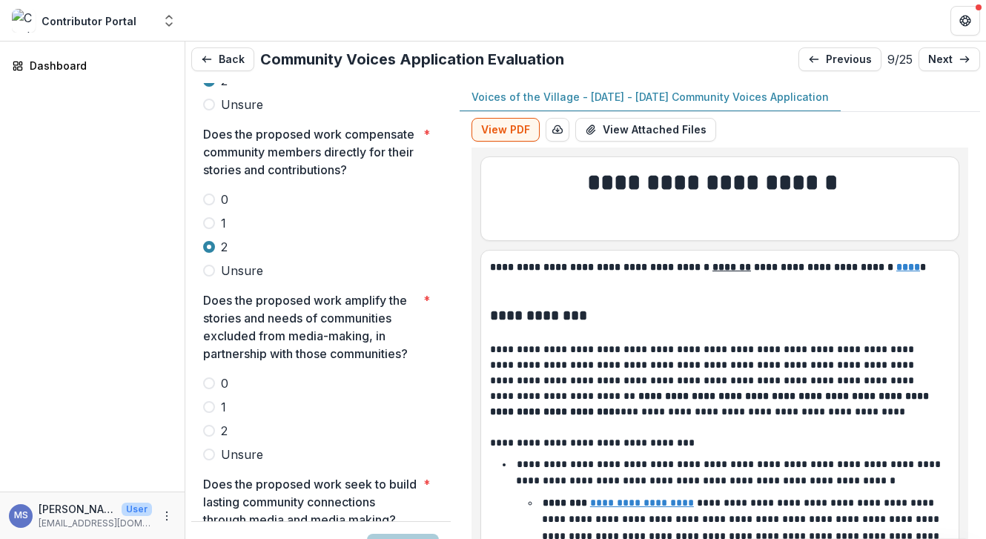
scroll to position [3669, 0]
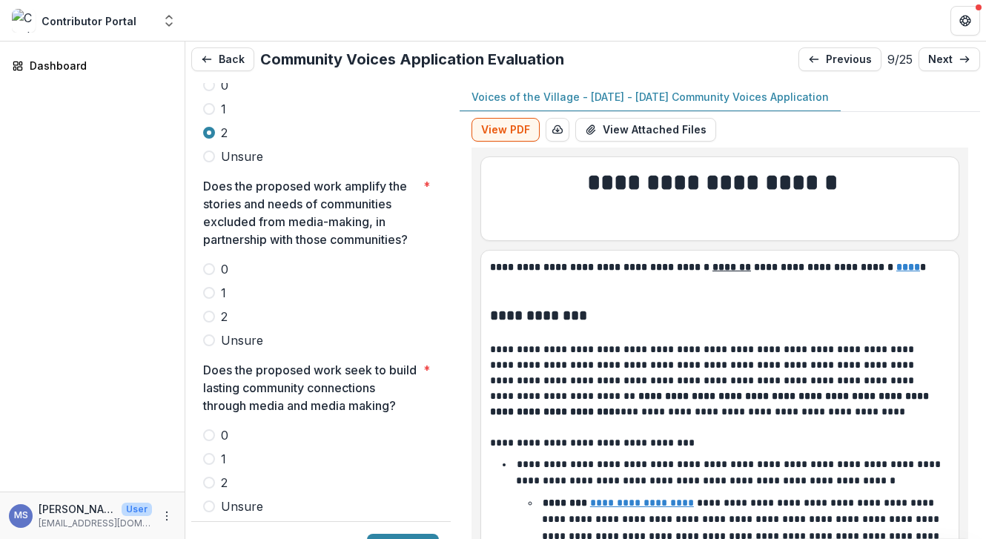
click at [212, 310] on span at bounding box center [209, 316] width 12 height 12
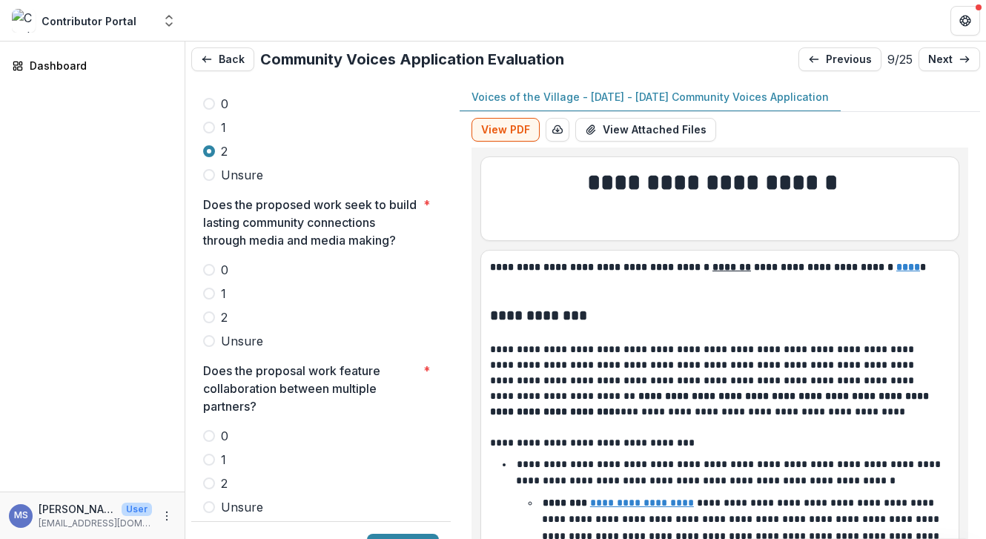
click at [211, 311] on span at bounding box center [209, 317] width 12 height 12
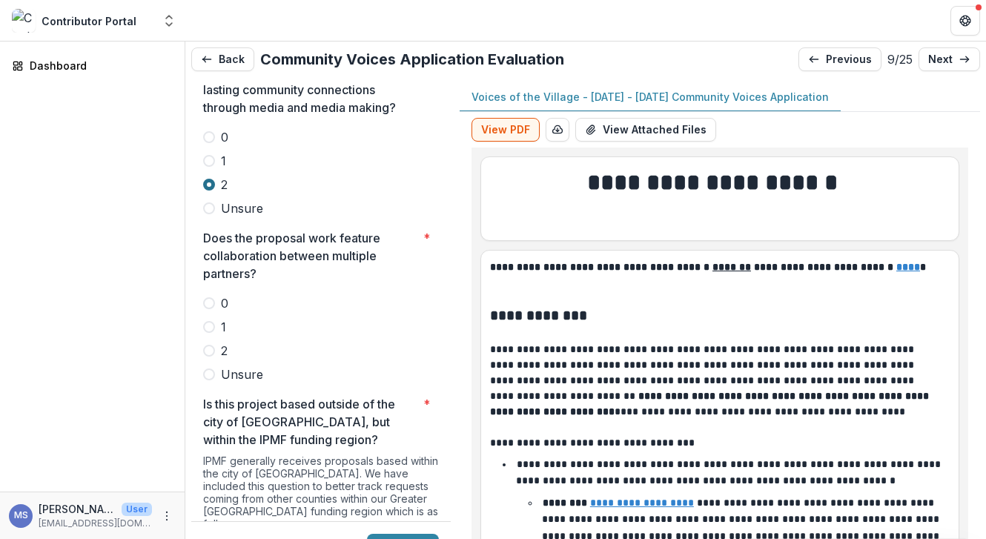
scroll to position [3996, 0]
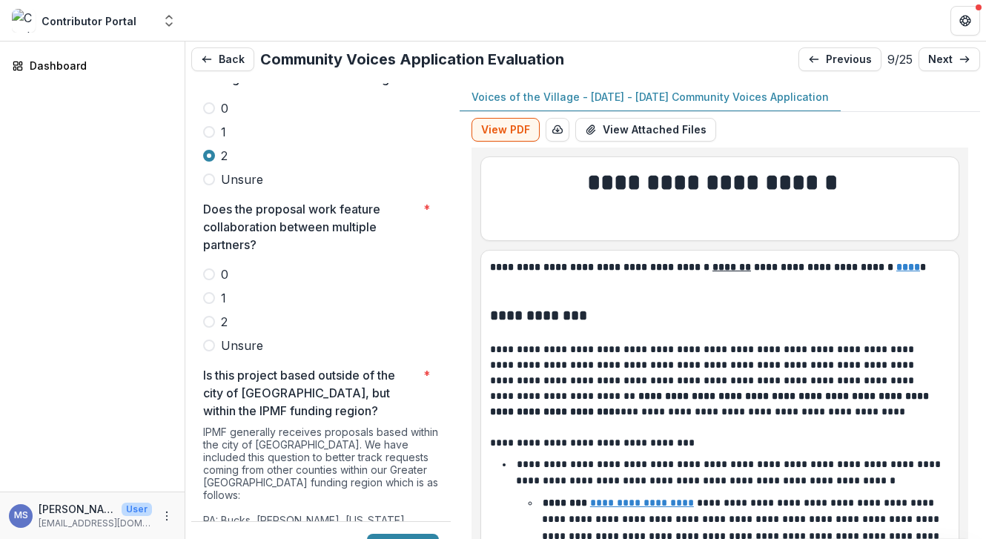
click at [207, 316] on span at bounding box center [209, 322] width 12 height 12
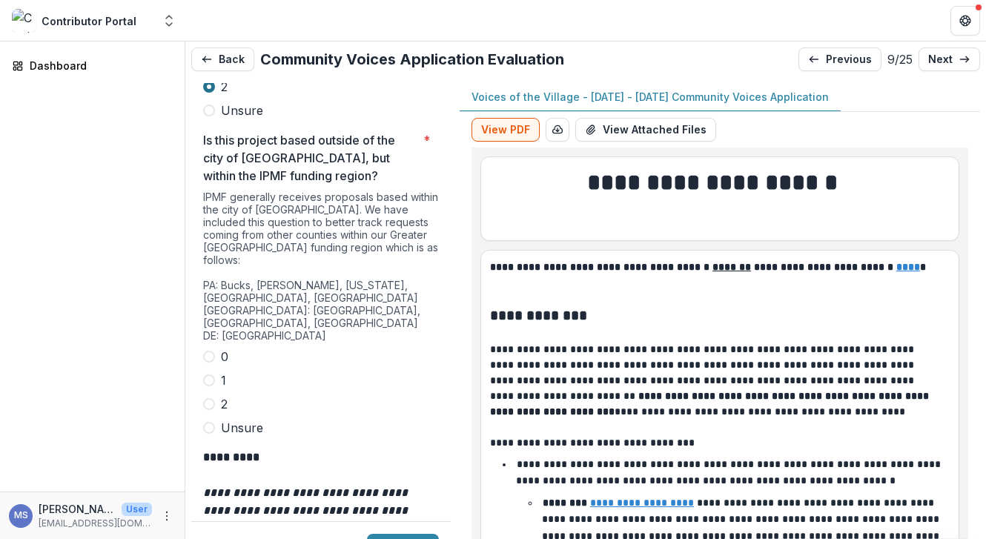
scroll to position [4312, 0]
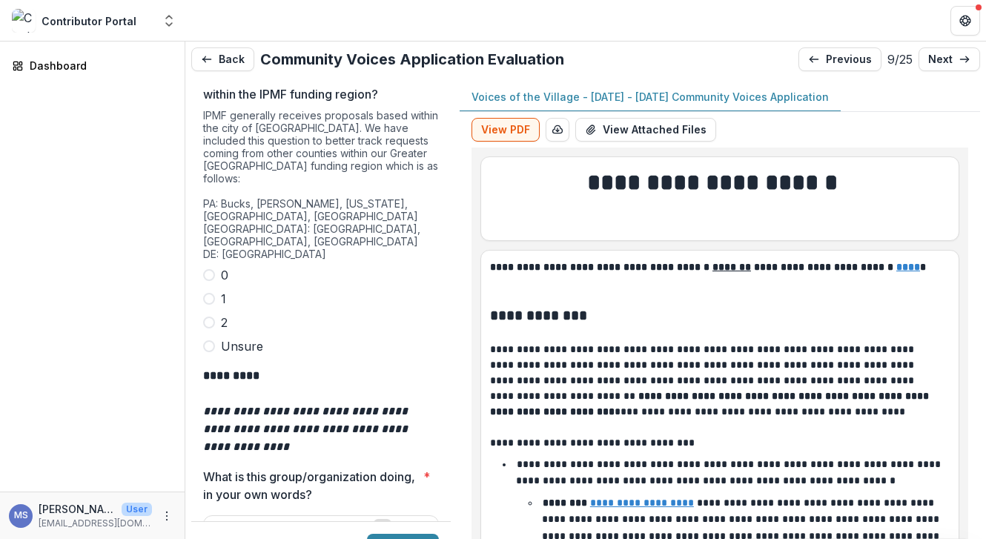
click at [204, 293] on span at bounding box center [209, 299] width 12 height 12
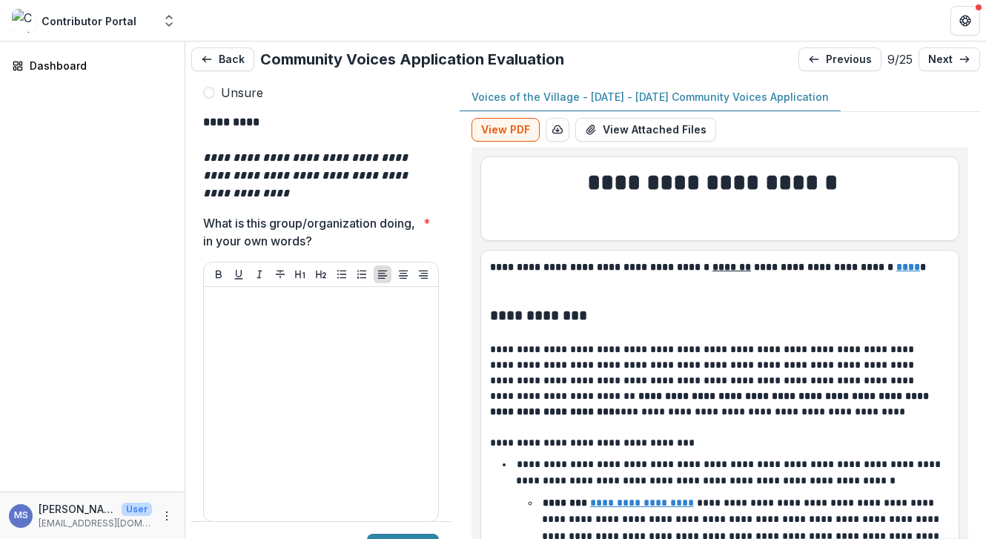
scroll to position [4608, 0]
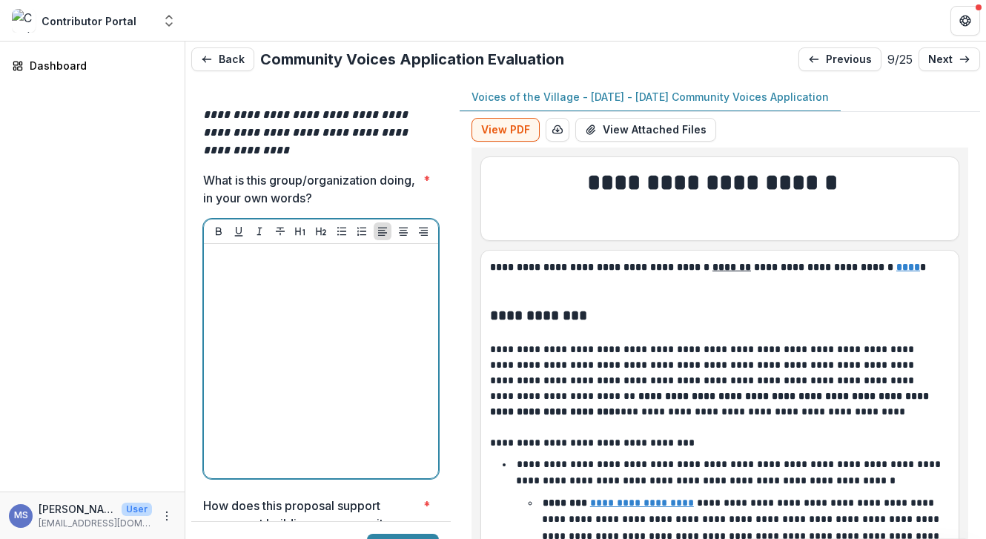
click at [283, 341] on div at bounding box center [321, 361] width 222 height 222
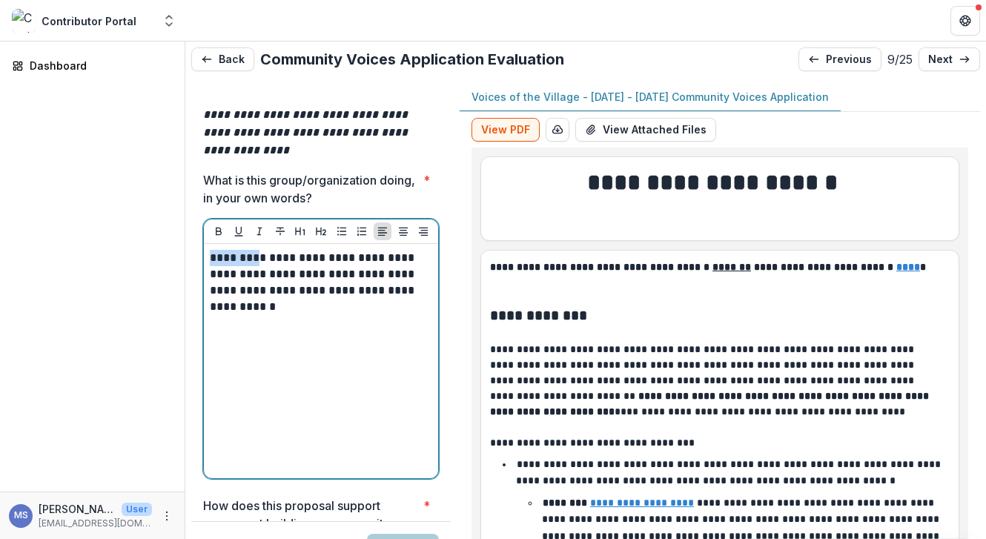
drag, startPoint x: 241, startPoint y: 191, endPoint x: 166, endPoint y: 173, distance: 76.9
click at [166, 173] on main "**********" at bounding box center [493, 289] width 986 height 497
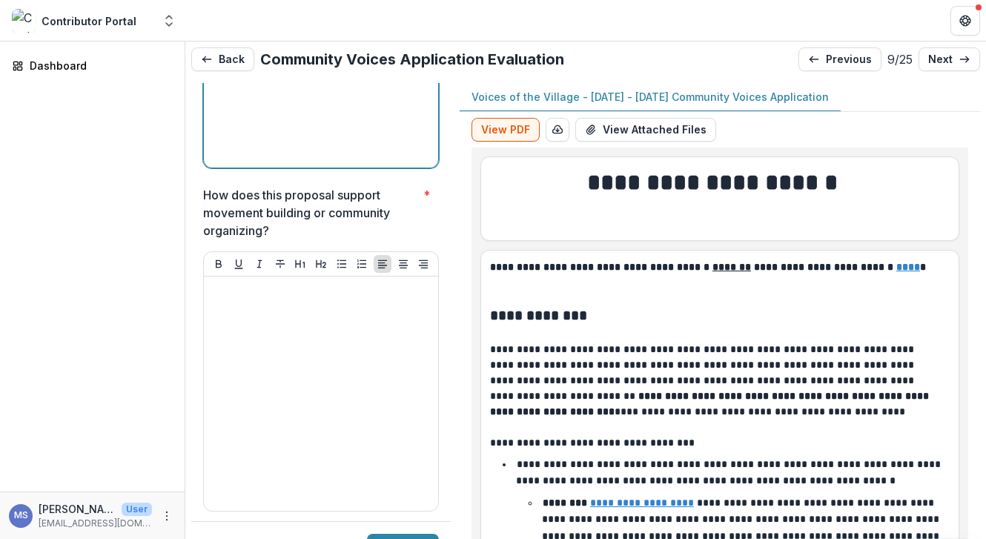
scroll to position [4908, 0]
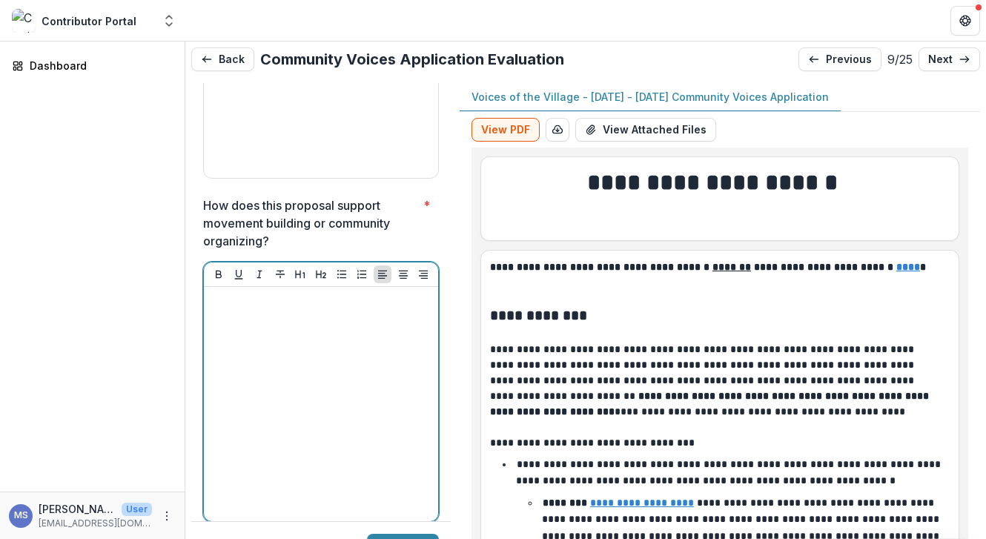
click at [411, 411] on div at bounding box center [321, 404] width 222 height 222
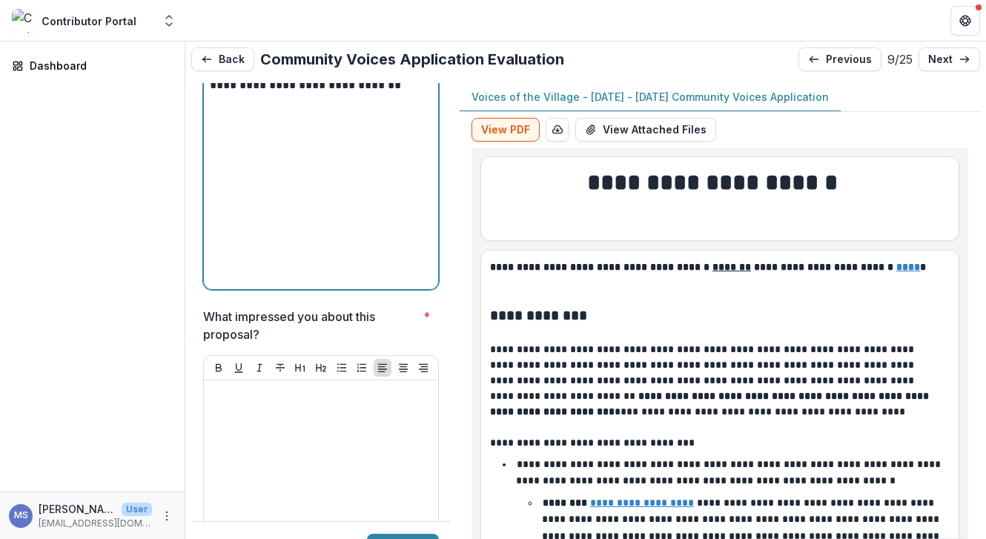
scroll to position [5265, 0]
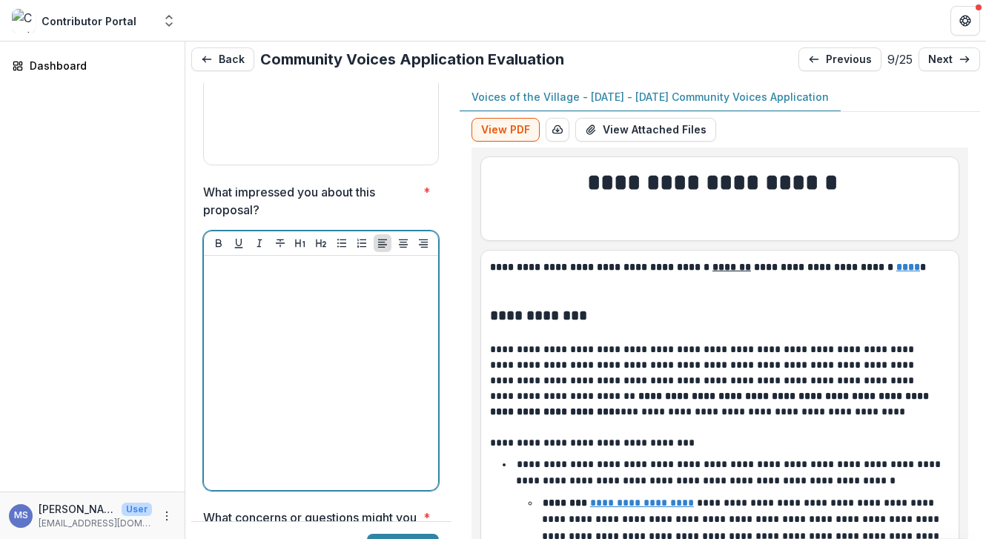
click at [350, 375] on div at bounding box center [321, 373] width 222 height 222
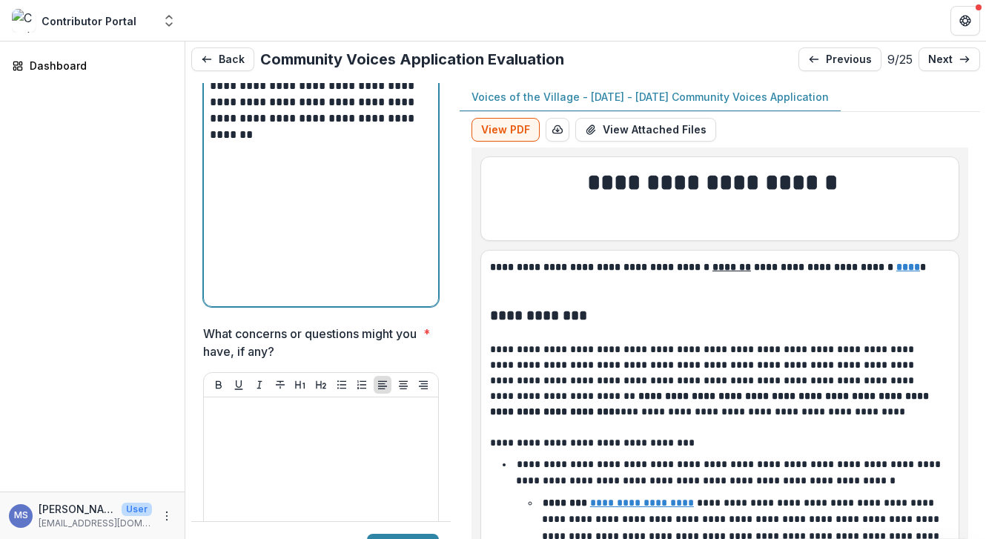
scroll to position [5475, 0]
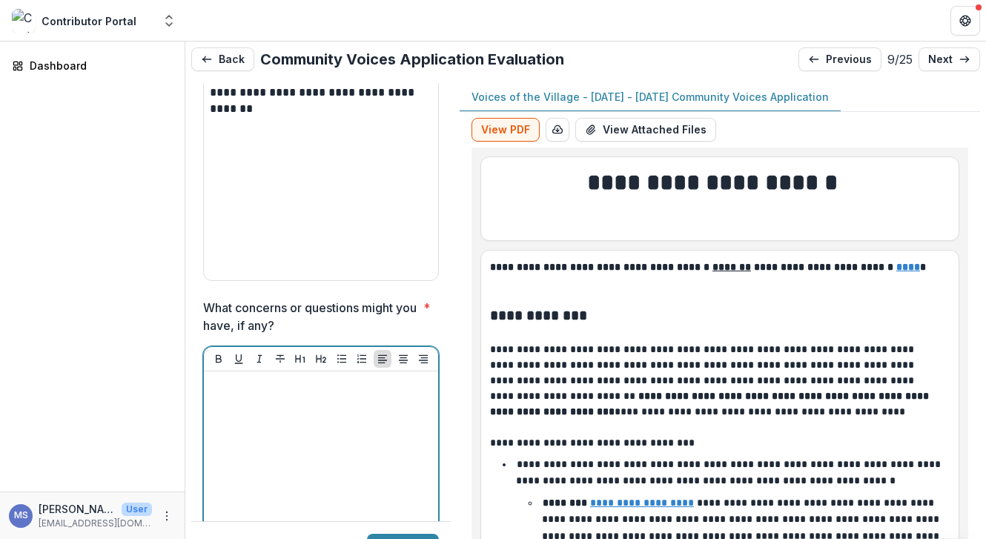
click at [380, 377] on div at bounding box center [321, 488] width 222 height 222
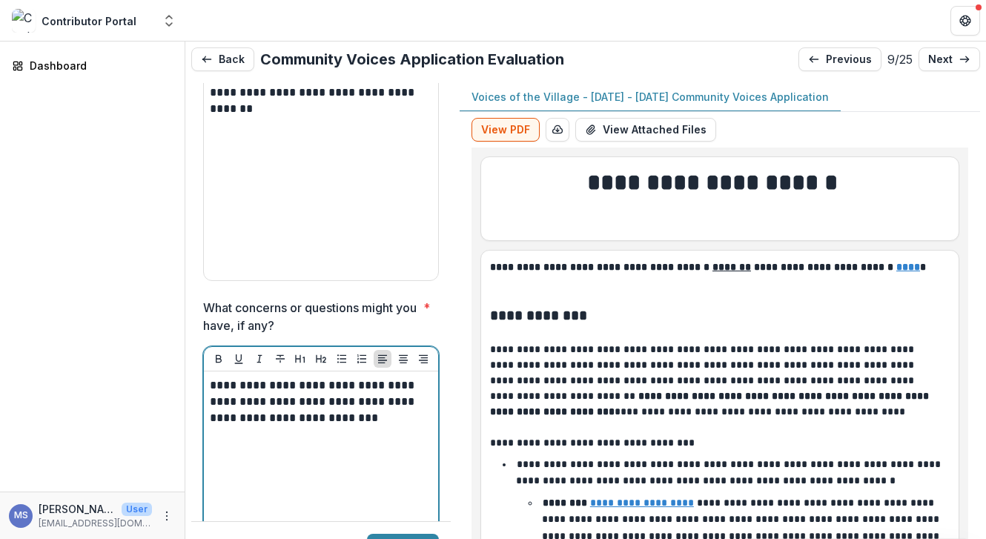
click at [375, 377] on p "**********" at bounding box center [319, 401] width 218 height 49
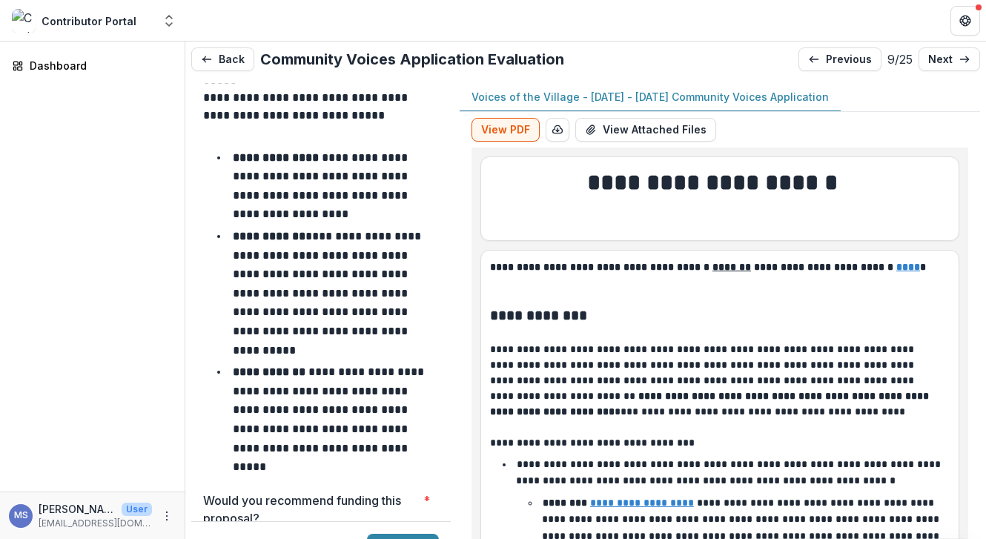
scroll to position [6402, 0]
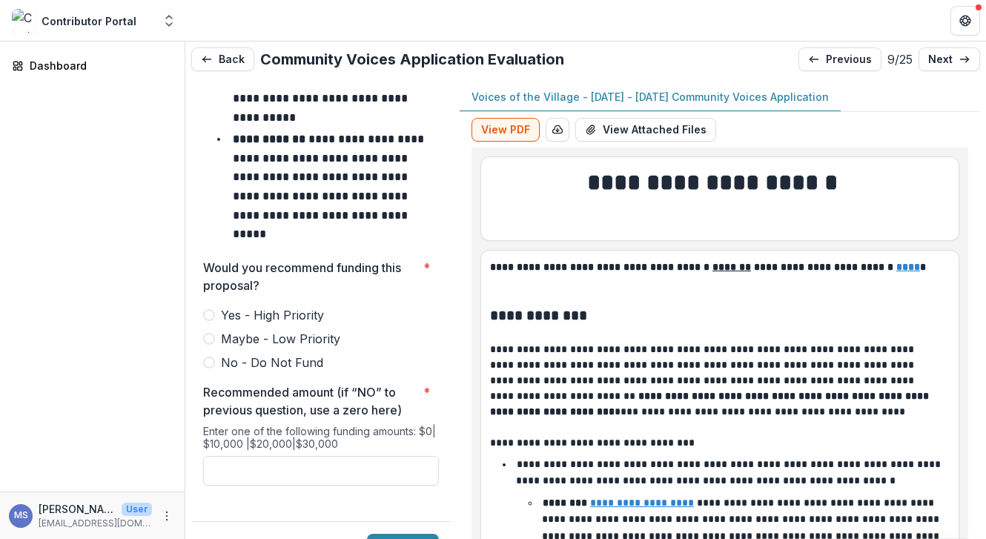
click at [230, 306] on span "Yes - High Priority" at bounding box center [272, 315] width 103 height 18
click at [939, 57] on p "next" at bounding box center [940, 59] width 24 height 13
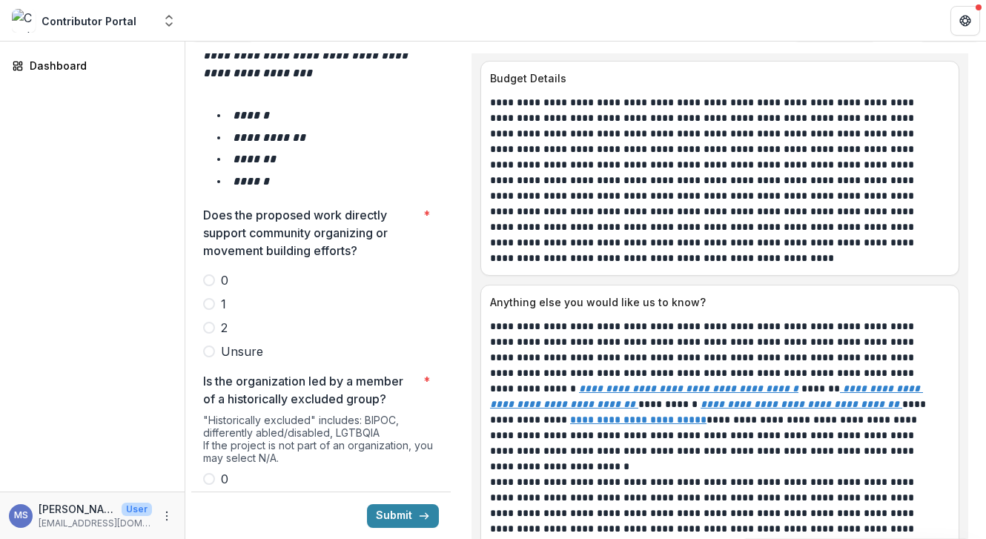
scroll to position [30, 0]
click at [928, 293] on p "Anything else you would like us to know?" at bounding box center [716, 301] width 453 height 16
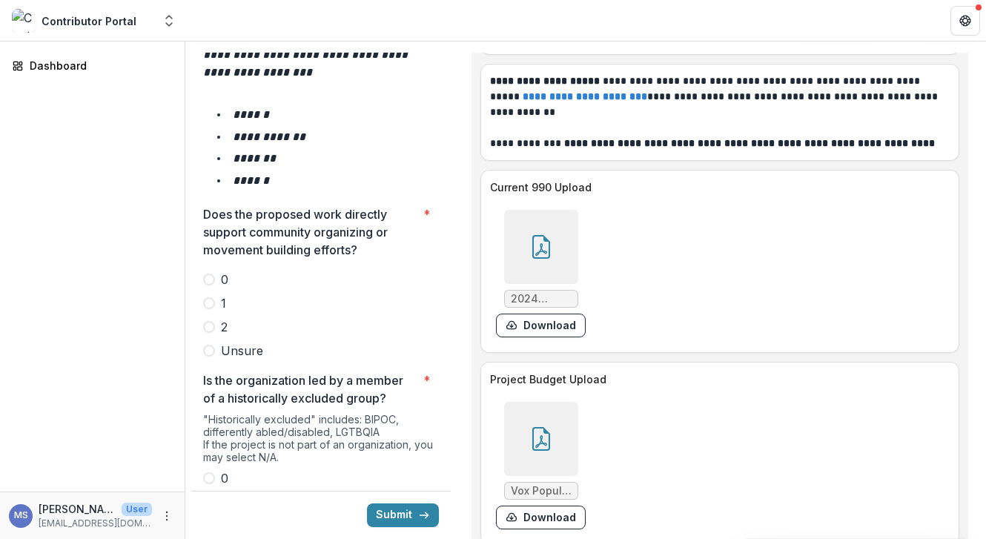
scroll to position [9999, 0]
click at [518, 253] on div at bounding box center [541, 247] width 74 height 74
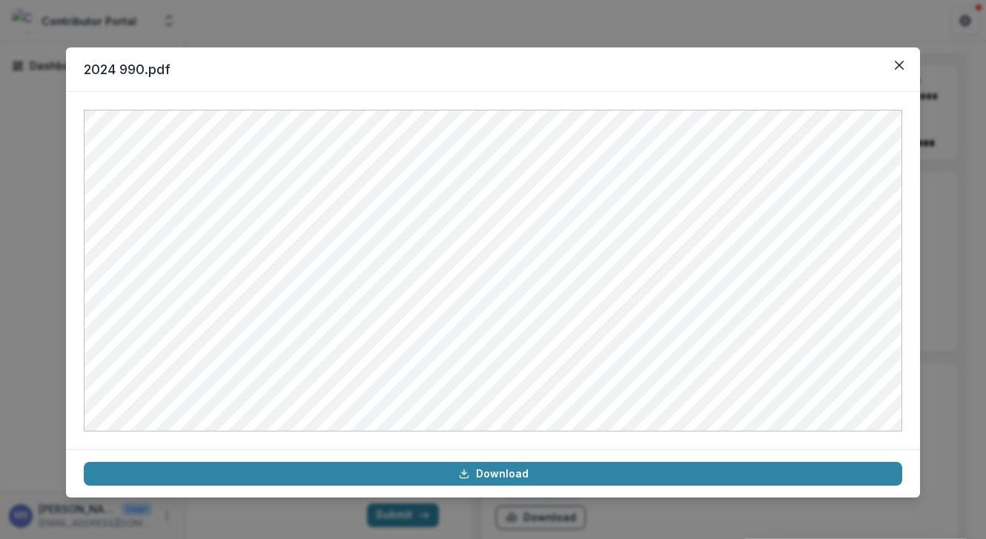
click at [932, 240] on div "2024 990.pdf Download" at bounding box center [493, 269] width 986 height 539
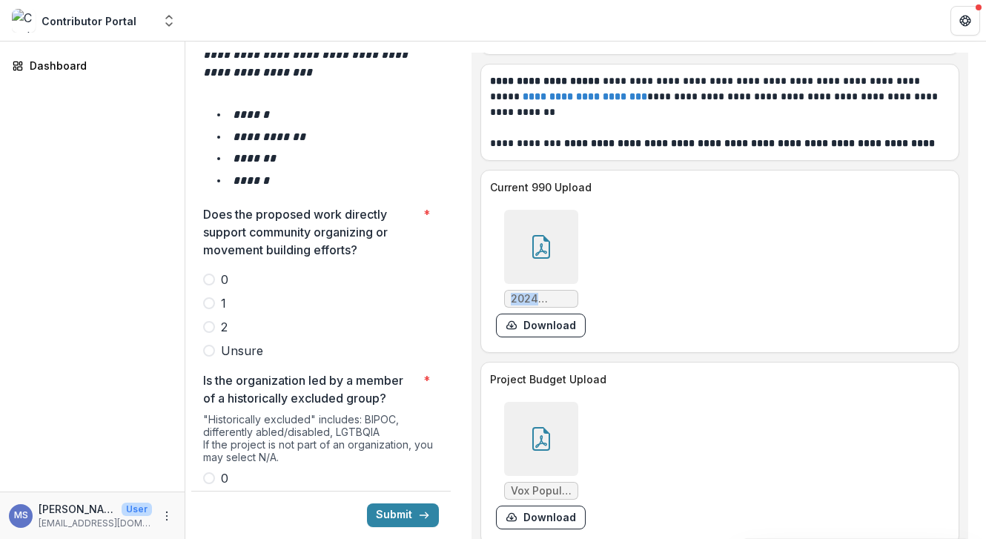
click at [932, 240] on div "2024 990.pdf Download" at bounding box center [712, 273] width 445 height 139
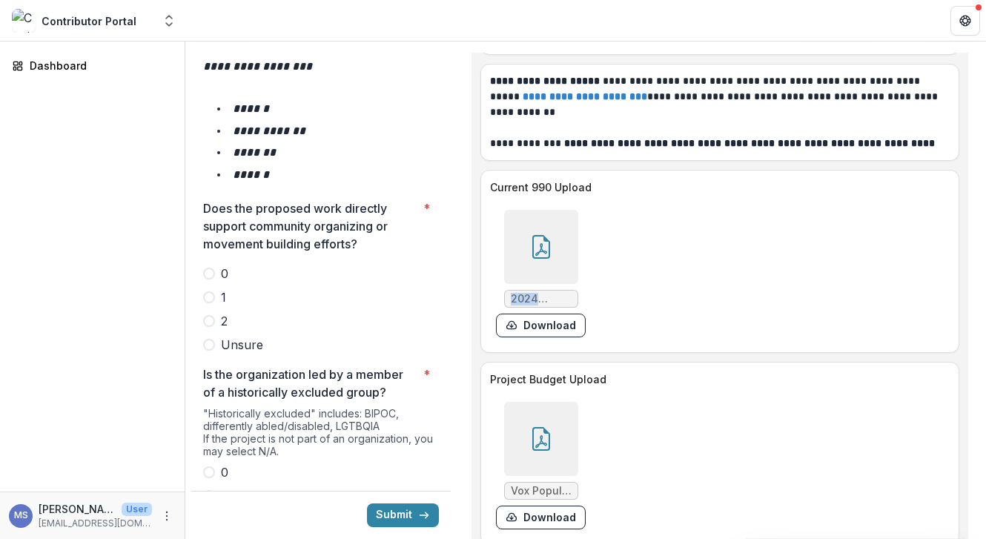
scroll to position [2592, 0]
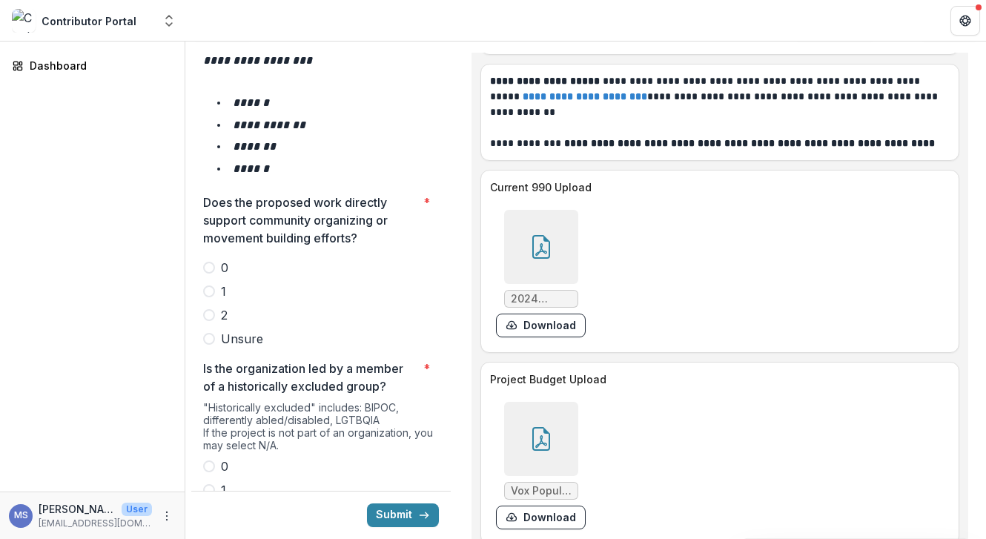
click at [214, 306] on label "2" at bounding box center [321, 315] width 236 height 18
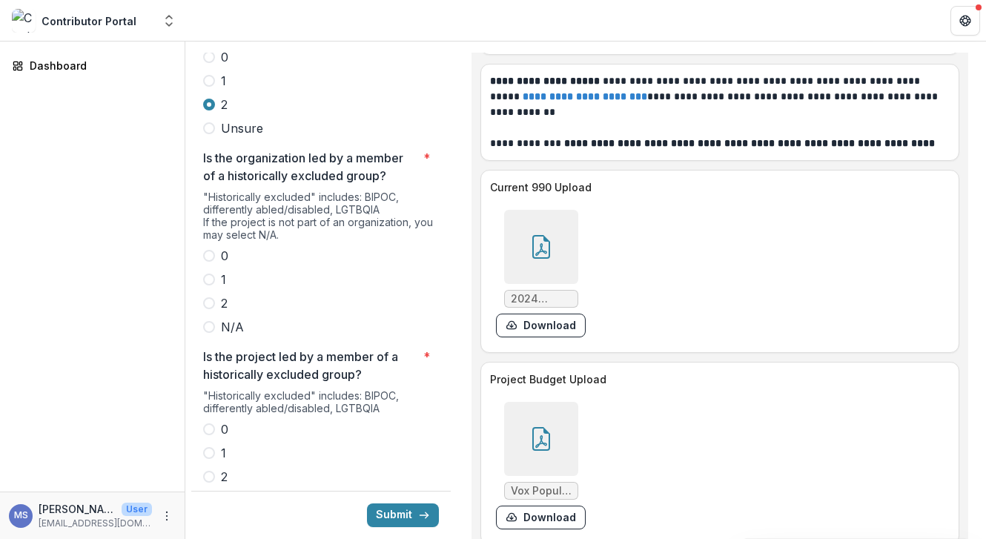
scroll to position [2781, 0]
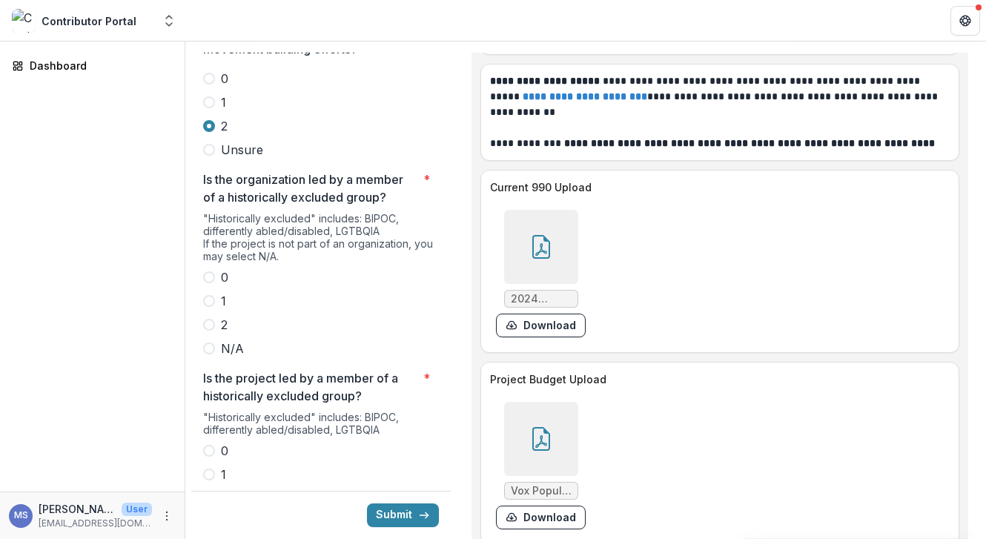
click at [210, 271] on span at bounding box center [209, 277] width 12 height 12
click at [215, 442] on label "0" at bounding box center [321, 451] width 236 height 18
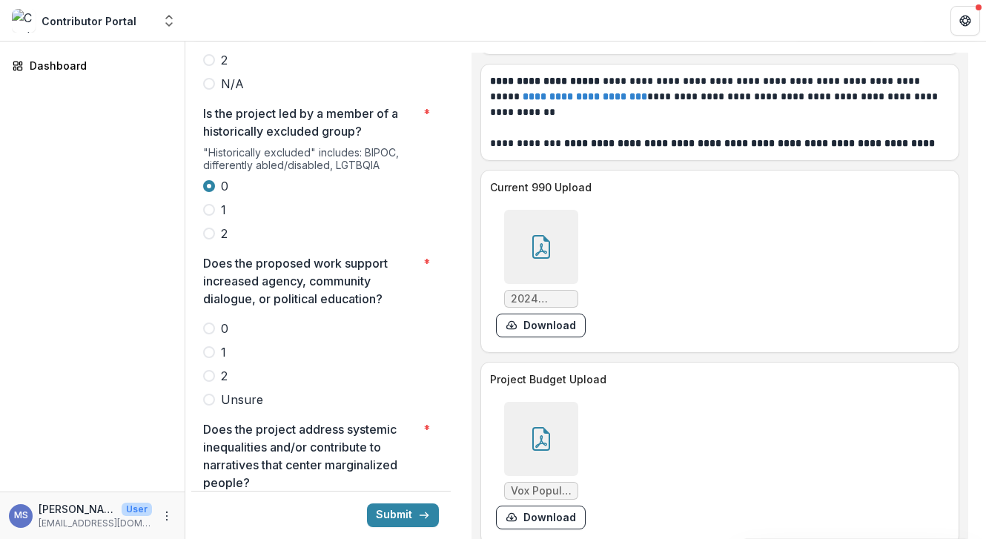
scroll to position [3121, 0]
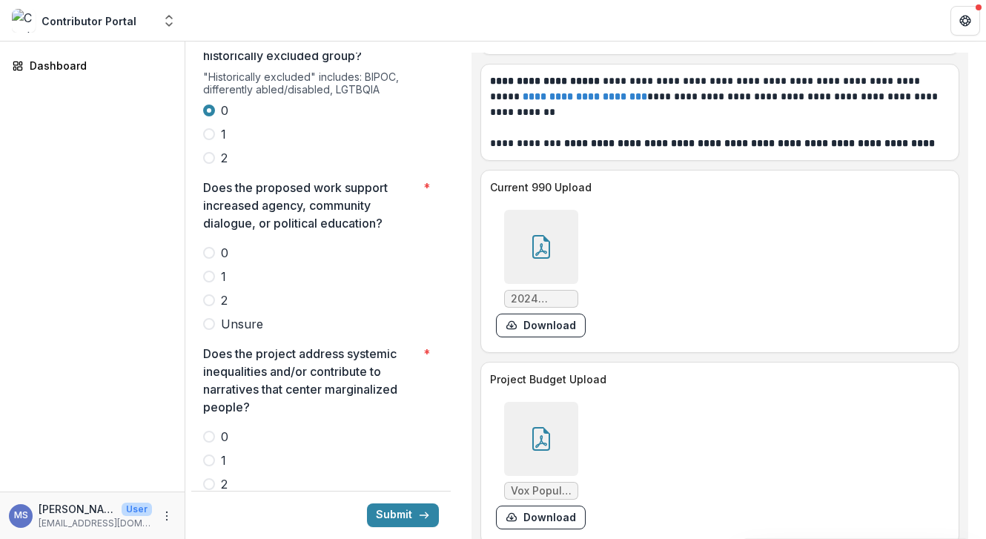
click at [225, 291] on span "2" at bounding box center [224, 300] width 7 height 18
click at [213, 475] on label "2" at bounding box center [321, 484] width 236 height 18
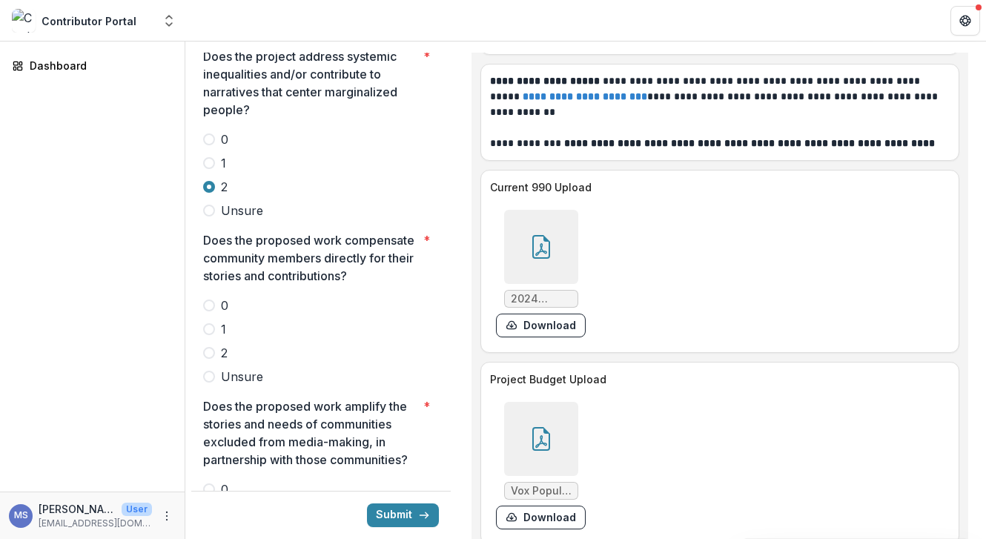
scroll to position [3488, 0]
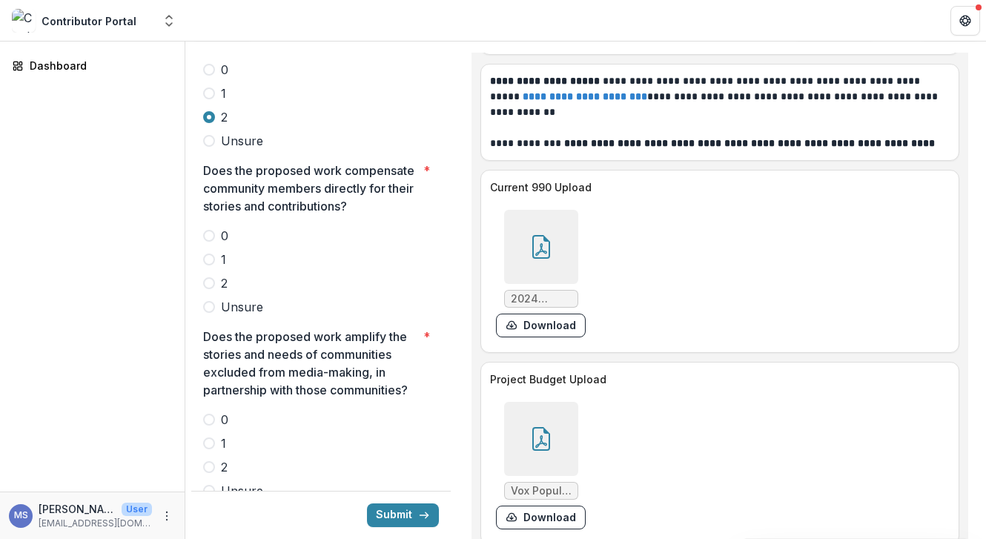
click at [218, 274] on label "2" at bounding box center [321, 283] width 236 height 18
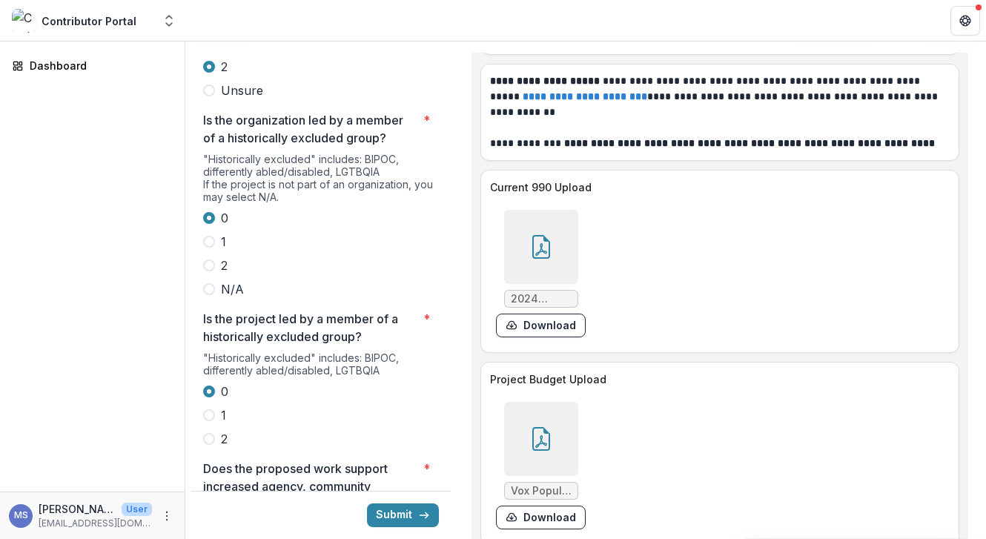
scroll to position [2857, 0]
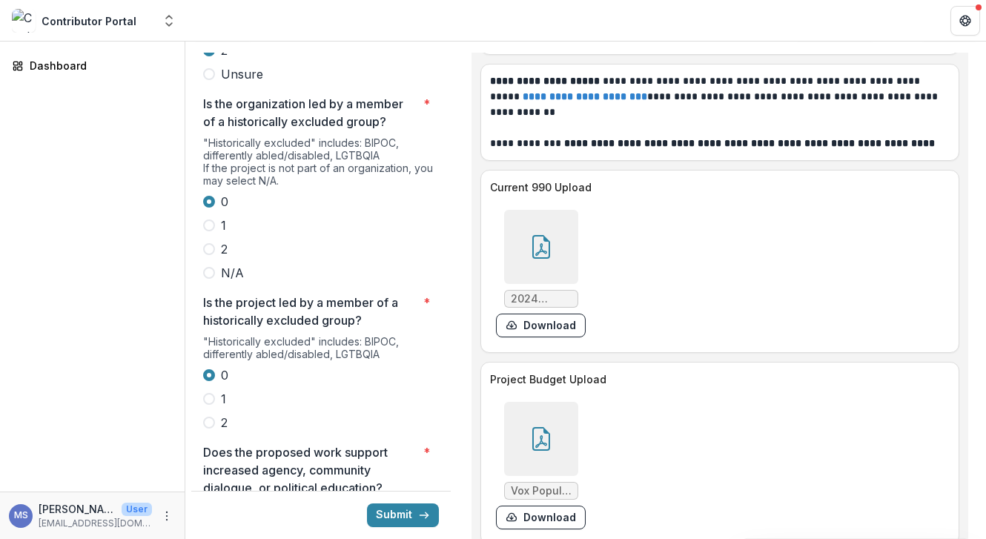
click at [228, 390] on label "1" at bounding box center [321, 399] width 236 height 18
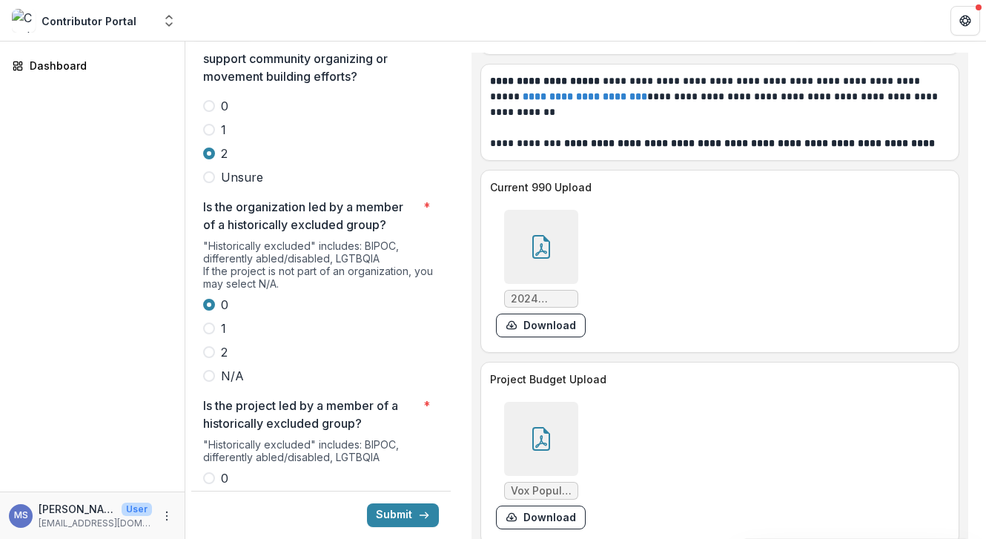
scroll to position [2770, 0]
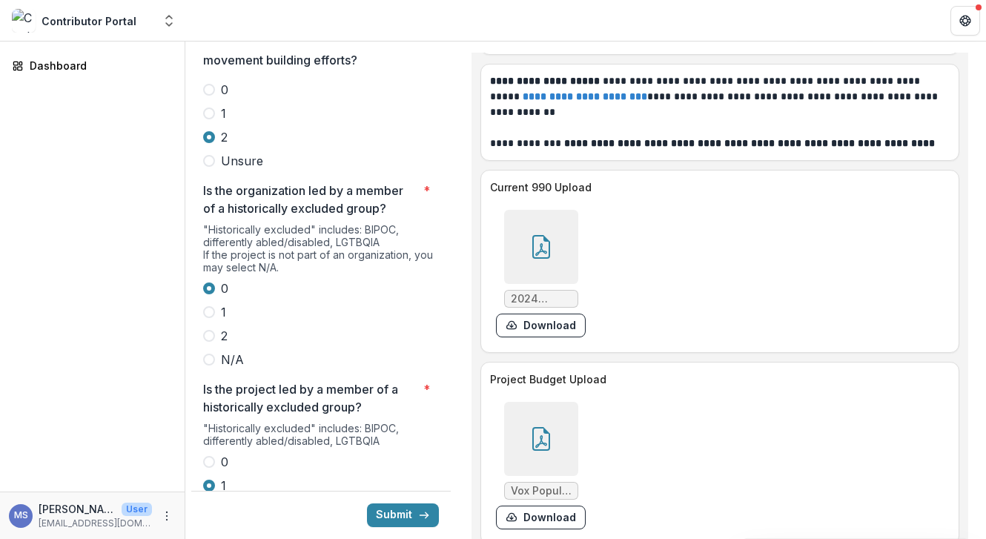
click at [205, 306] on span at bounding box center [209, 312] width 12 height 12
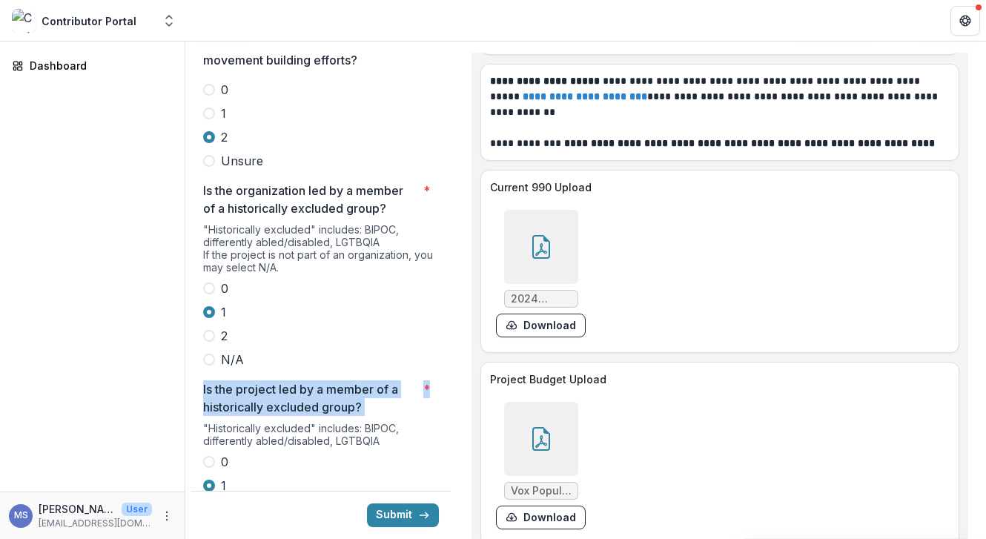
drag, startPoint x: 445, startPoint y: 261, endPoint x: 443, endPoint y: 311, distance: 50.4
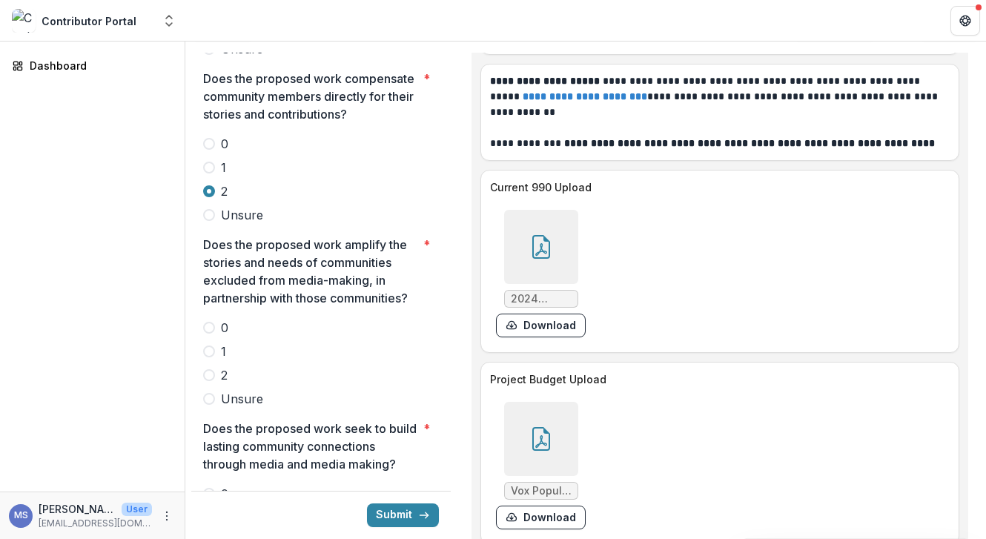
scroll to position [3629, 0]
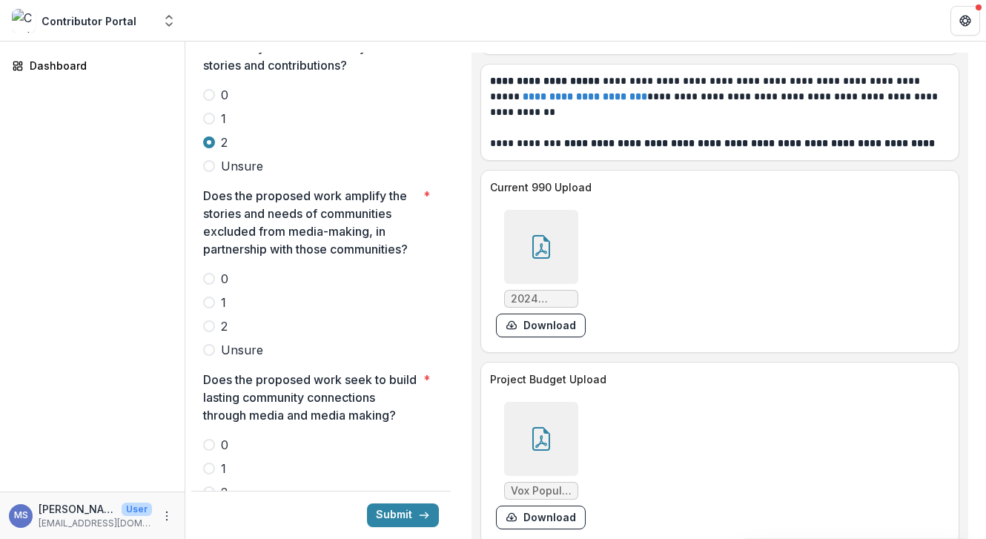
click at [209, 320] on span at bounding box center [209, 326] width 12 height 12
click at [209, 486] on span at bounding box center [209, 492] width 12 height 12
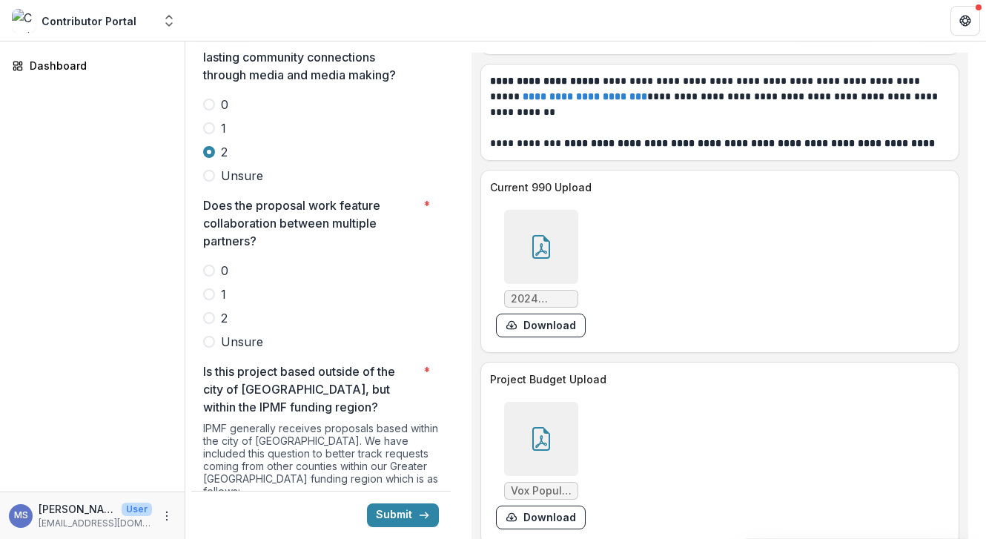
scroll to position [3990, 0]
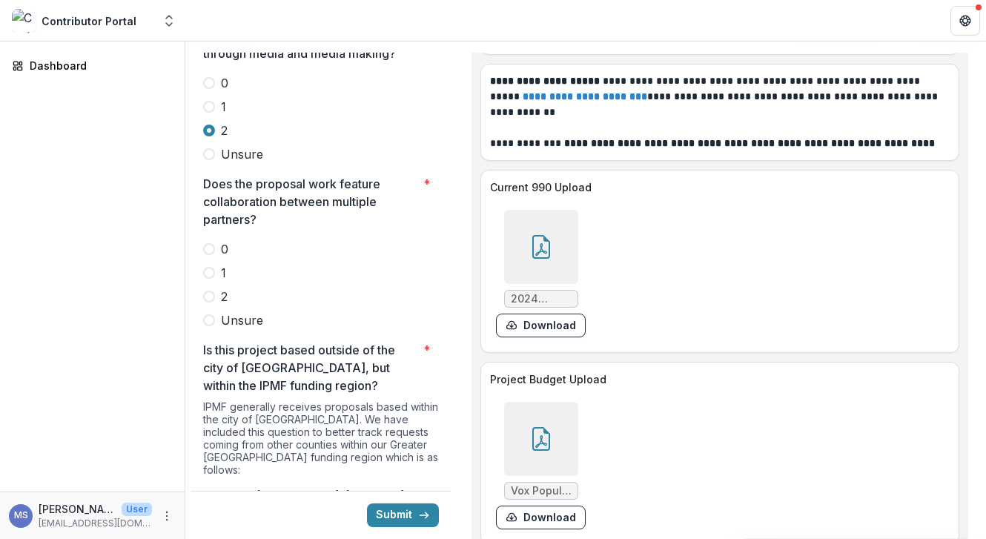
click at [210, 290] on span at bounding box center [209, 296] width 12 height 12
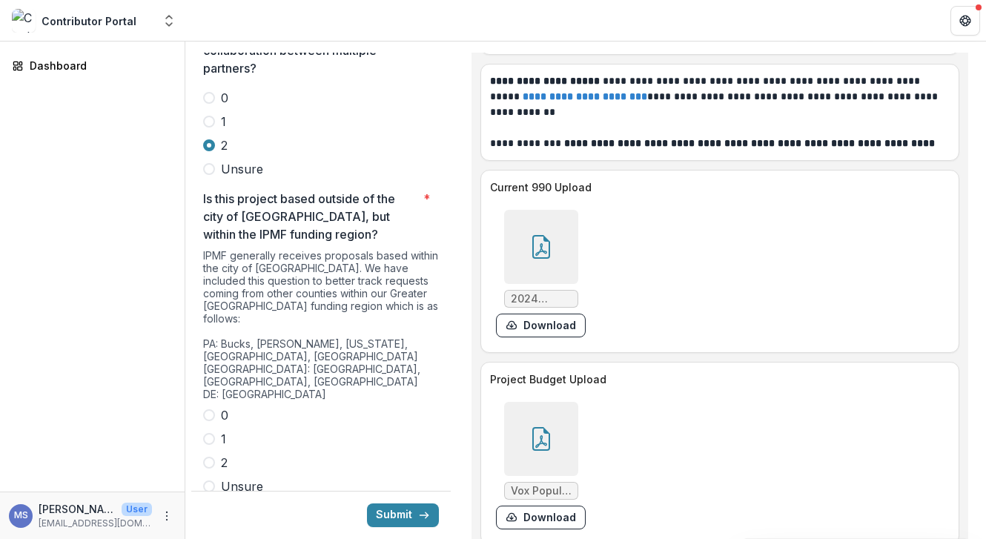
click at [212, 409] on span at bounding box center [209, 415] width 12 height 12
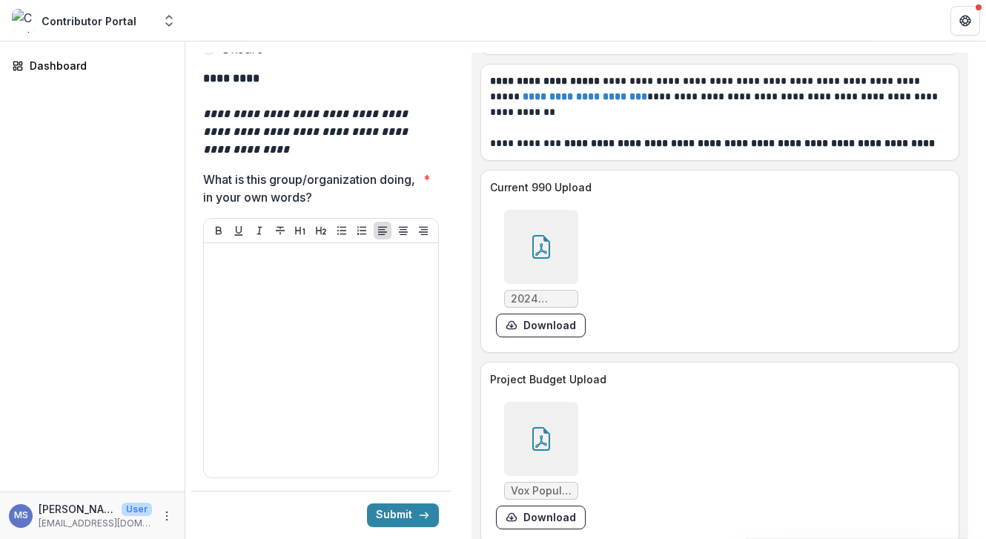
scroll to position [4585, 0]
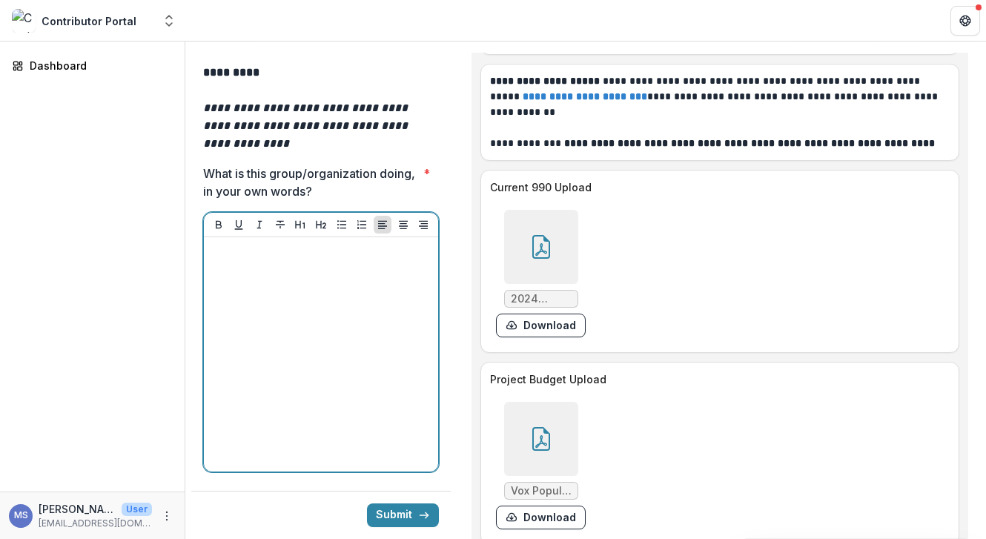
click at [385, 356] on div at bounding box center [321, 354] width 222 height 222
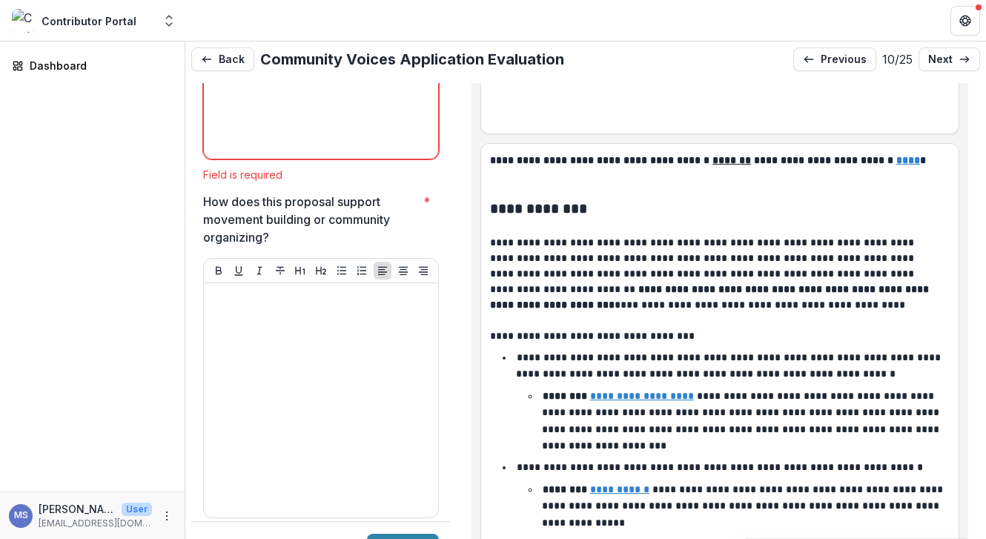
scroll to position [4923, 0]
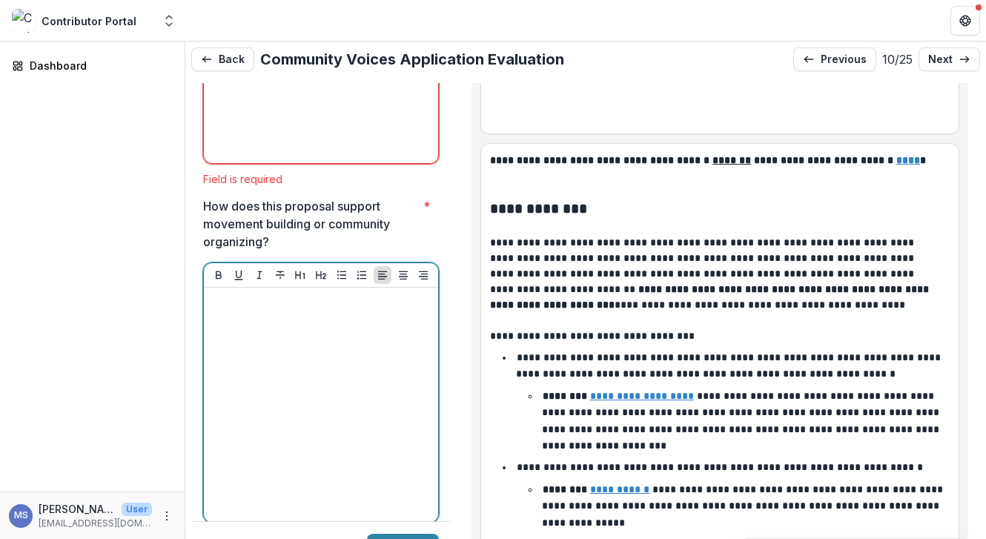
click at [269, 293] on div at bounding box center [321, 404] width 222 height 222
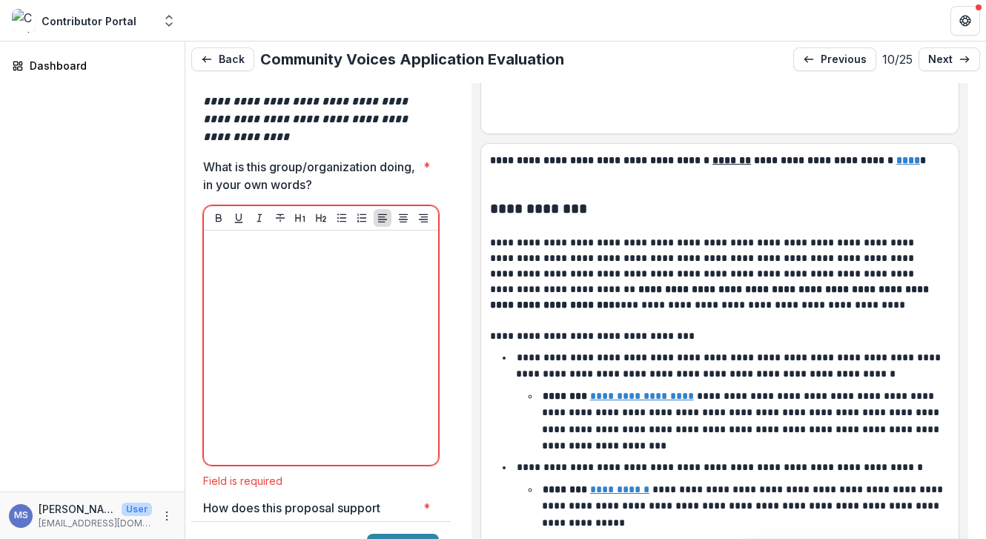
scroll to position [5, 0]
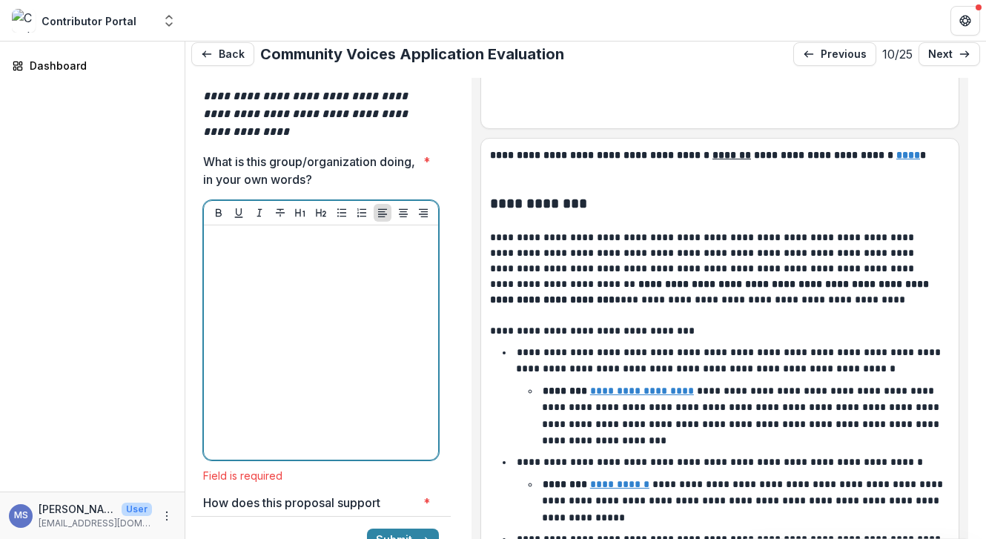
click at [273, 273] on div at bounding box center [321, 342] width 222 height 222
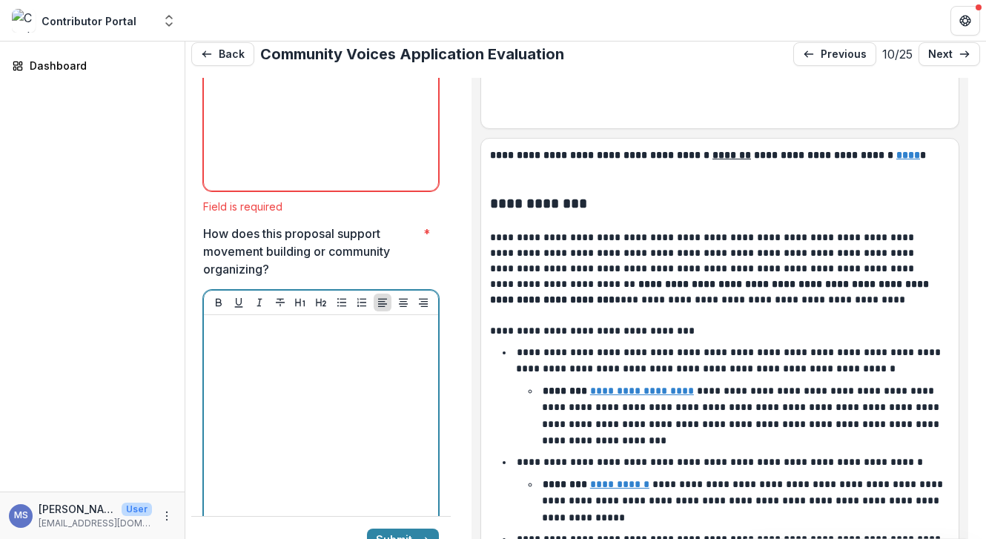
scroll to position [0, 0]
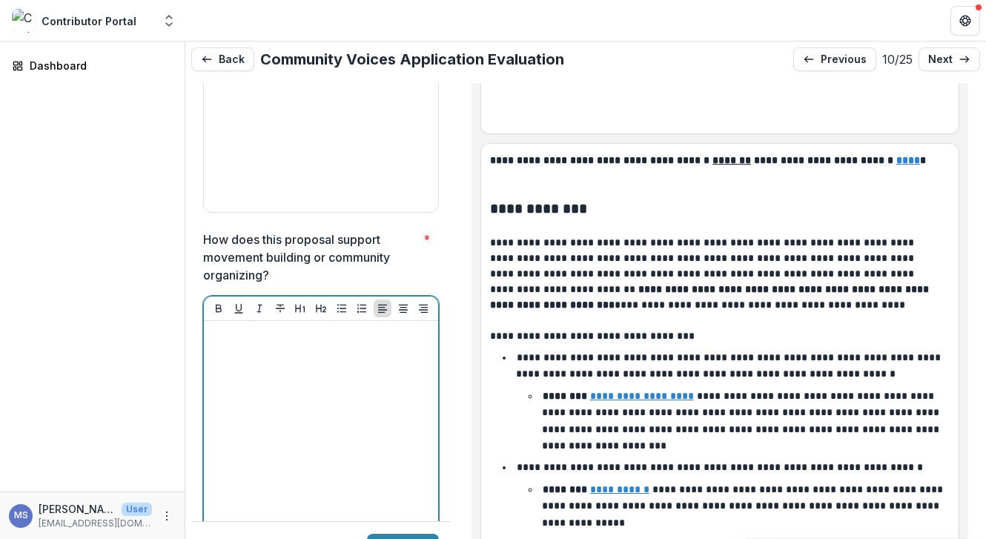
click at [290, 327] on div at bounding box center [321, 438] width 222 height 222
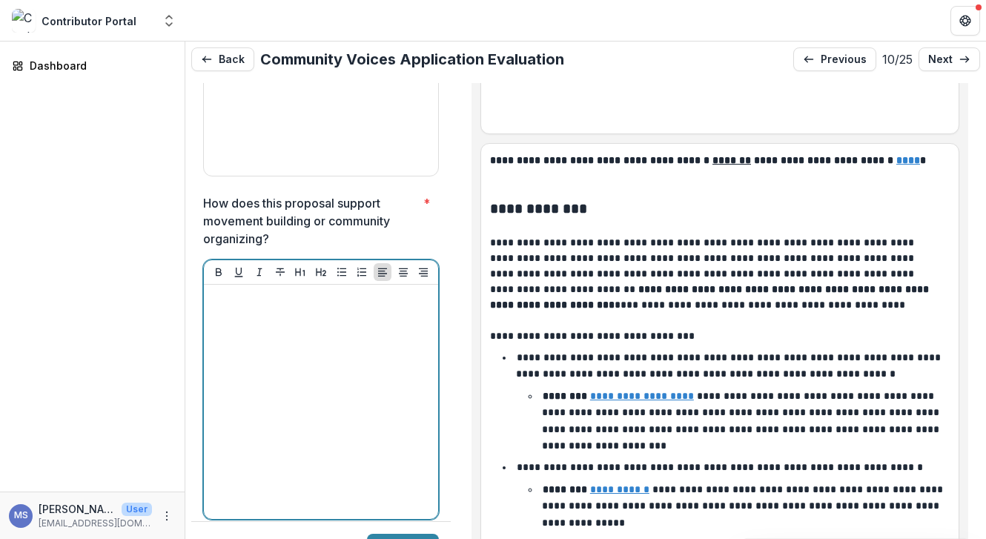
scroll to position [4925, 0]
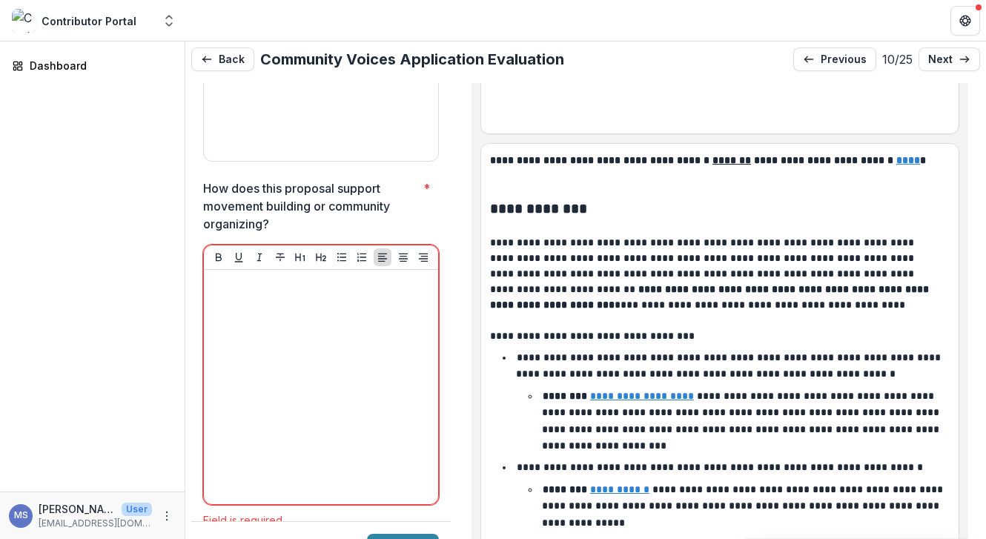
click at [428, 328] on div at bounding box center [321, 387] width 234 height 234
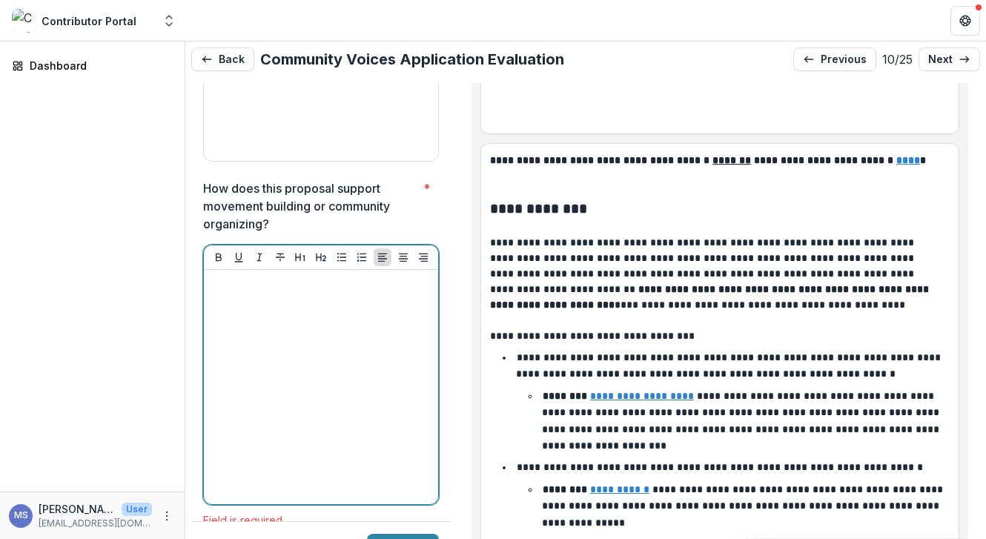
click at [328, 336] on div at bounding box center [321, 387] width 222 height 222
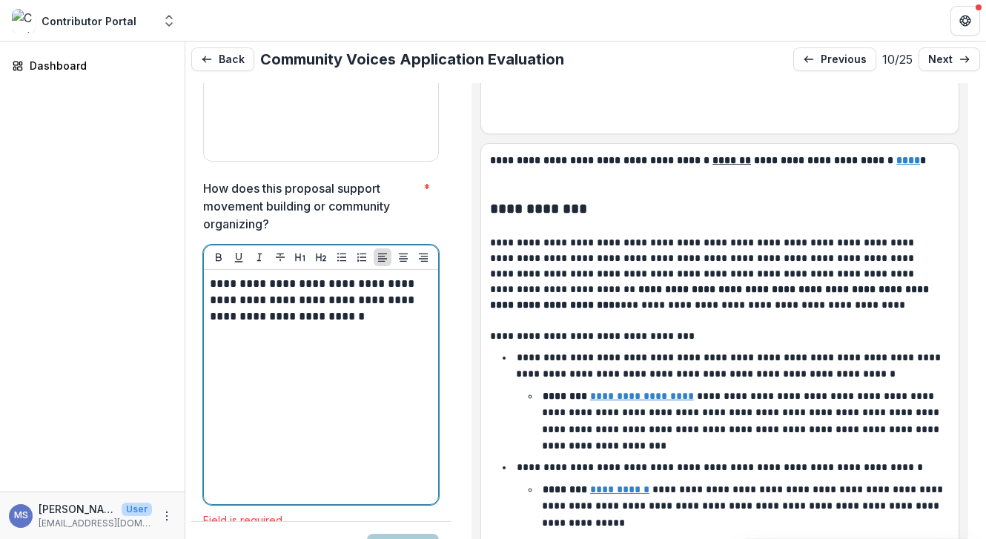
click at [244, 276] on p "**********" at bounding box center [319, 300] width 218 height 49
drag, startPoint x: 239, startPoint y: 210, endPoint x: 136, endPoint y: 209, distance: 102.3
click at [136, 209] on main "**********" at bounding box center [493, 289] width 986 height 497
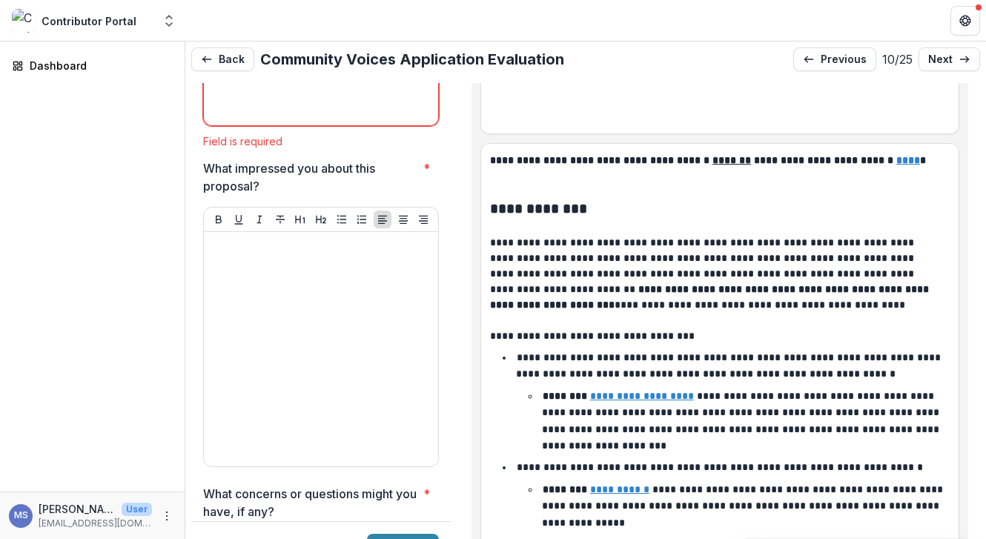
scroll to position [5289, 0]
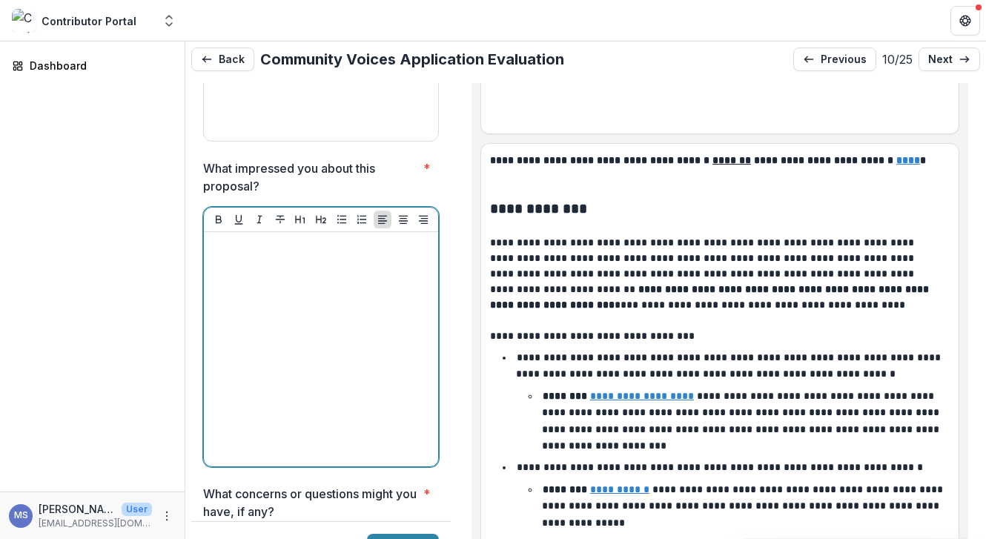
click at [232, 301] on div at bounding box center [321, 349] width 222 height 222
paste div
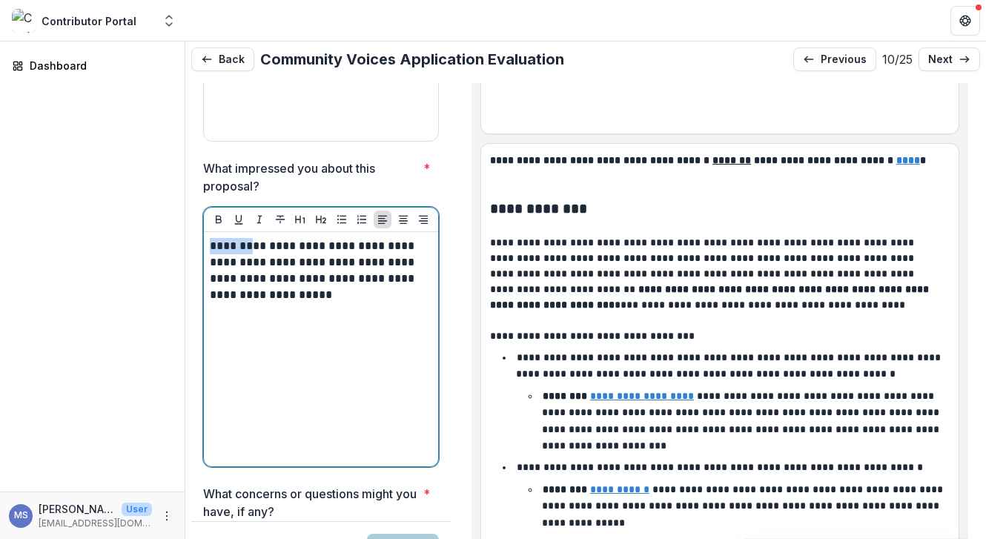
drag, startPoint x: 236, startPoint y: 175, endPoint x: 163, endPoint y: 170, distance: 73.5
click at [163, 170] on main "**********" at bounding box center [493, 289] width 986 height 497
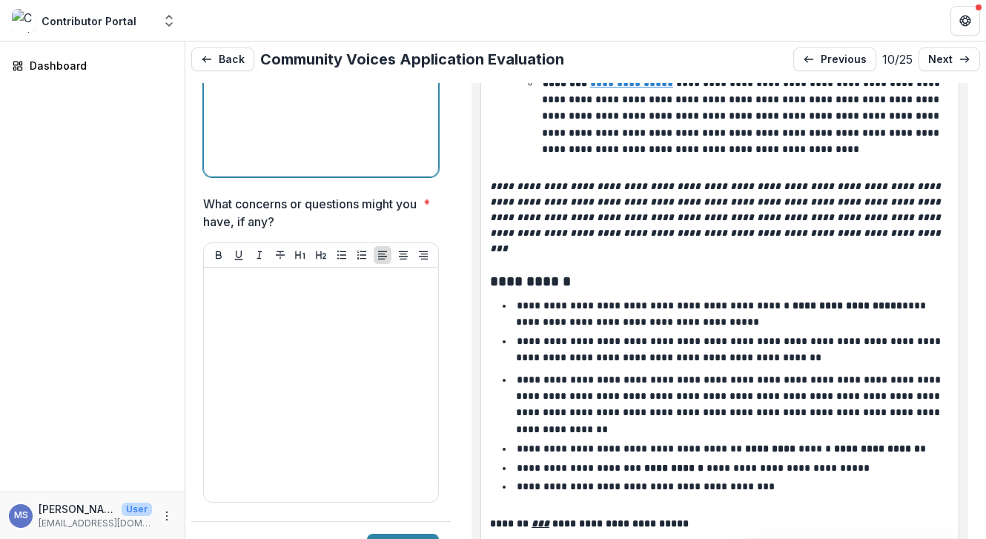
scroll to position [5578, 0]
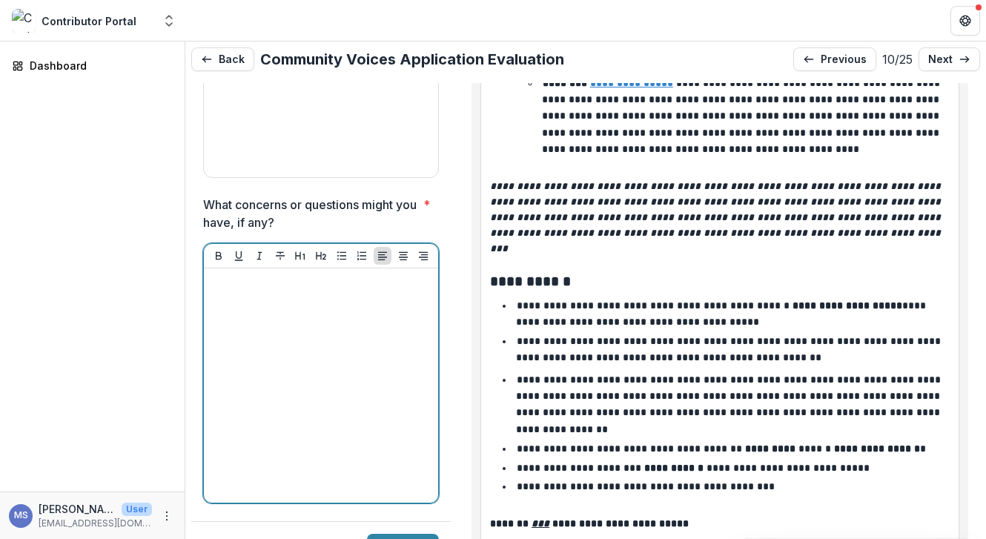
click at [383, 310] on div at bounding box center [321, 385] width 222 height 222
paste div
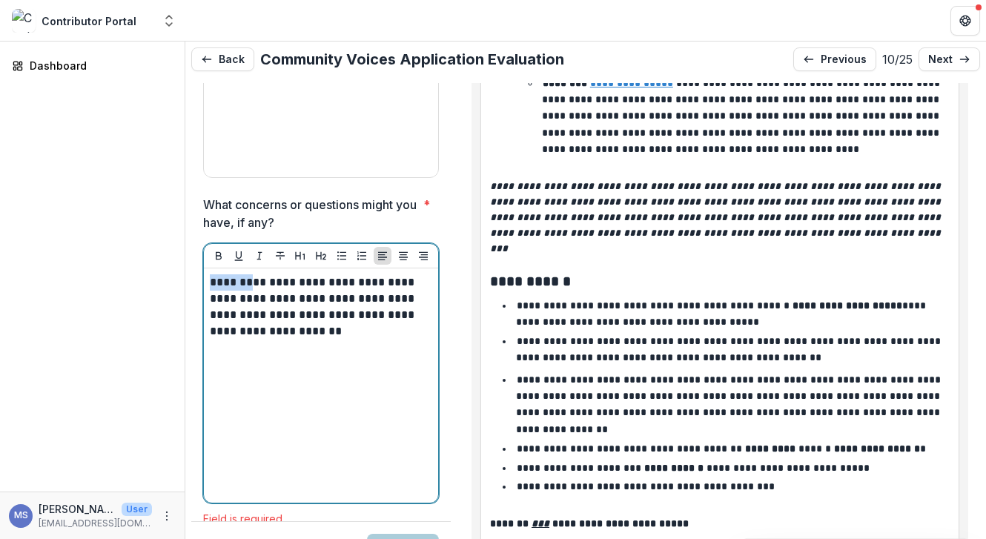
drag, startPoint x: 209, startPoint y: 211, endPoint x: 155, endPoint y: 188, distance: 58.8
click at [155, 188] on main "**********" at bounding box center [493, 289] width 986 height 497
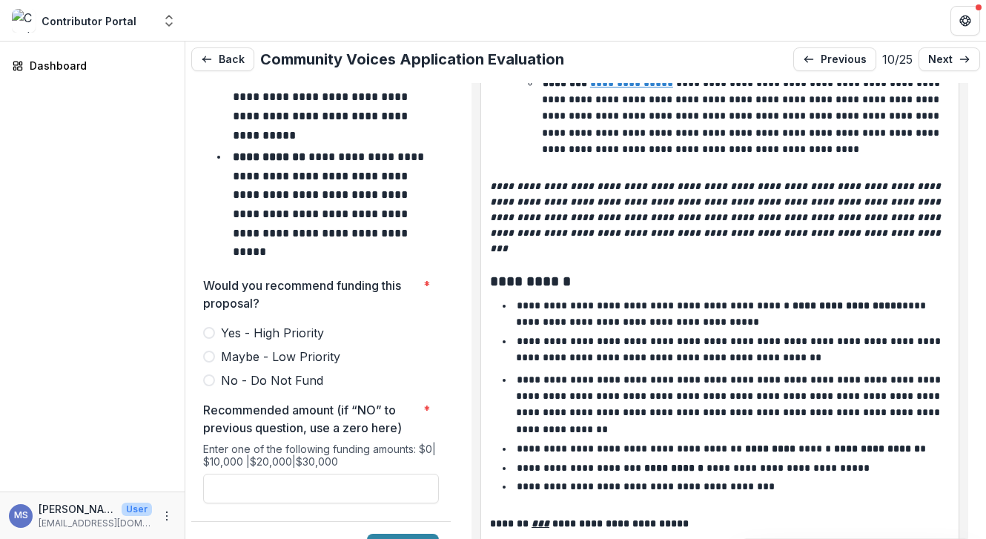
click at [212, 327] on span at bounding box center [209, 333] width 12 height 12
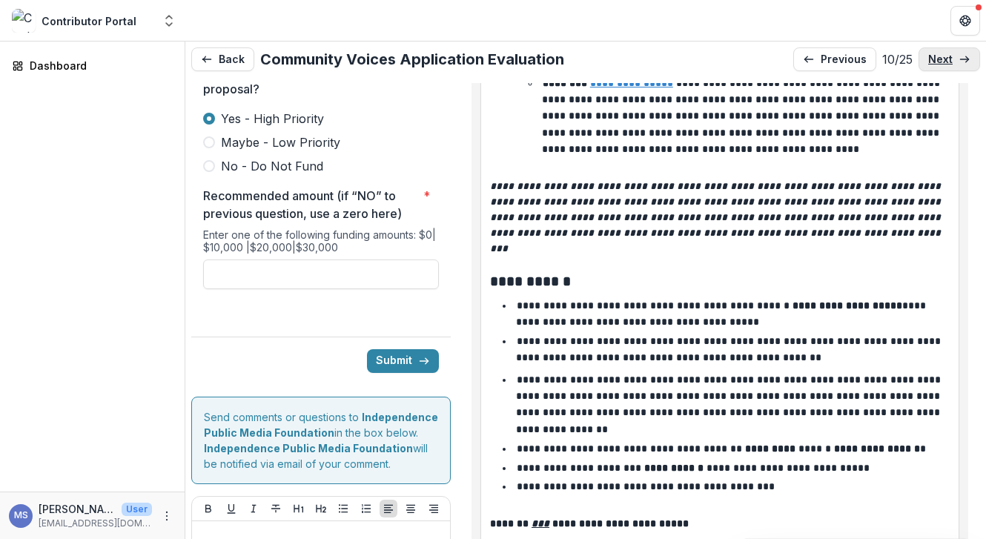
click at [947, 65] on p "next" at bounding box center [940, 59] width 24 height 13
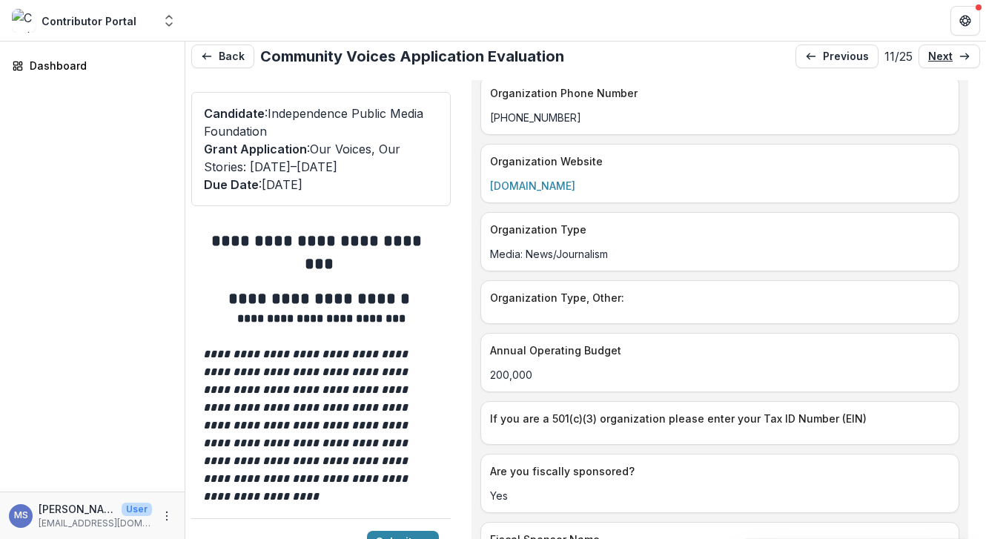
scroll to position [2888, 0]
click at [538, 178] on link "chineseinus.org" at bounding box center [532, 184] width 85 height 13
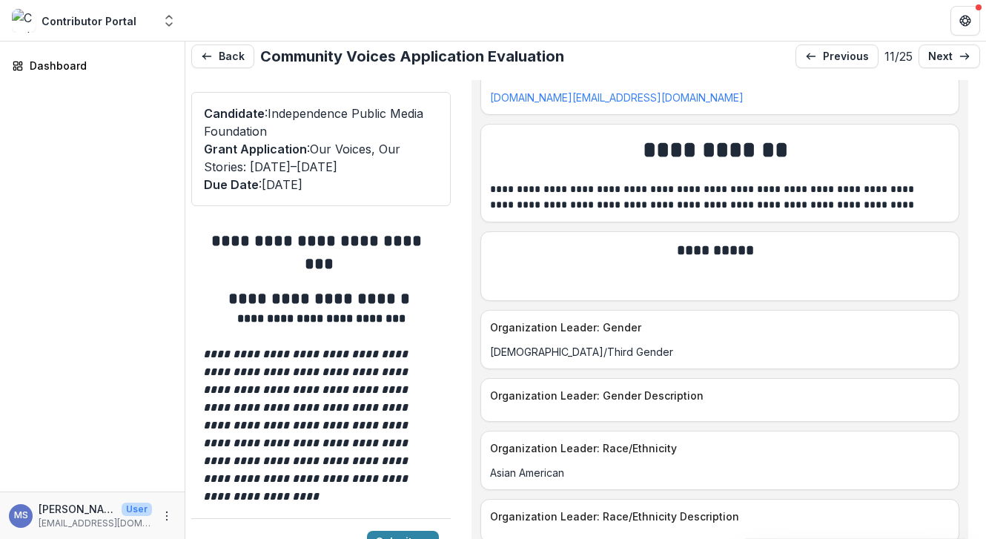
scroll to position [4904, 0]
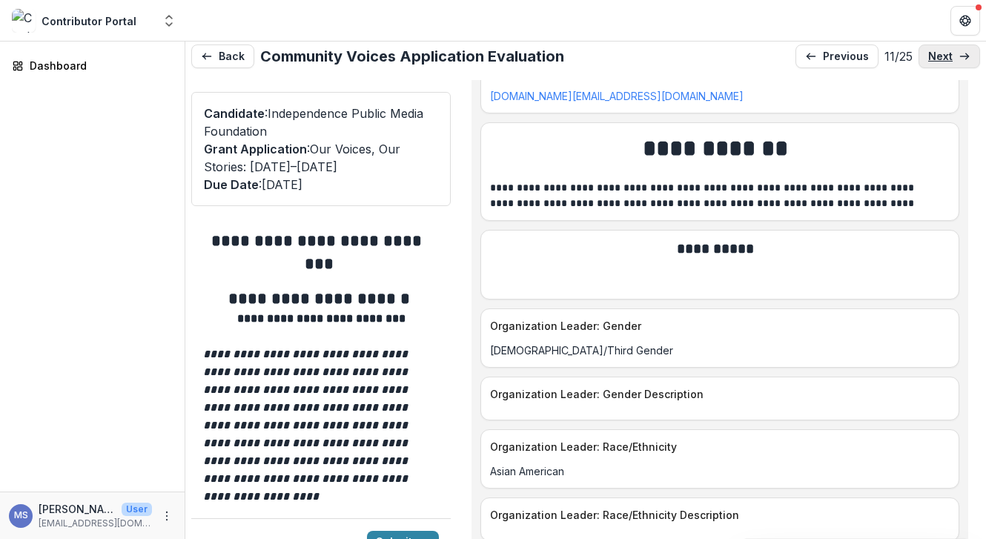
click at [949, 56] on link "next" at bounding box center [949, 56] width 62 height 24
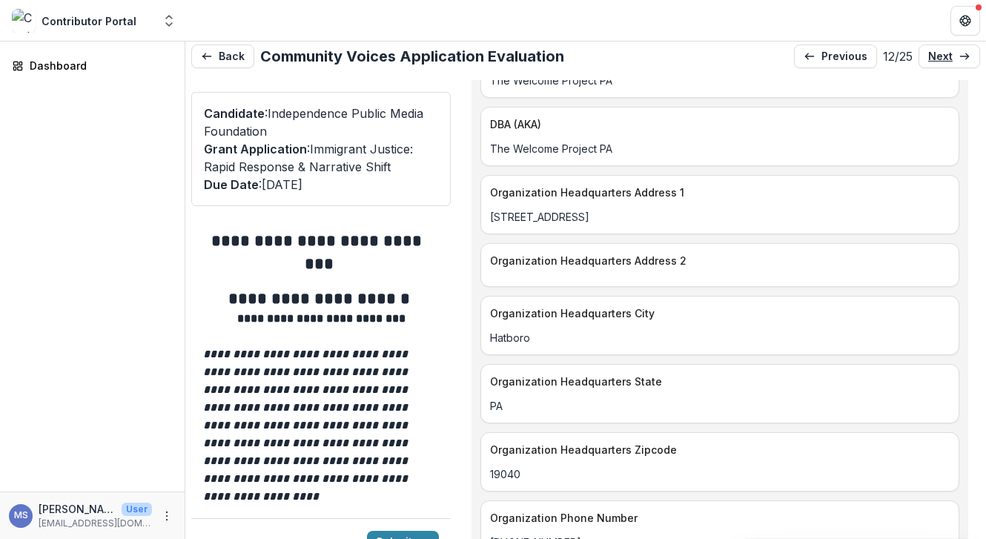
scroll to position [2451, 0]
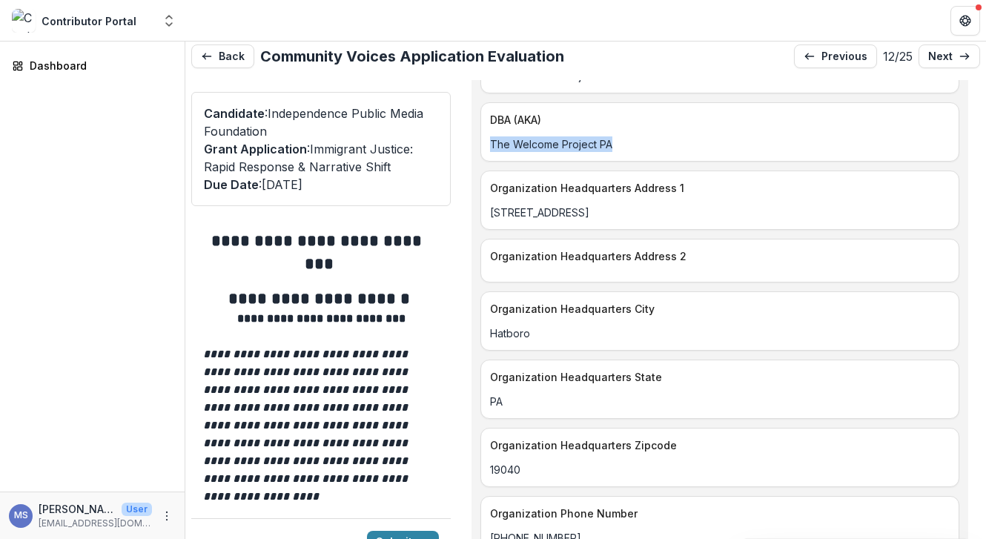
drag, startPoint x: 632, startPoint y: 126, endPoint x: 462, endPoint y: 135, distance: 170.7
click at [462, 135] on div "**********" at bounding box center [719, 323] width 520 height 486
copy p "The Welcome Project PA"
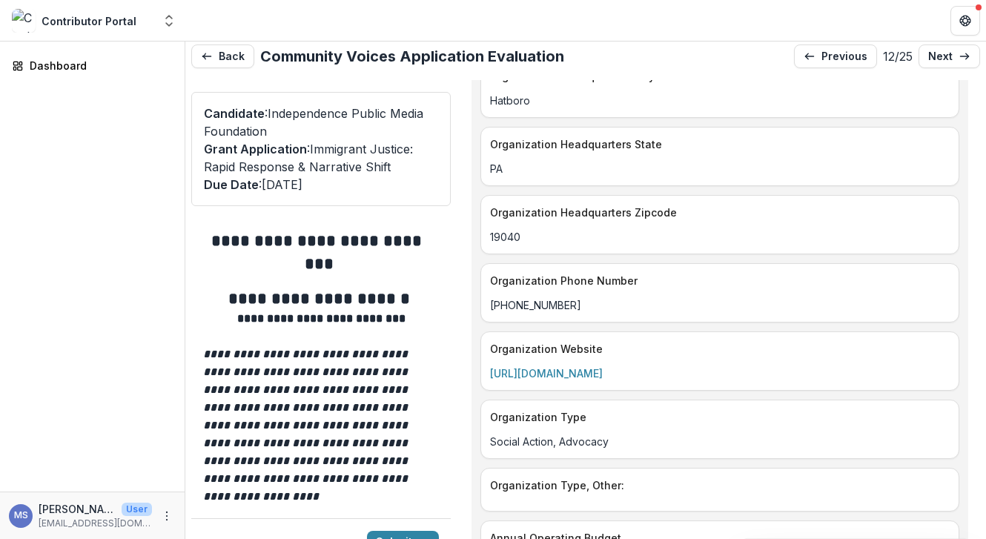
scroll to position [2814, 0]
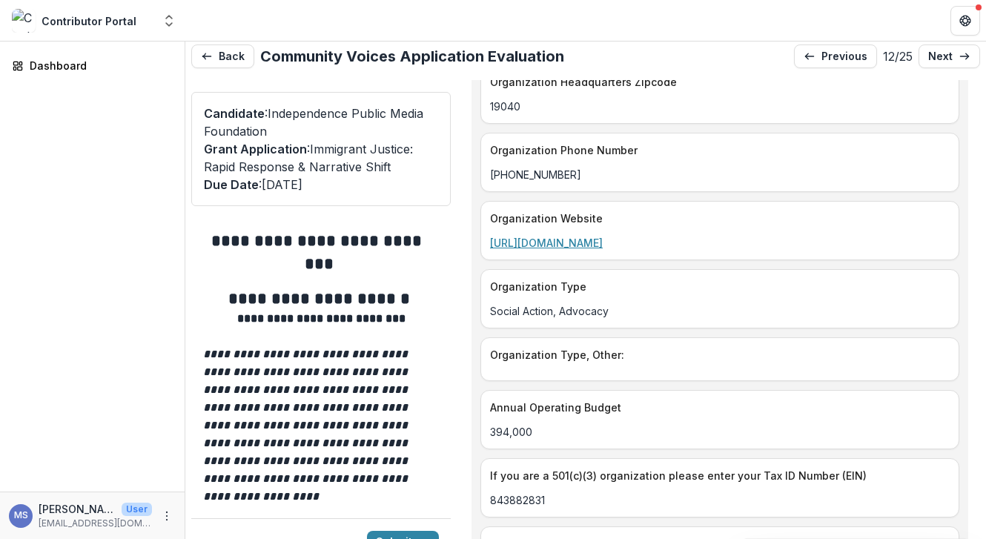
click at [602, 236] on link "http://www.welcomeprojectpa.org" at bounding box center [546, 242] width 113 height 13
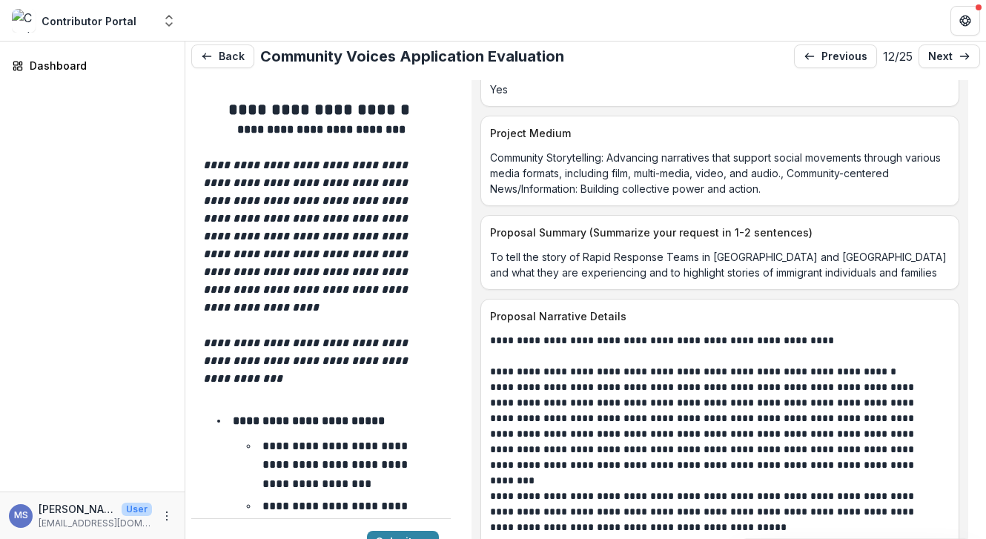
scroll to position [7148, 0]
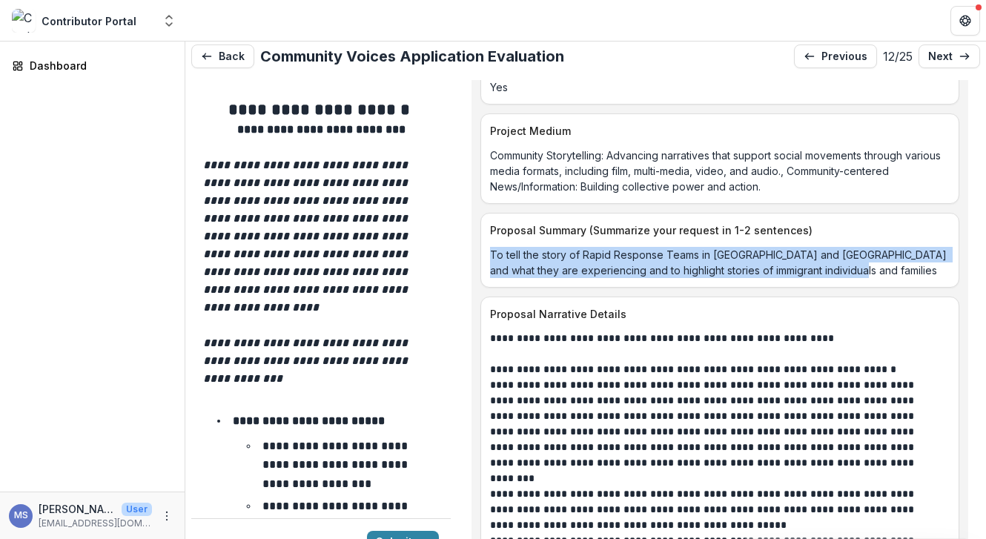
drag, startPoint x: 863, startPoint y: 254, endPoint x: 490, endPoint y: 242, distance: 372.9
click at [489, 247] on div "To tell the story of Rapid Response Teams in Montco and Philadelphia and what t…" at bounding box center [719, 262] width 477 height 31
copy p "To tell the story of Rapid Response Teams in Montco and Philadelphia and what t…"
click at [491, 247] on p "To tell the story of Rapid Response Teams in Montco and Philadelphia and what t…" at bounding box center [719, 262] width 459 height 31
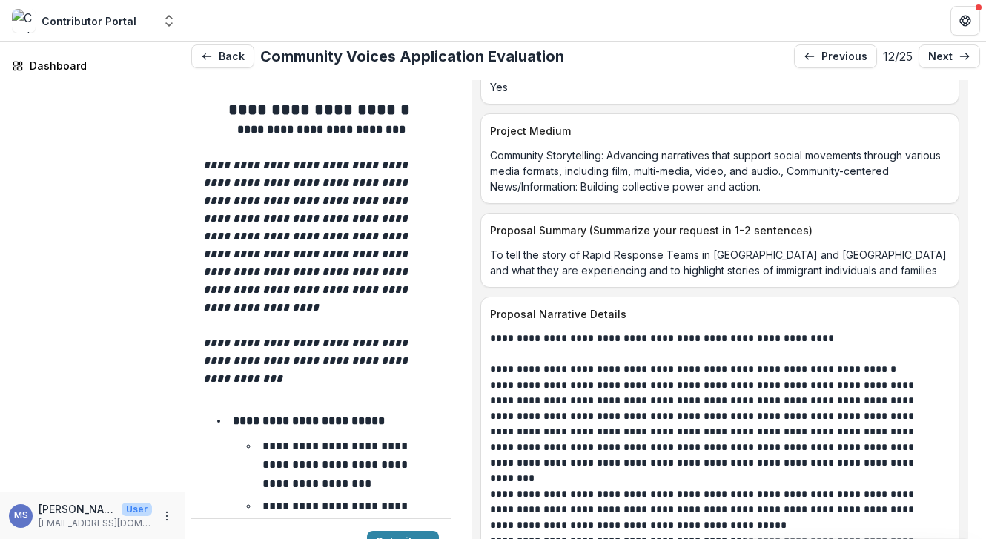
click at [917, 161] on p "Community Storytelling: Advancing narratives that support social movements thro…" at bounding box center [719, 170] width 459 height 47
click at [894, 247] on p "To tell the story of Rapid Response Teams in Montco and Philadelphia and what t…" at bounding box center [719, 262] width 459 height 31
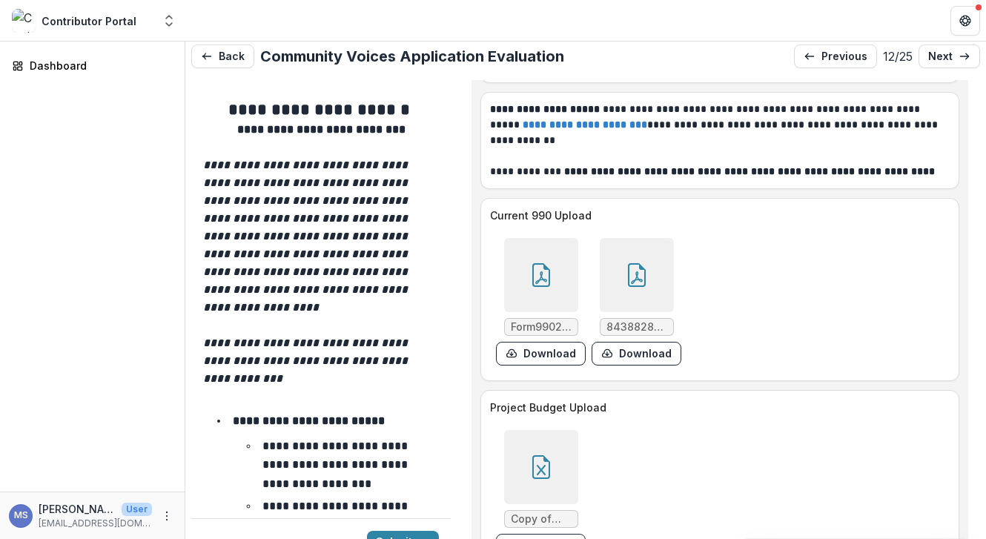
scroll to position [9330, 0]
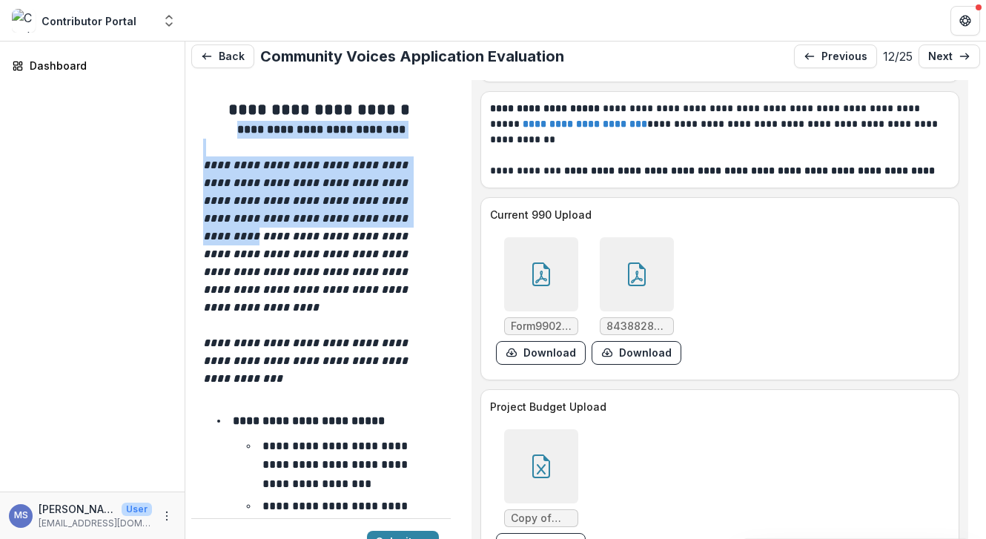
drag, startPoint x: 445, startPoint y: 107, endPoint x: 442, endPoint y: 217, distance: 109.7
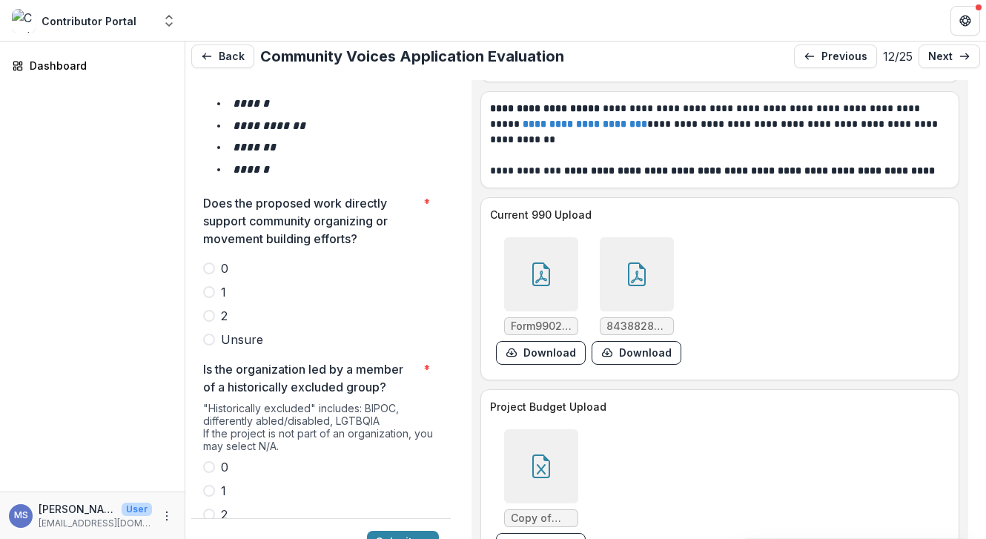
scroll to position [2635, 0]
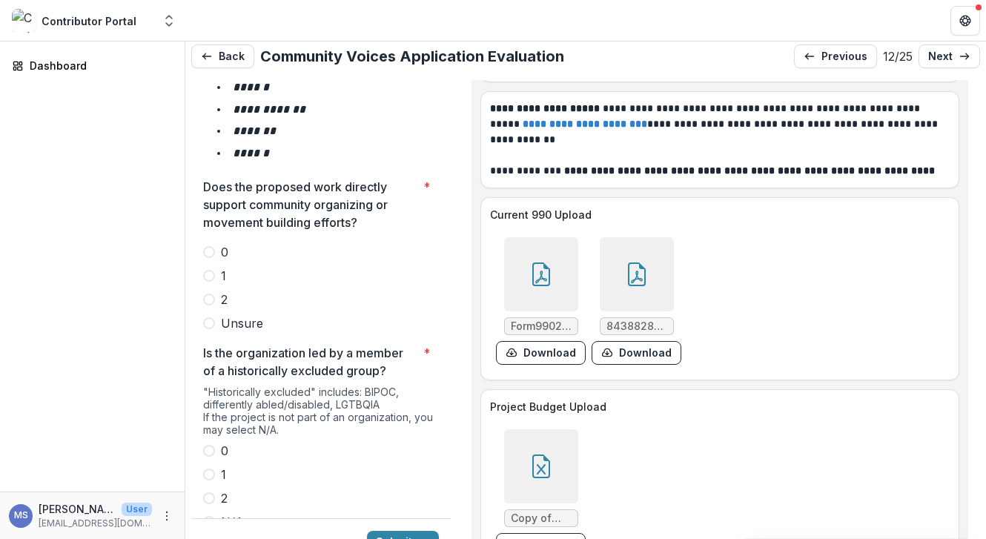
click at [207, 243] on div "0 1 2 Unsure" at bounding box center [321, 287] width 236 height 89
click at [207, 293] on span at bounding box center [209, 299] width 12 height 12
click at [206, 465] on label "1" at bounding box center [321, 474] width 236 height 18
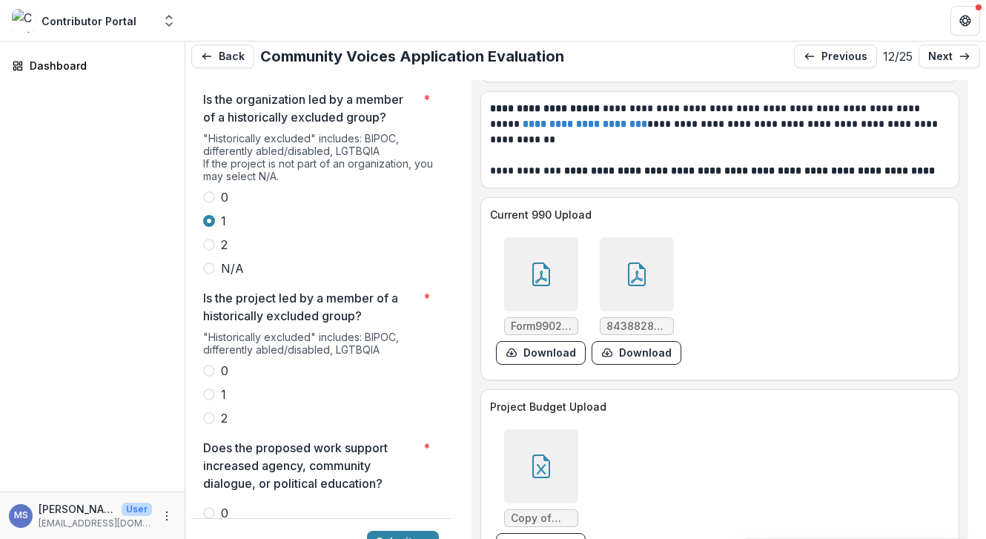
scroll to position [2900, 0]
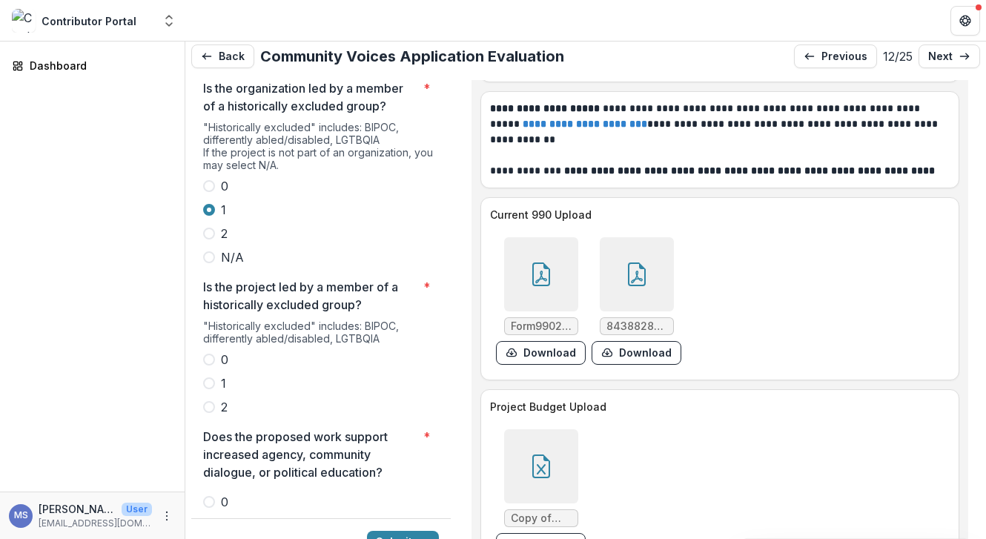
click at [215, 374] on label "1" at bounding box center [321, 383] width 236 height 18
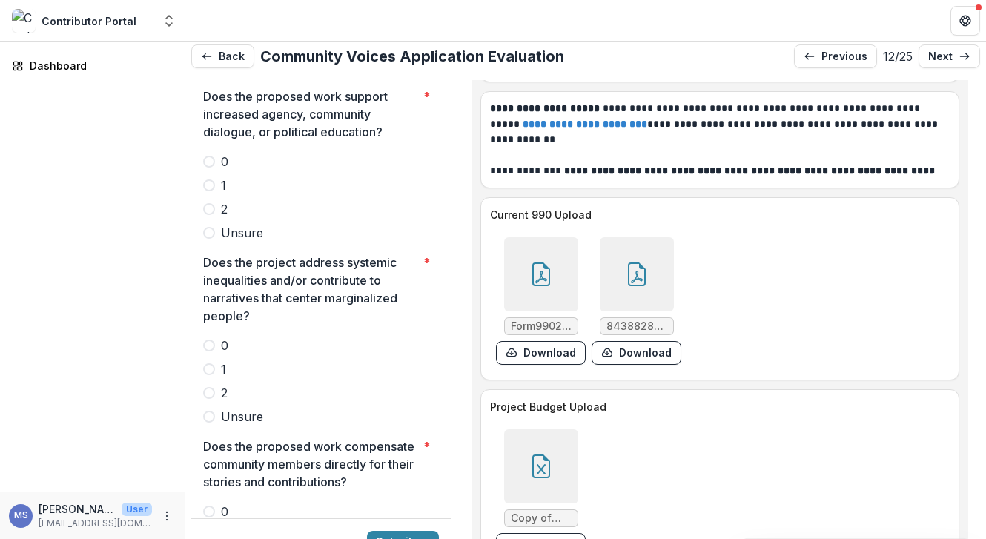
scroll to position [3164, 0]
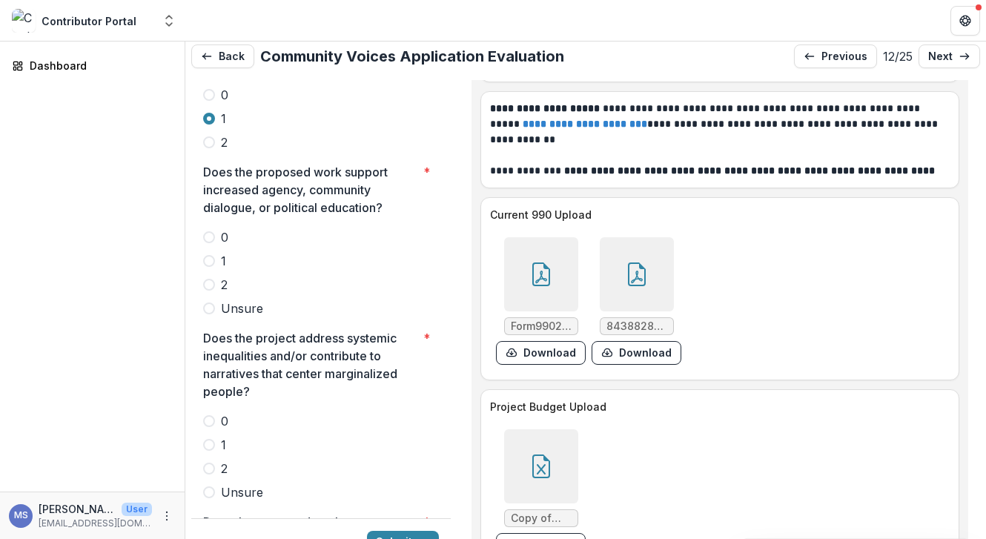
click at [225, 276] on span "2" at bounding box center [224, 285] width 7 height 18
click at [213, 459] on label "2" at bounding box center [321, 468] width 236 height 18
drag, startPoint x: 444, startPoint y: 308, endPoint x: 442, endPoint y: 327, distance: 19.3
click at [442, 327] on div "**********" at bounding box center [320, 399] width 259 height 6691
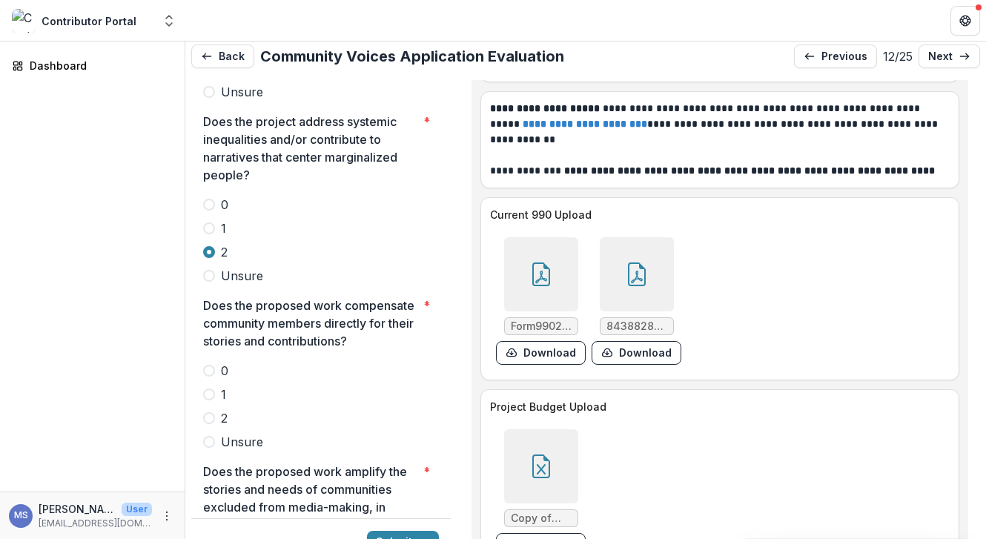
scroll to position [3391, 0]
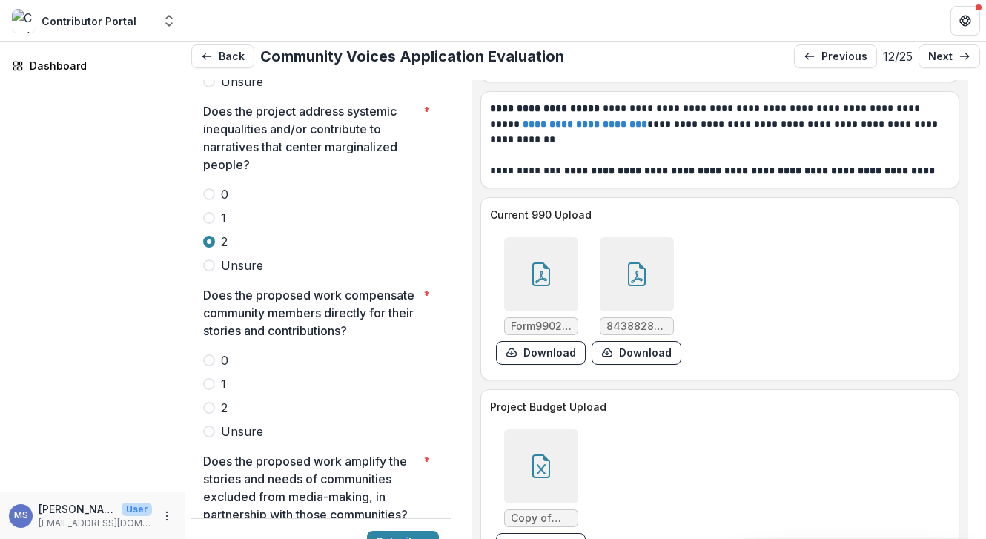
click at [222, 399] on span "2" at bounding box center [224, 408] width 7 height 18
click at [206, 378] on span at bounding box center [209, 384] width 12 height 12
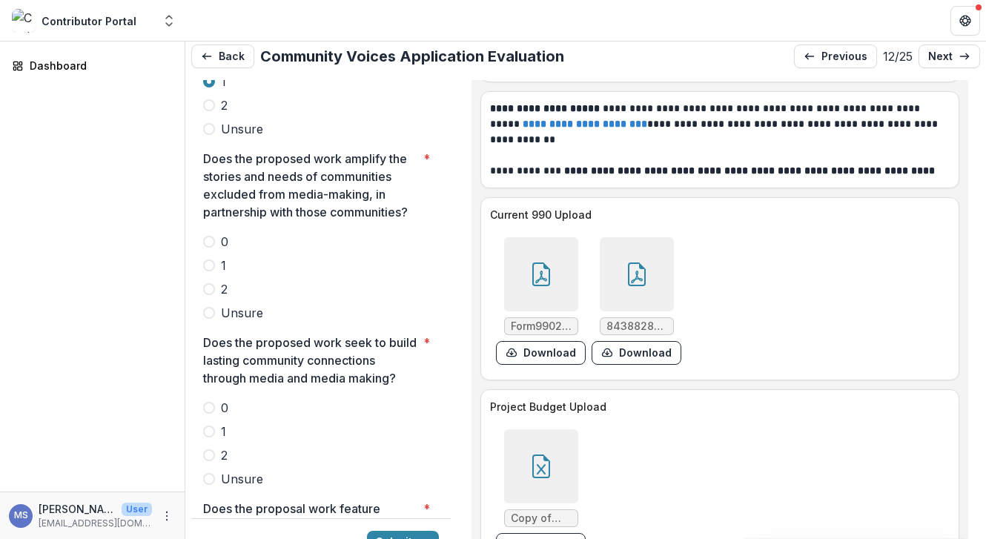
scroll to position [3704, 0]
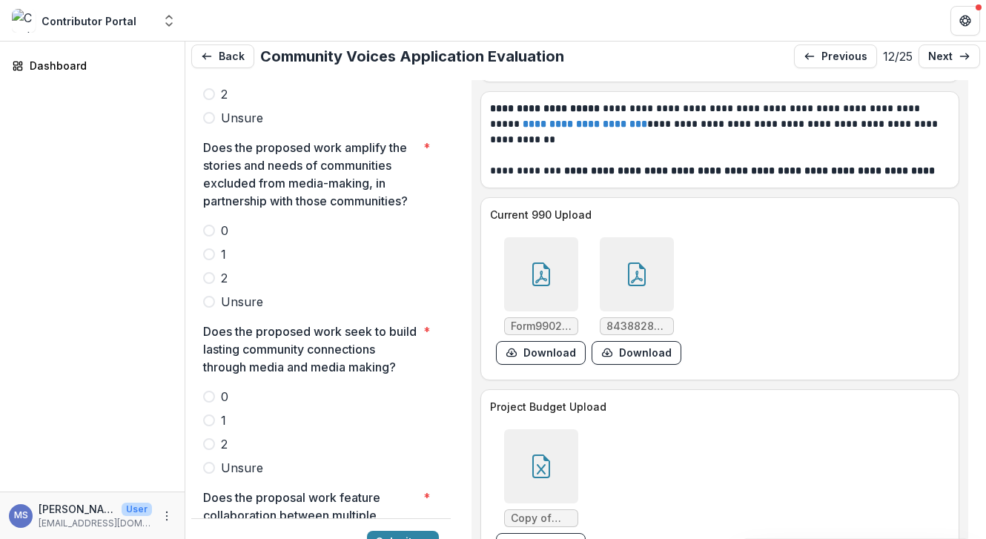
click at [213, 272] on span at bounding box center [209, 278] width 12 height 12
click at [211, 438] on span at bounding box center [209, 444] width 12 height 12
drag, startPoint x: 451, startPoint y: 358, endPoint x: 445, endPoint y: 371, distance: 14.6
click at [445, 371] on div "**********" at bounding box center [585, 323] width 788 height 486
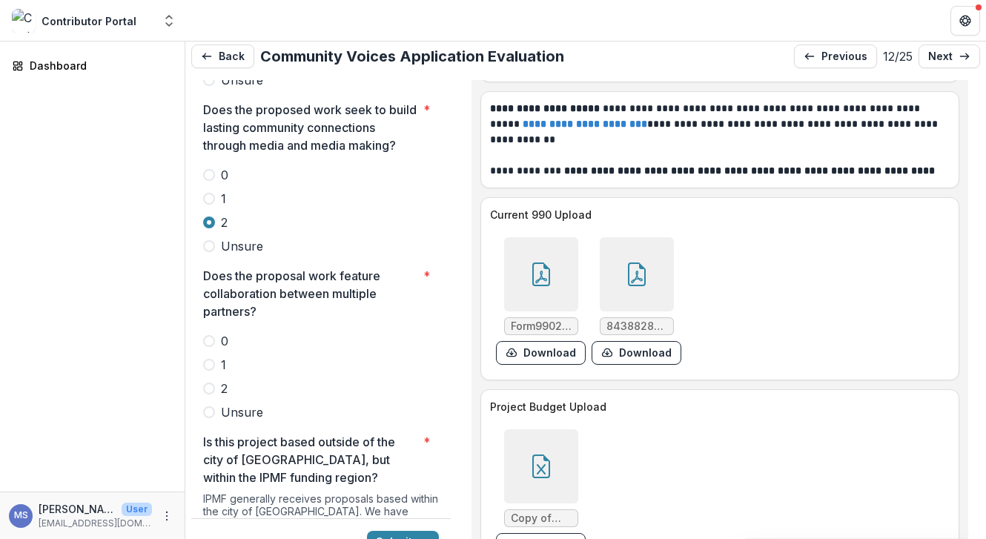
scroll to position [4039, 0]
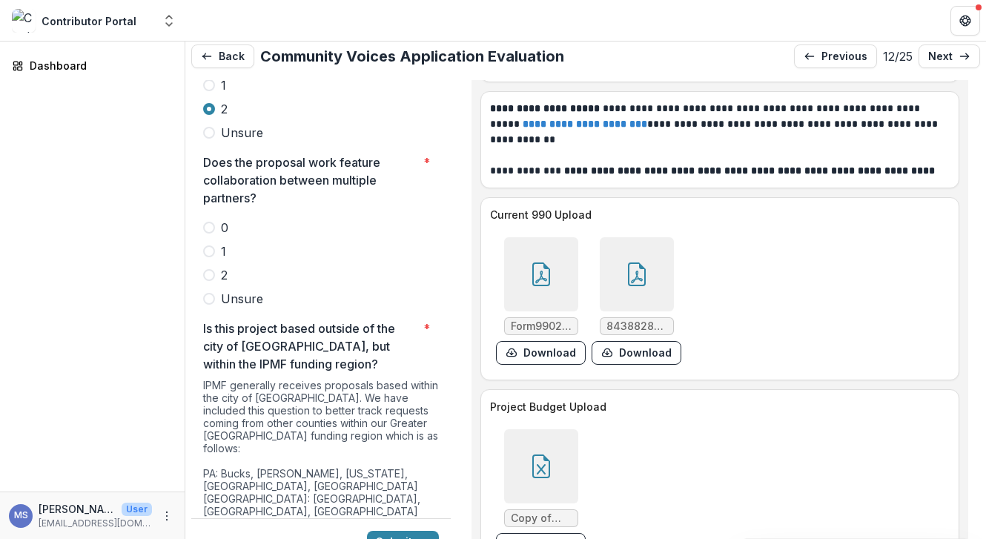
click at [209, 245] on span at bounding box center [209, 251] width 12 height 12
click at [447, 373] on div "**********" at bounding box center [320, 323] width 259 height 486
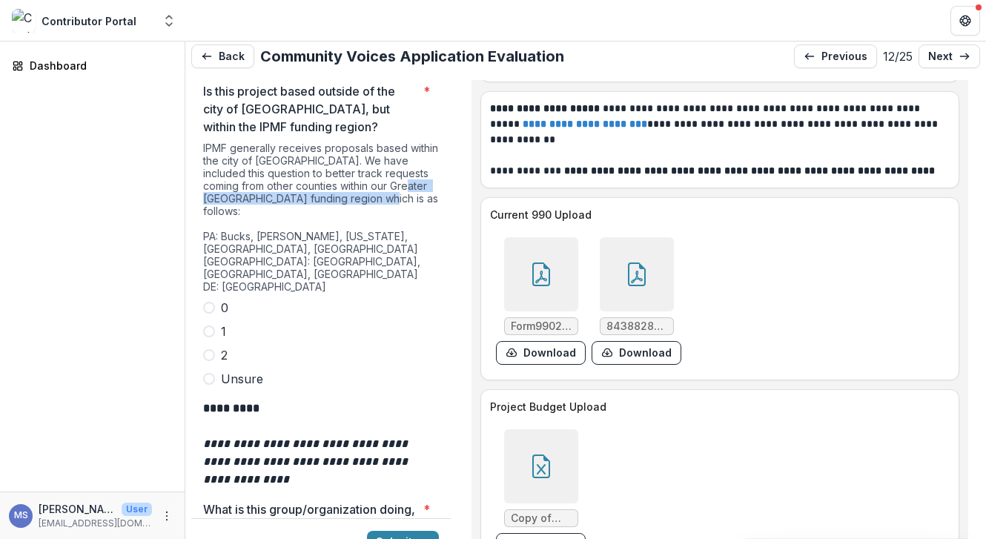
scroll to position [4271, 0]
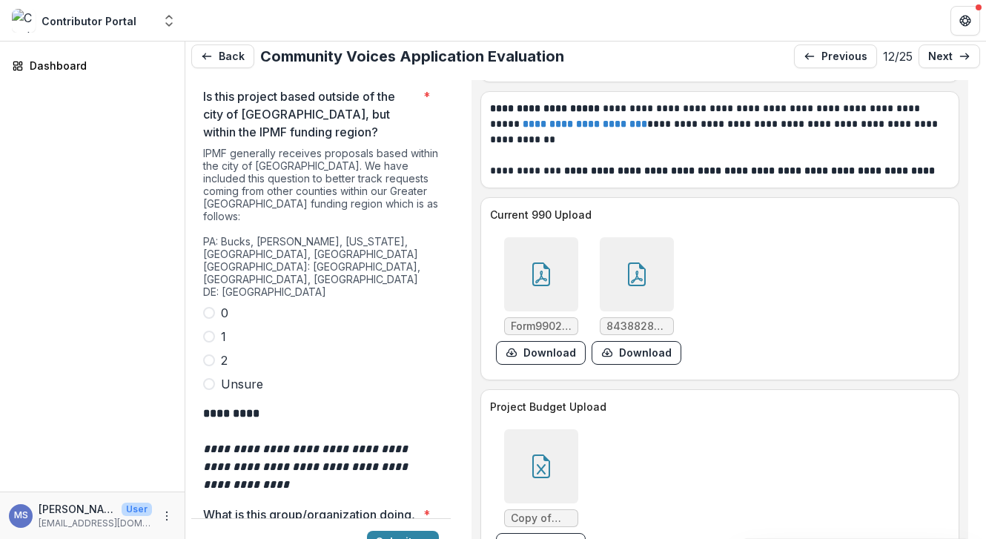
click at [353, 375] on label "Unsure" at bounding box center [321, 384] width 236 height 18
click at [214, 328] on label "1" at bounding box center [321, 337] width 236 height 18
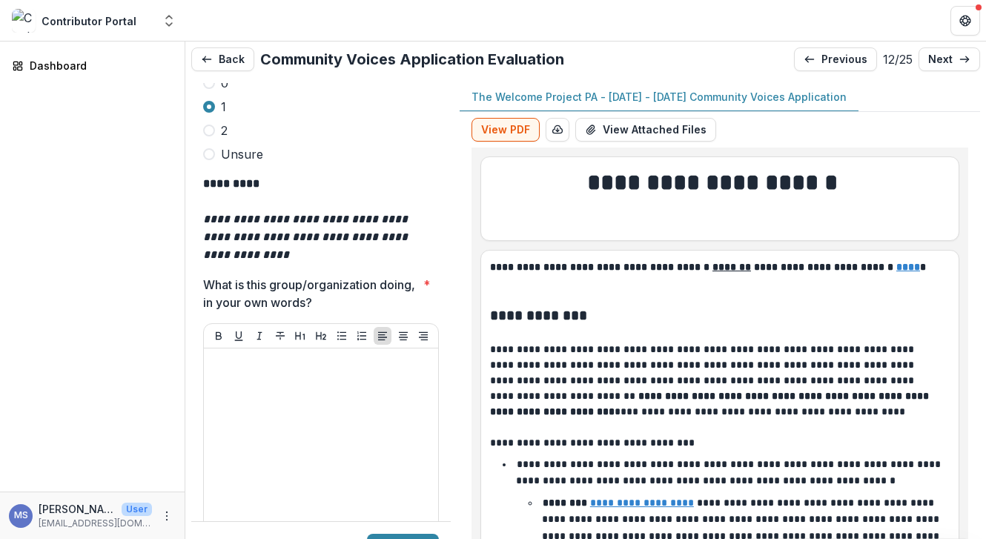
scroll to position [9, 0]
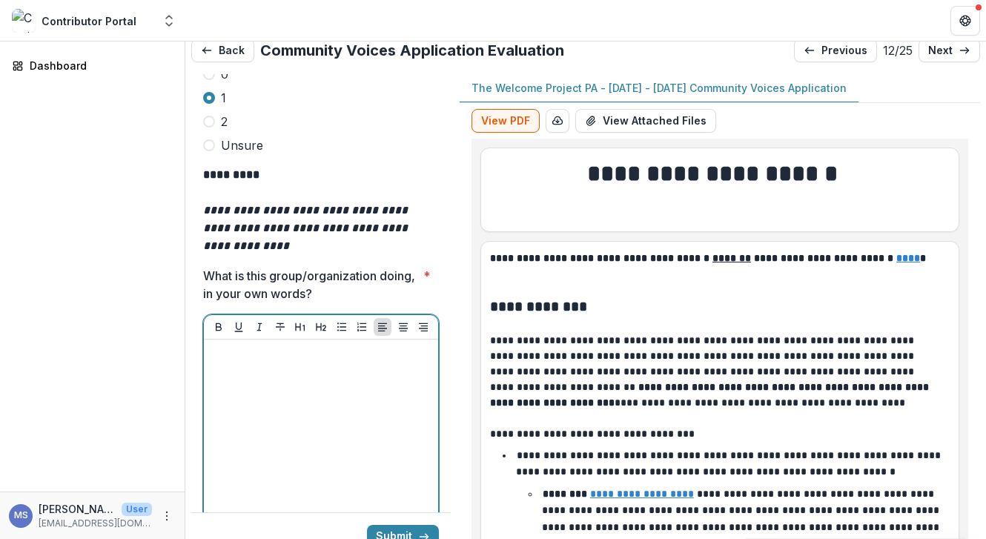
click at [293, 345] on div at bounding box center [321, 456] width 222 height 222
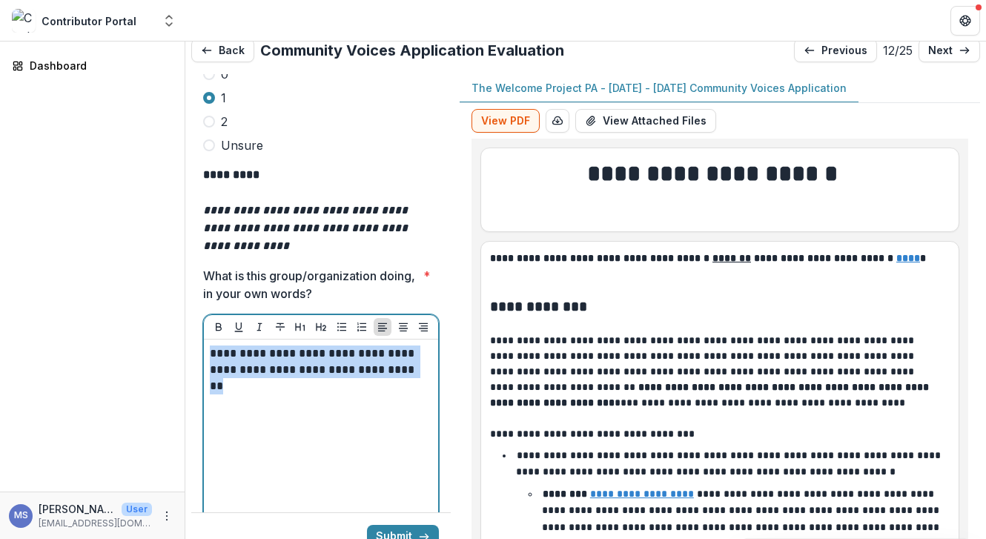
copy p "**********"
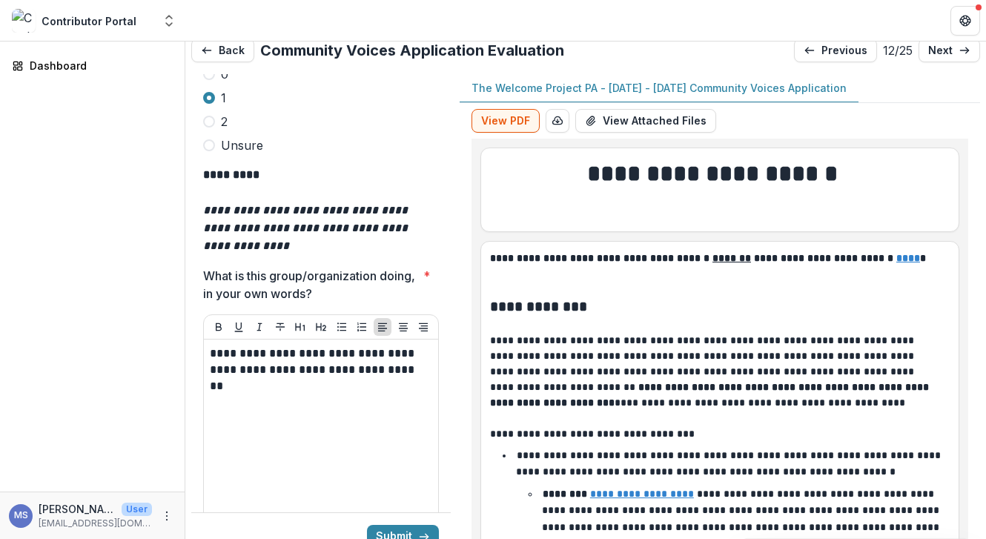
click at [469, 323] on div "**********" at bounding box center [719, 331] width 520 height 457
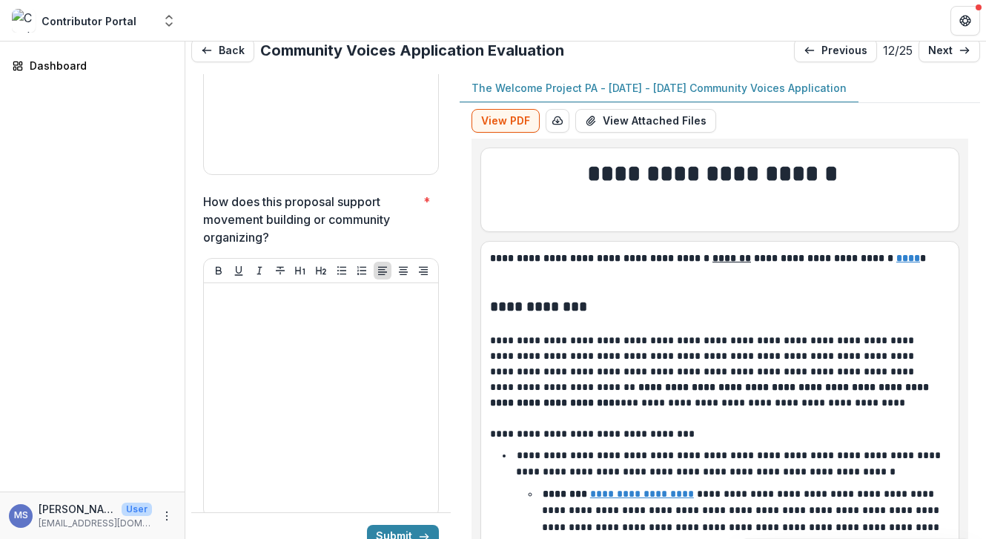
scroll to position [4914, 0]
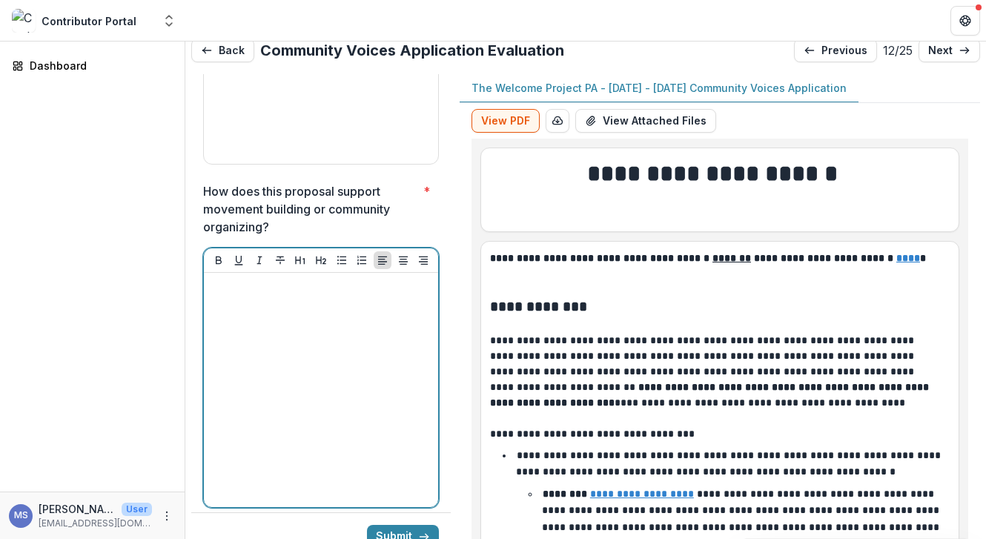
click at [369, 356] on div at bounding box center [321, 390] width 222 height 222
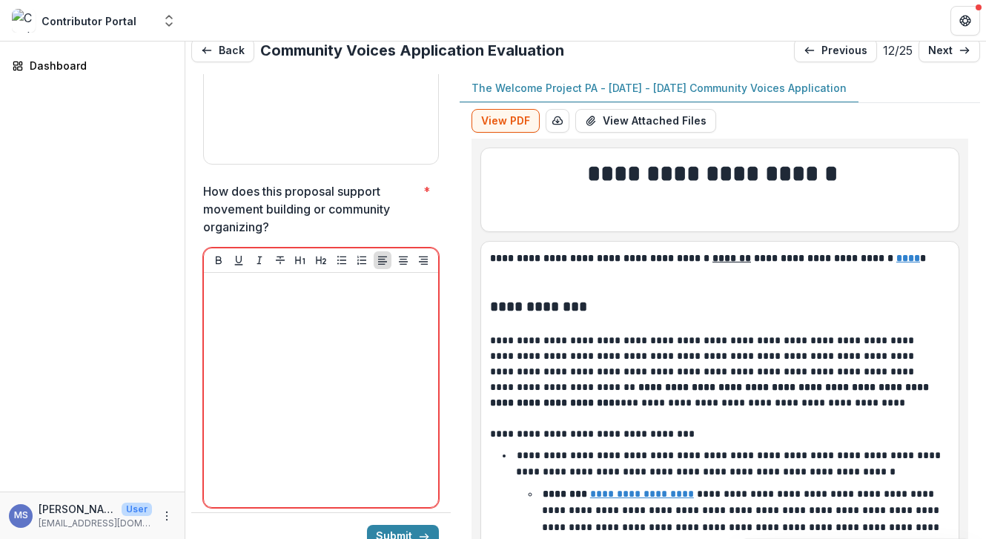
click at [111, 200] on div "Dashboard" at bounding box center [92, 266] width 185 height 450
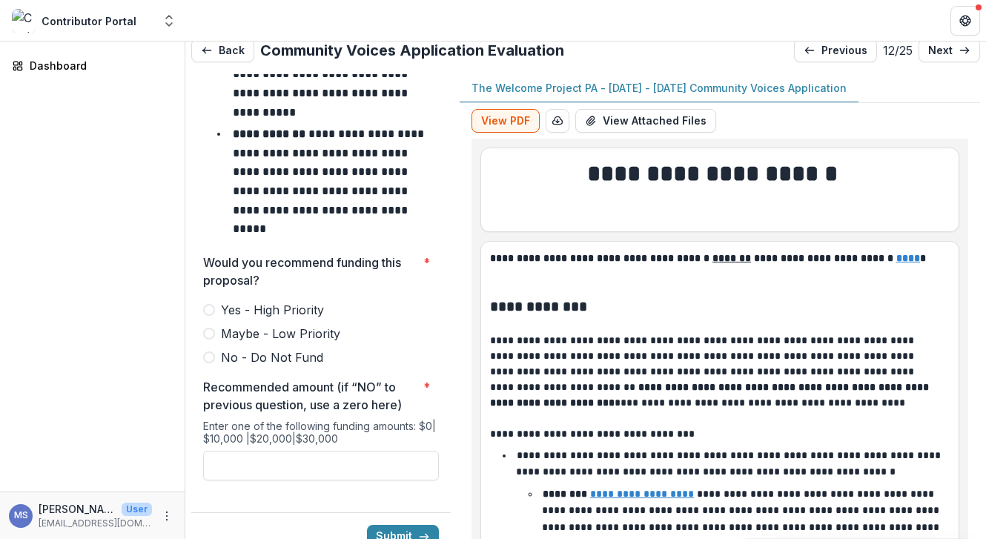
scroll to position [6425, 0]
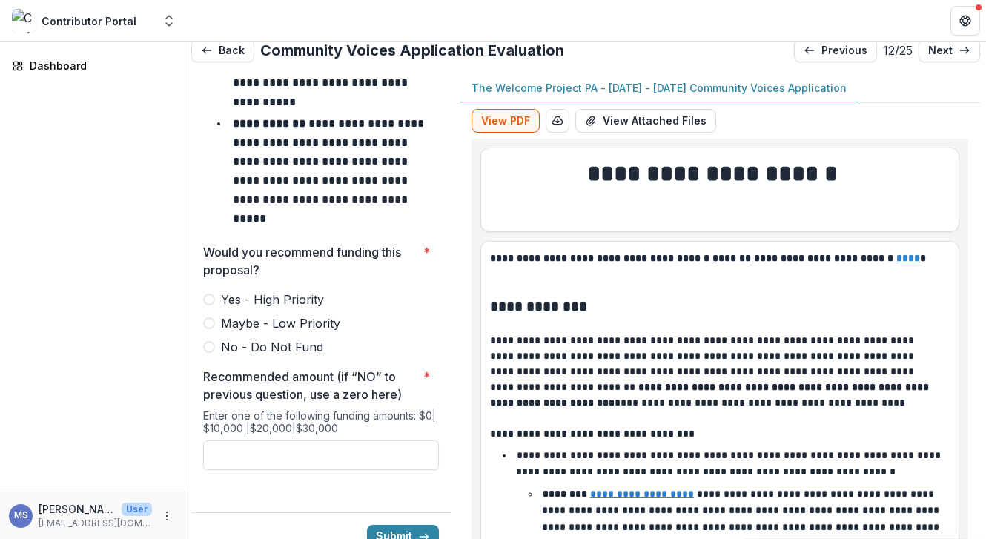
click at [214, 314] on label "Maybe - Low Priority" at bounding box center [321, 323] width 236 height 18
click at [211, 290] on label "Yes - High Priority" at bounding box center [321, 299] width 236 height 18
click at [963, 46] on icon at bounding box center [964, 50] width 12 height 12
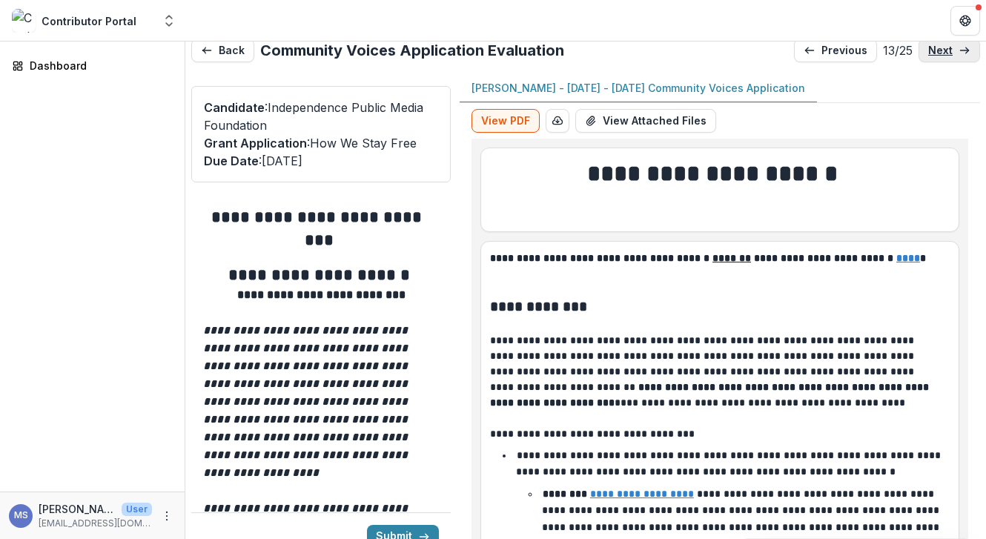
click at [947, 51] on p "next" at bounding box center [940, 50] width 24 height 13
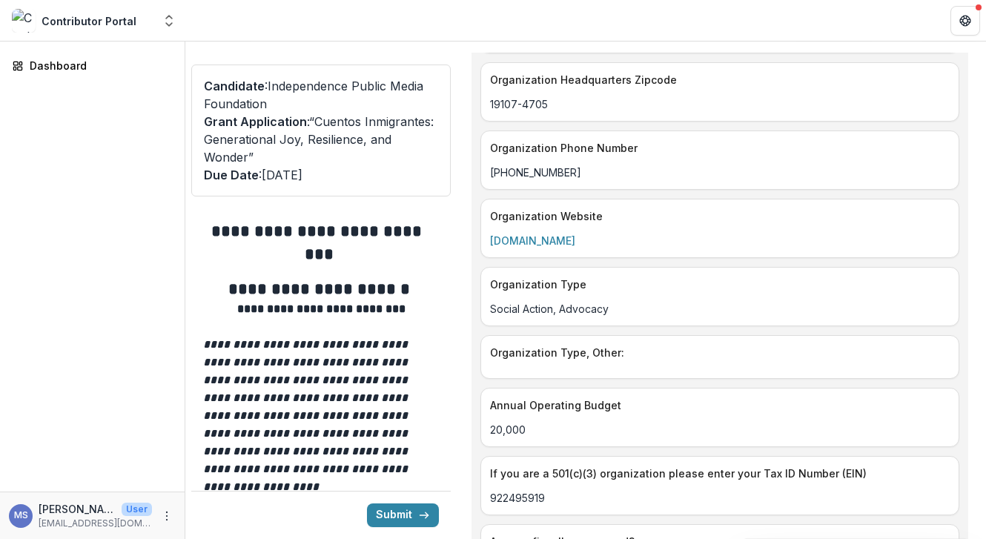
scroll to position [2790, 0]
click at [575, 233] on link "www.maapensilvania.org" at bounding box center [532, 239] width 85 height 13
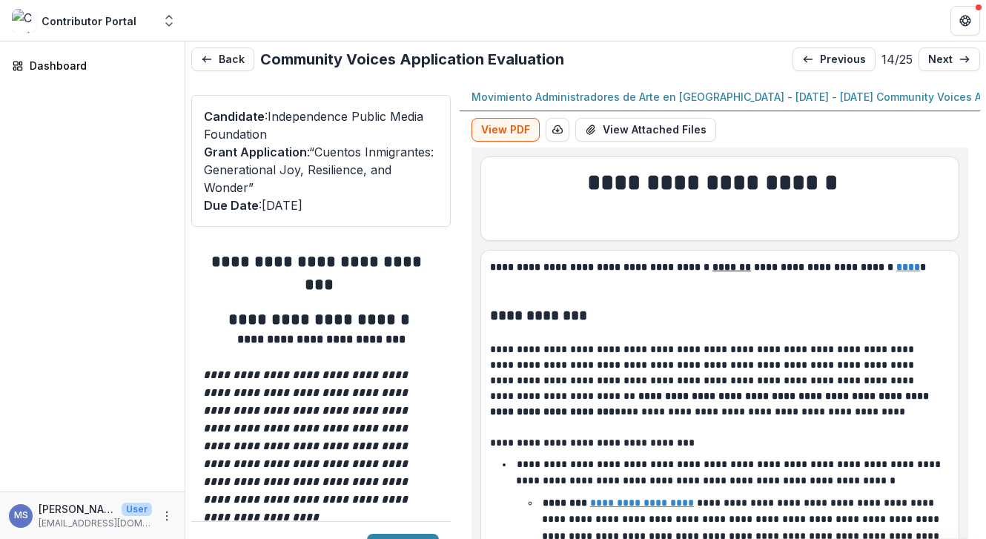
scroll to position [0, 0]
click at [949, 58] on link "next" at bounding box center [949, 59] width 62 height 24
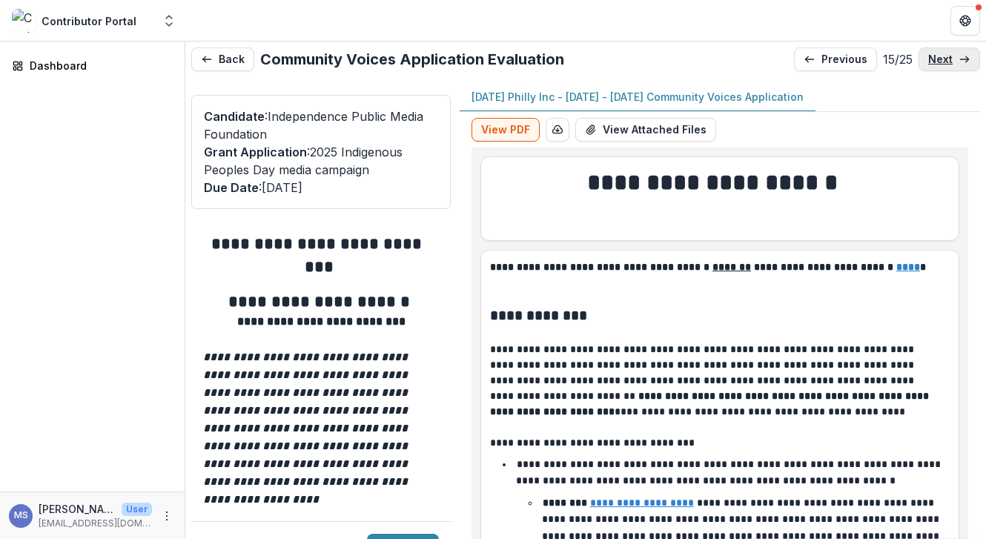
click at [965, 56] on icon at bounding box center [964, 59] width 12 height 12
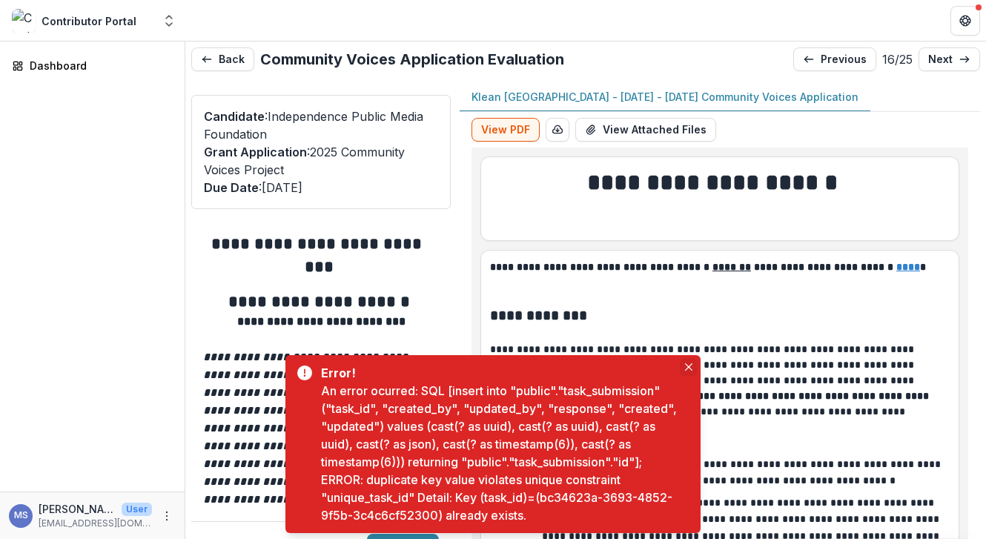
click at [691, 363] on icon "Close" at bounding box center [688, 366] width 7 height 7
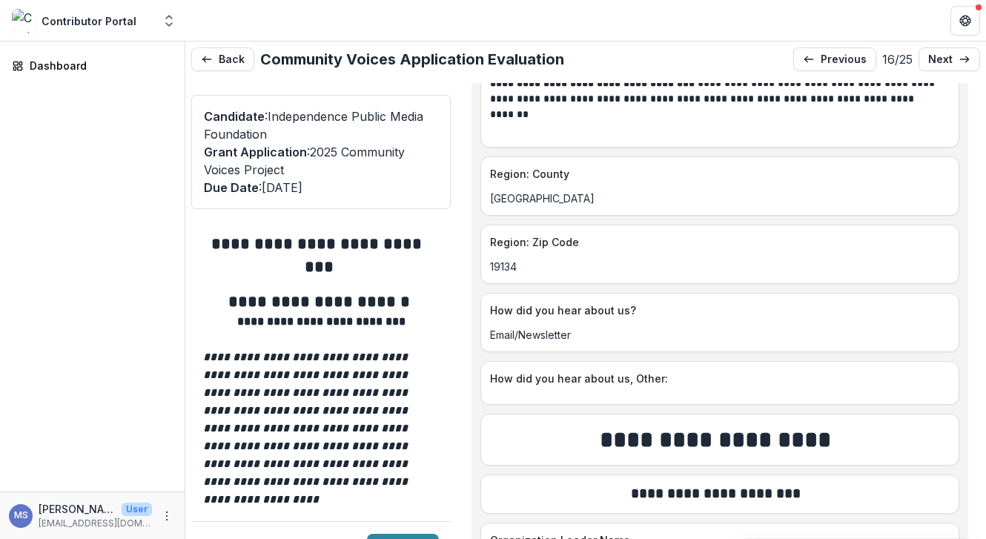
scroll to position [4041, 0]
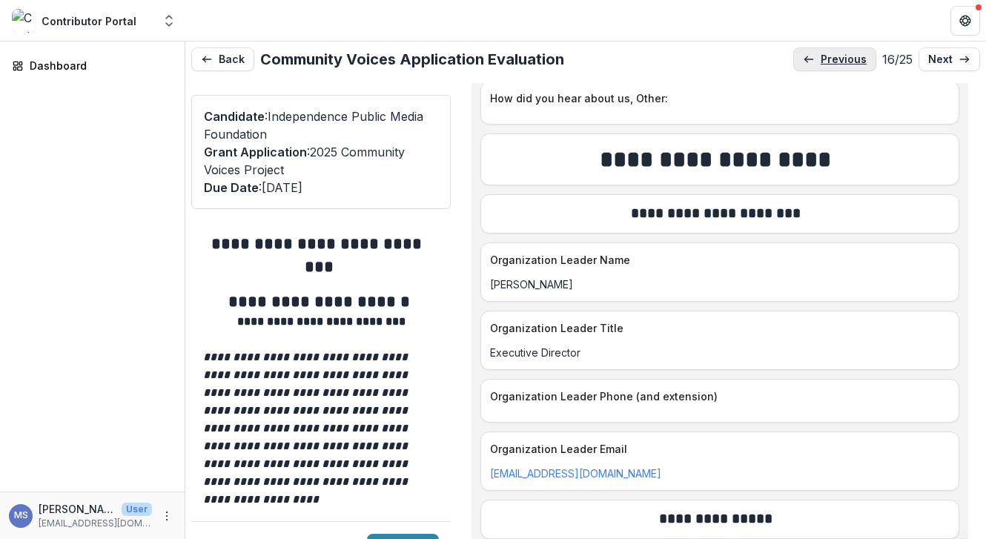
click at [818, 51] on link "previous" at bounding box center [834, 59] width 83 height 24
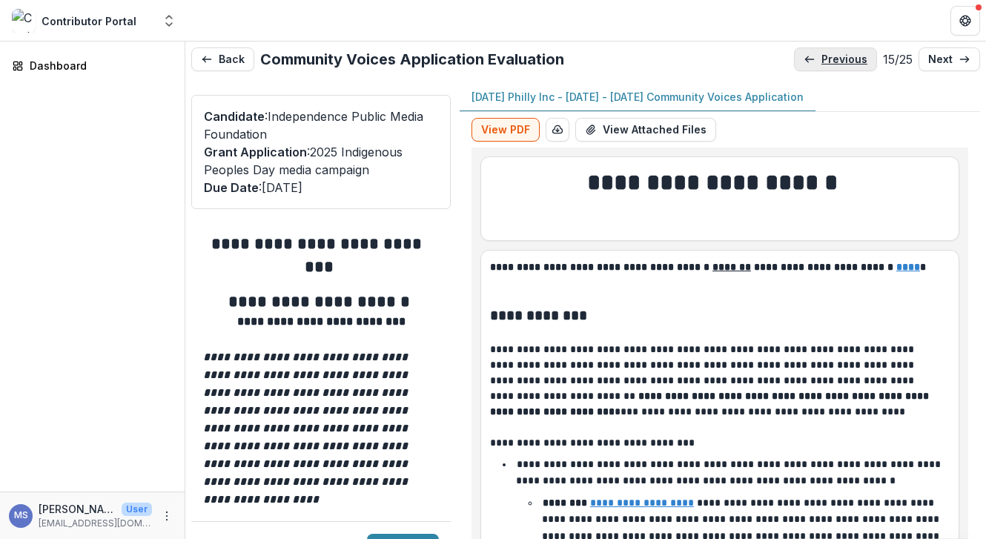
click at [822, 53] on p "previous" at bounding box center [844, 59] width 46 height 13
